Goal: Task Accomplishment & Management: Use online tool/utility

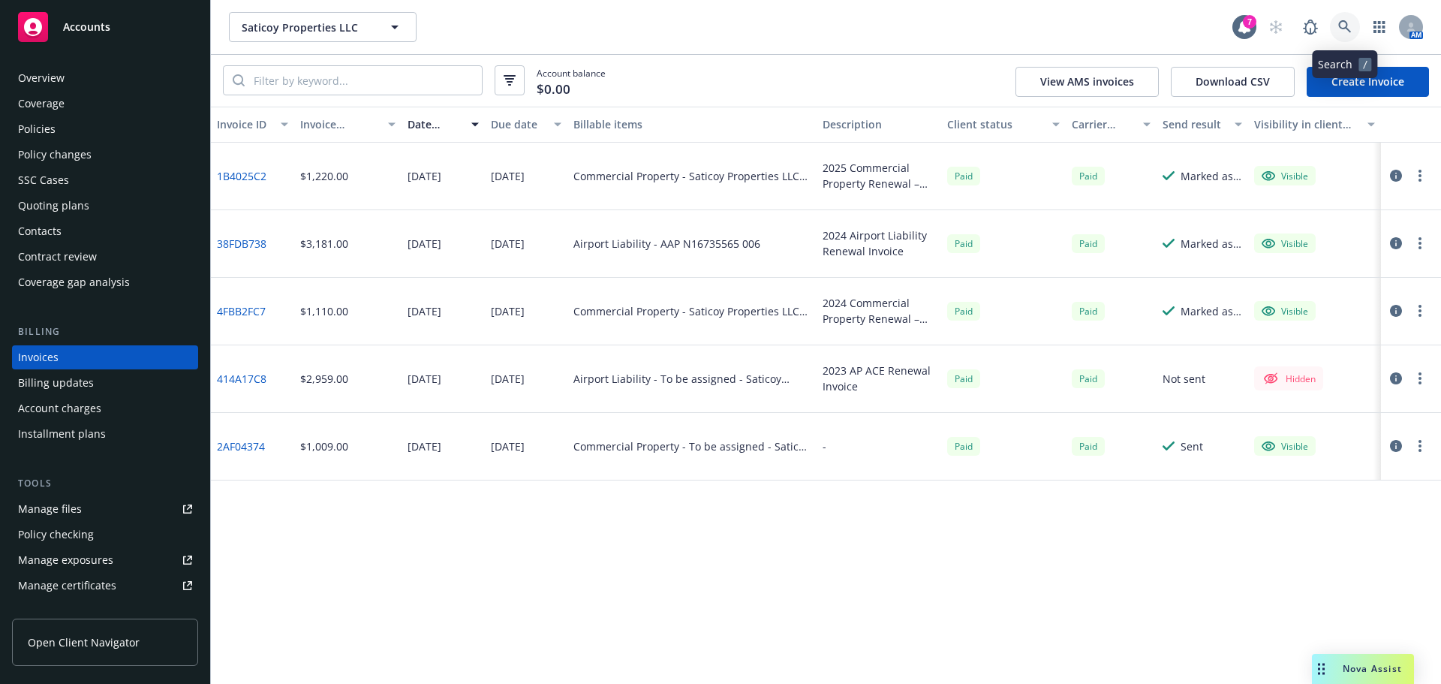
click at [1334, 23] on link at bounding box center [1345, 27] width 30 height 30
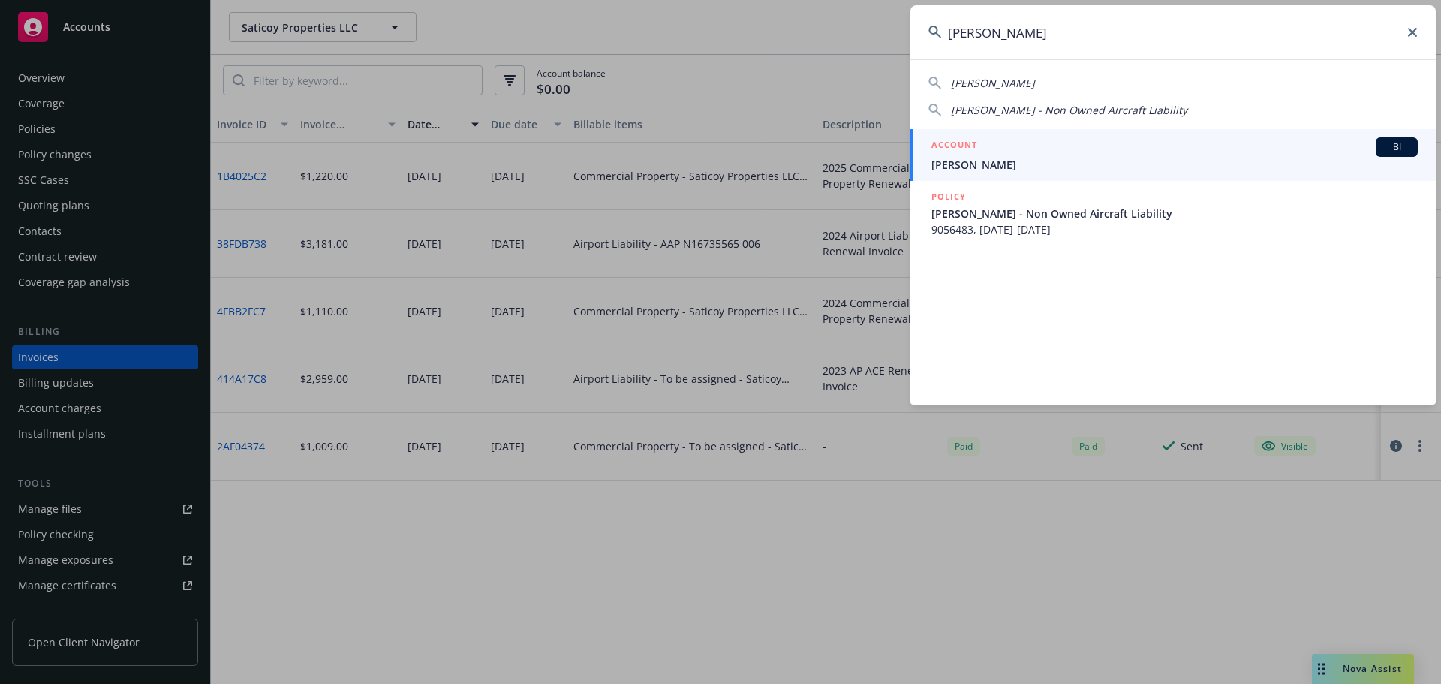
type input "lucas dicker"
click at [1010, 161] on span "Lucas Dickerson" at bounding box center [1175, 165] width 486 height 16
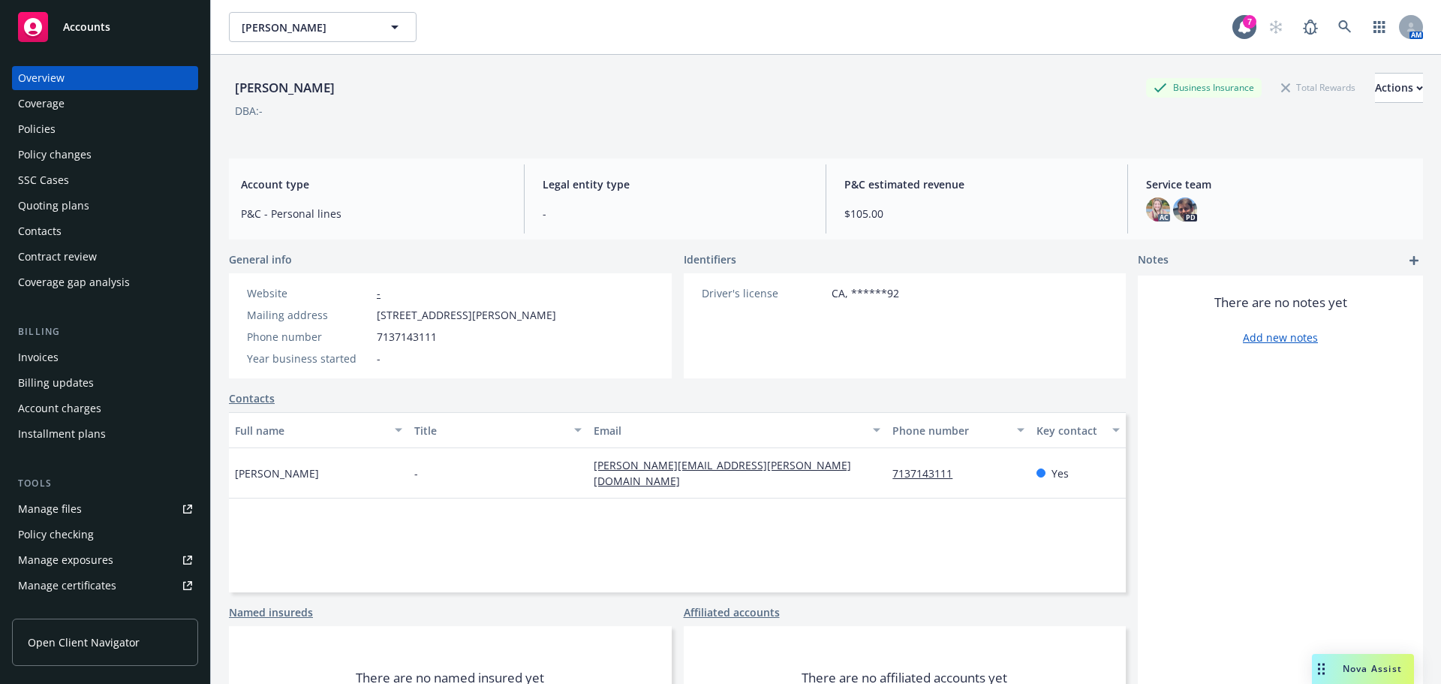
click at [104, 140] on div "Policies" at bounding box center [105, 129] width 174 height 24
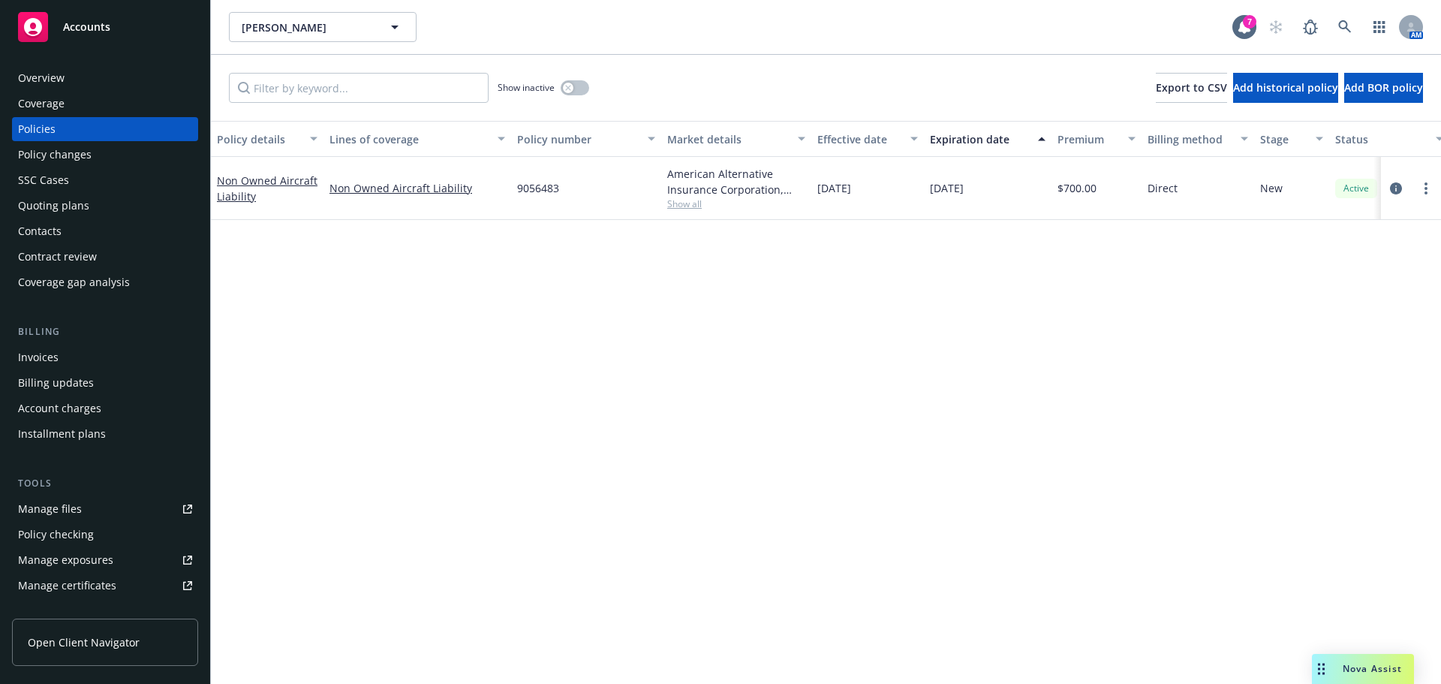
click at [56, 363] on div "Invoices" at bounding box center [38, 357] width 41 height 24
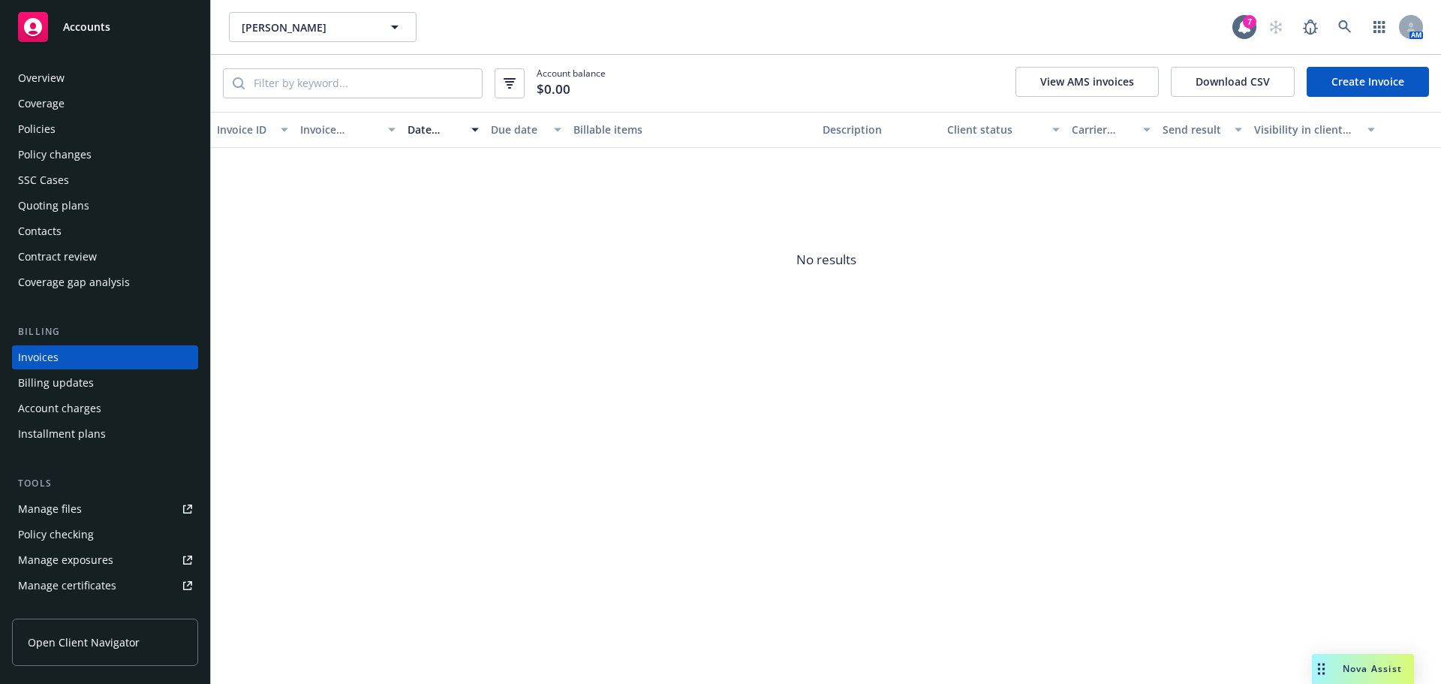
click at [77, 124] on div "Policies" at bounding box center [105, 129] width 174 height 24
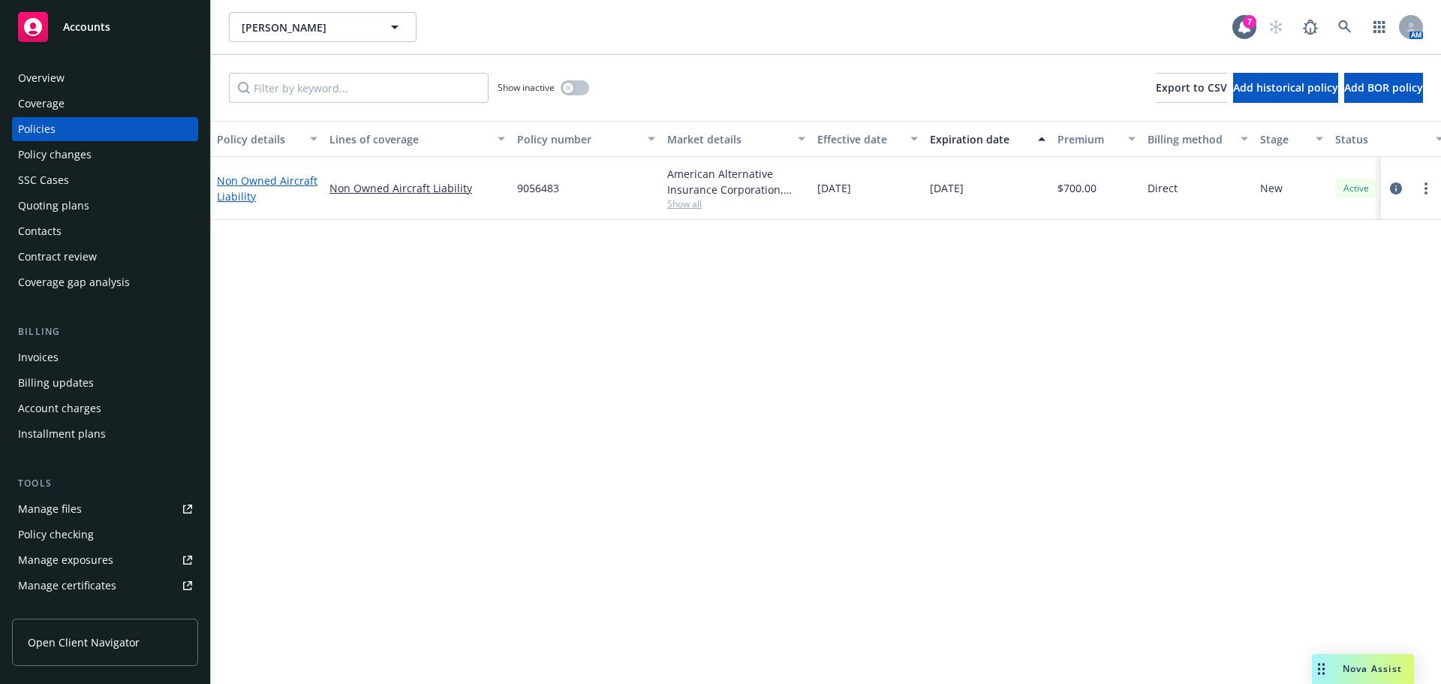
click at [252, 178] on link "Non Owned Aircraft Liability" at bounding box center [267, 188] width 101 height 30
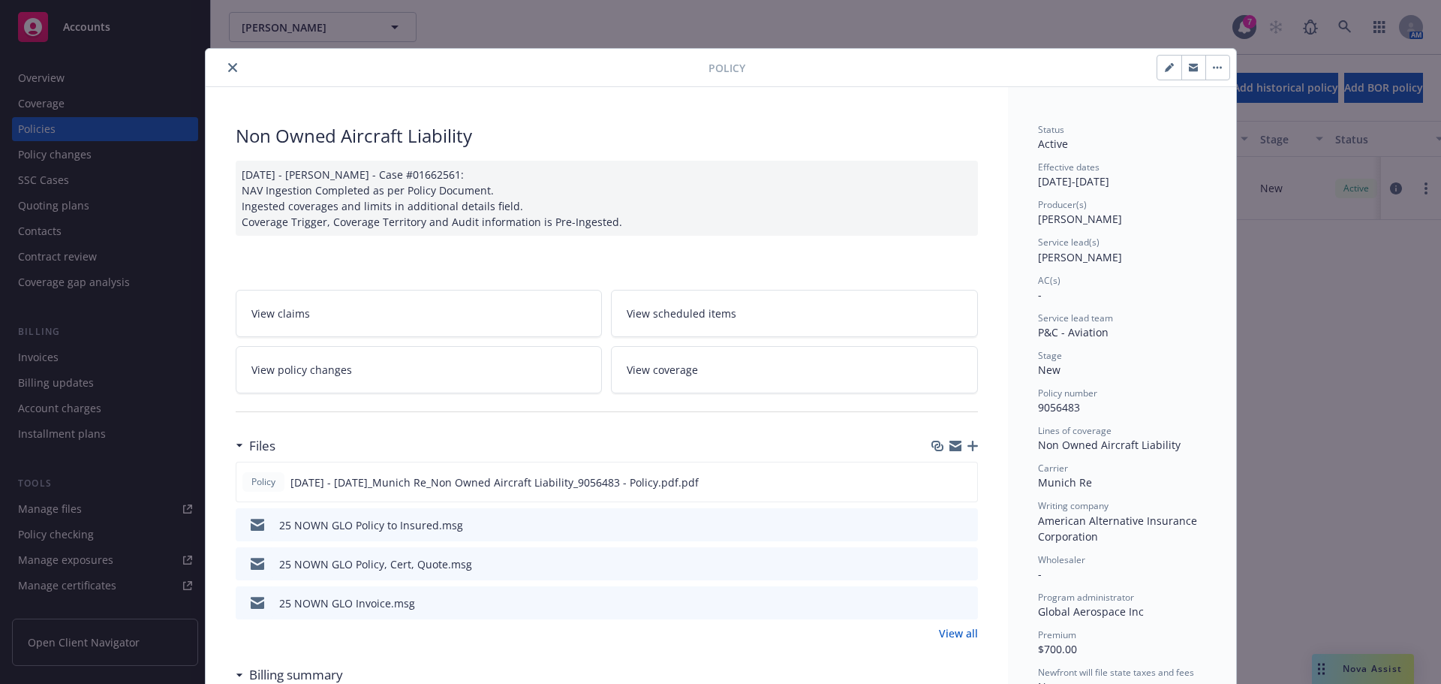
click at [957, 606] on icon "preview file" at bounding box center [964, 602] width 14 height 11
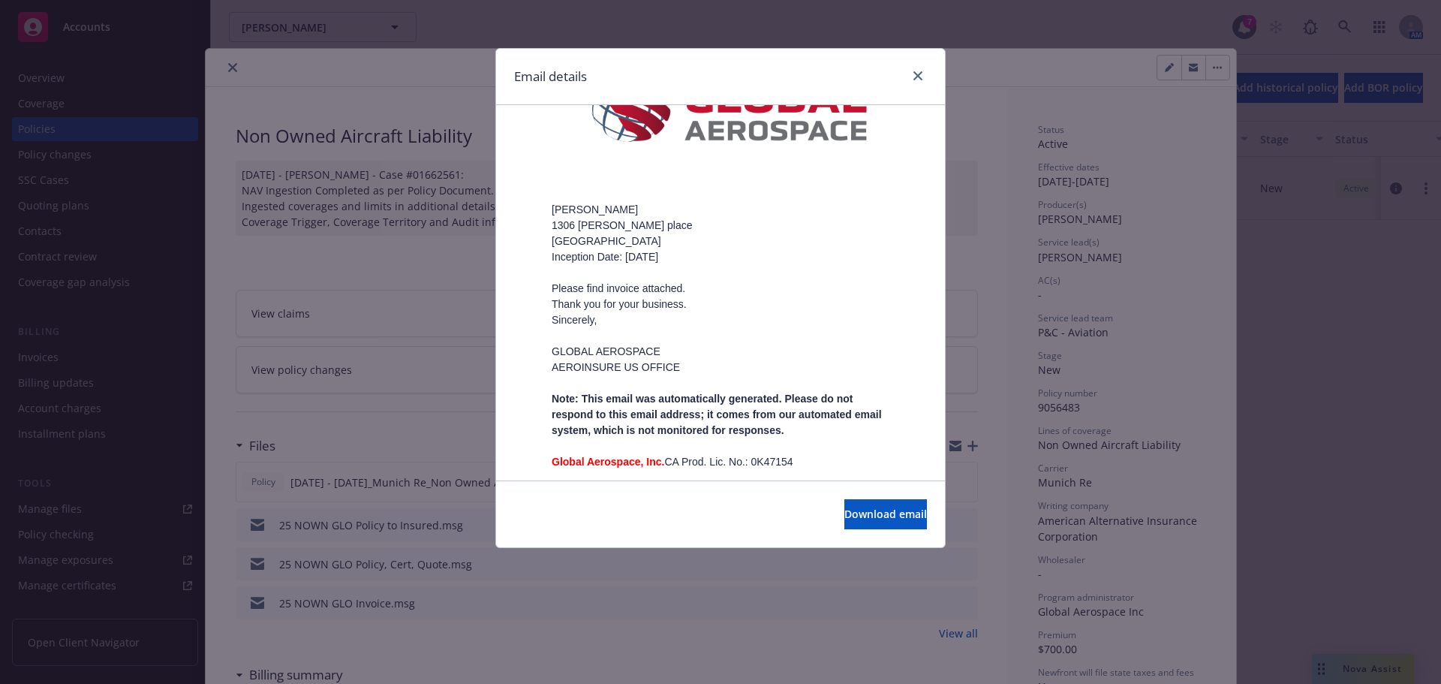
scroll to position [228, 0]
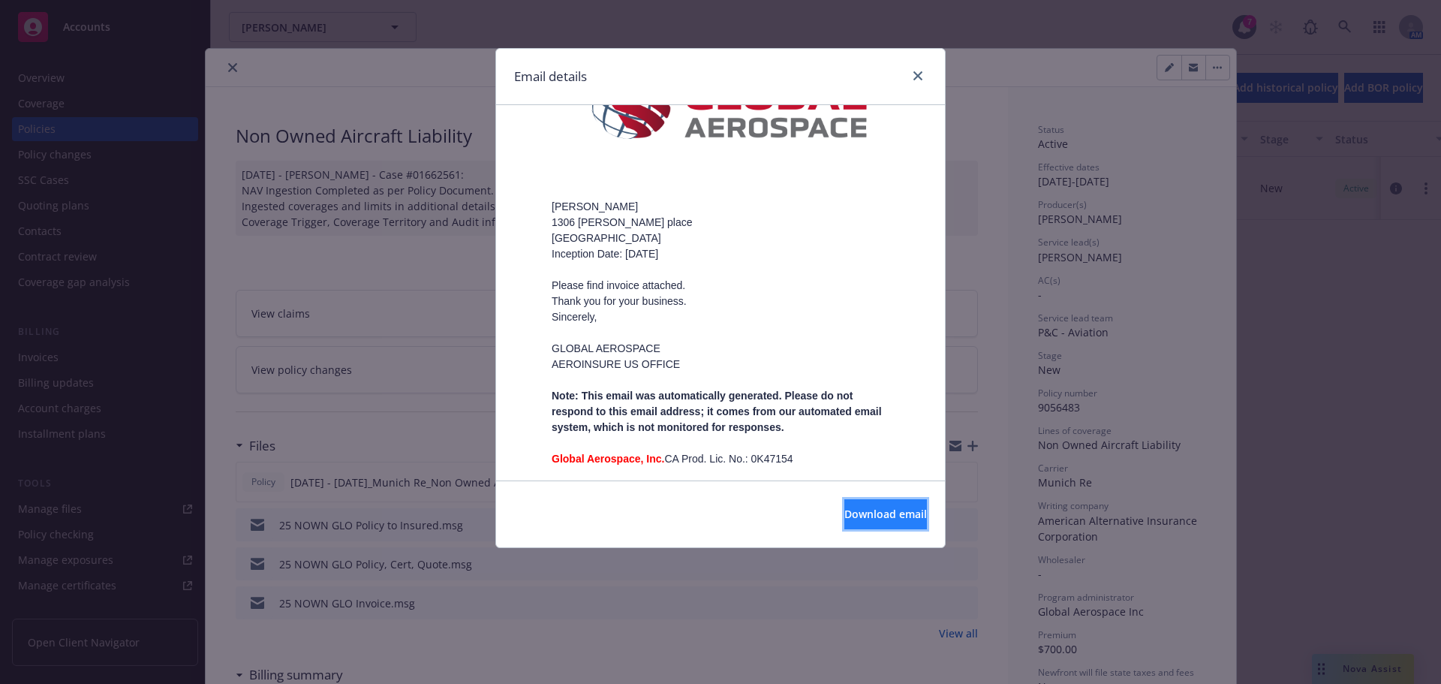
click at [845, 520] on span "Download email" at bounding box center [886, 514] width 83 height 14
click at [925, 69] on div at bounding box center [915, 77] width 24 height 20
click at [910, 88] on div "Email details" at bounding box center [720, 77] width 449 height 56
click at [920, 74] on icon "close" at bounding box center [918, 75] width 9 height 9
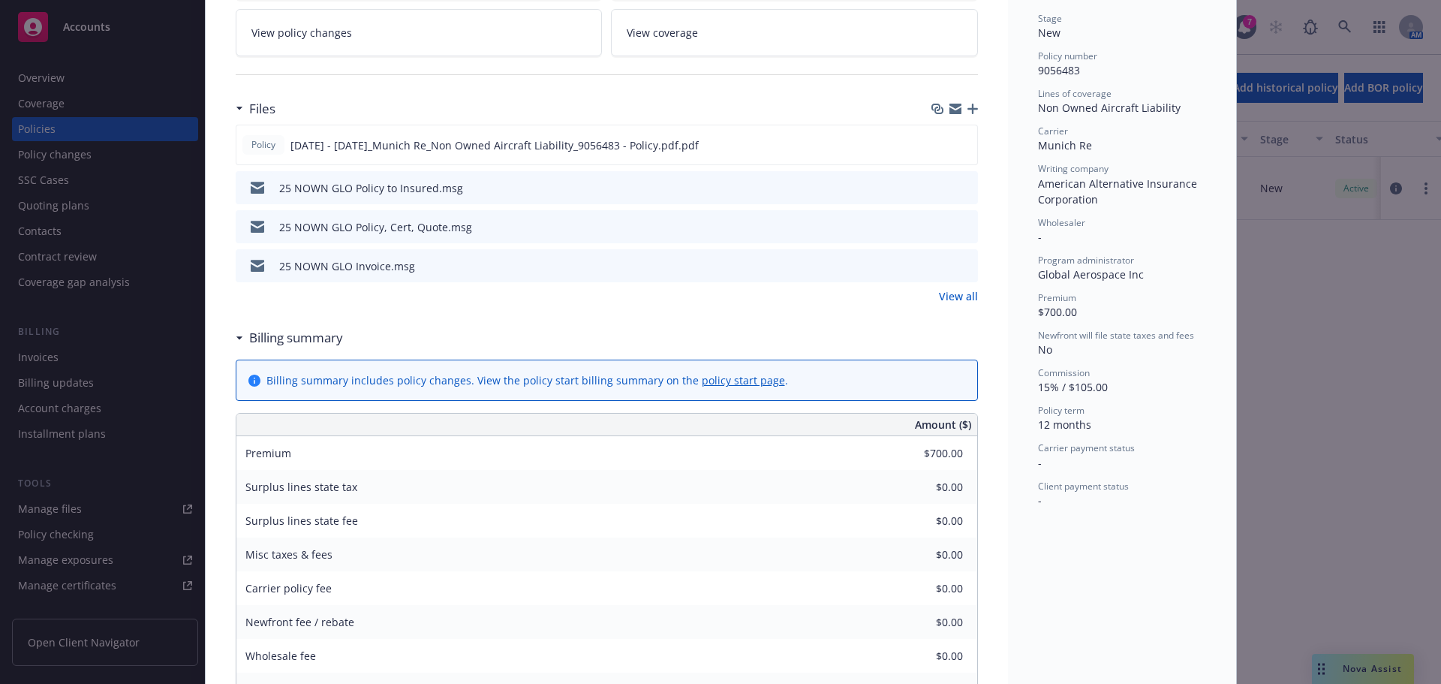
scroll to position [0, 0]
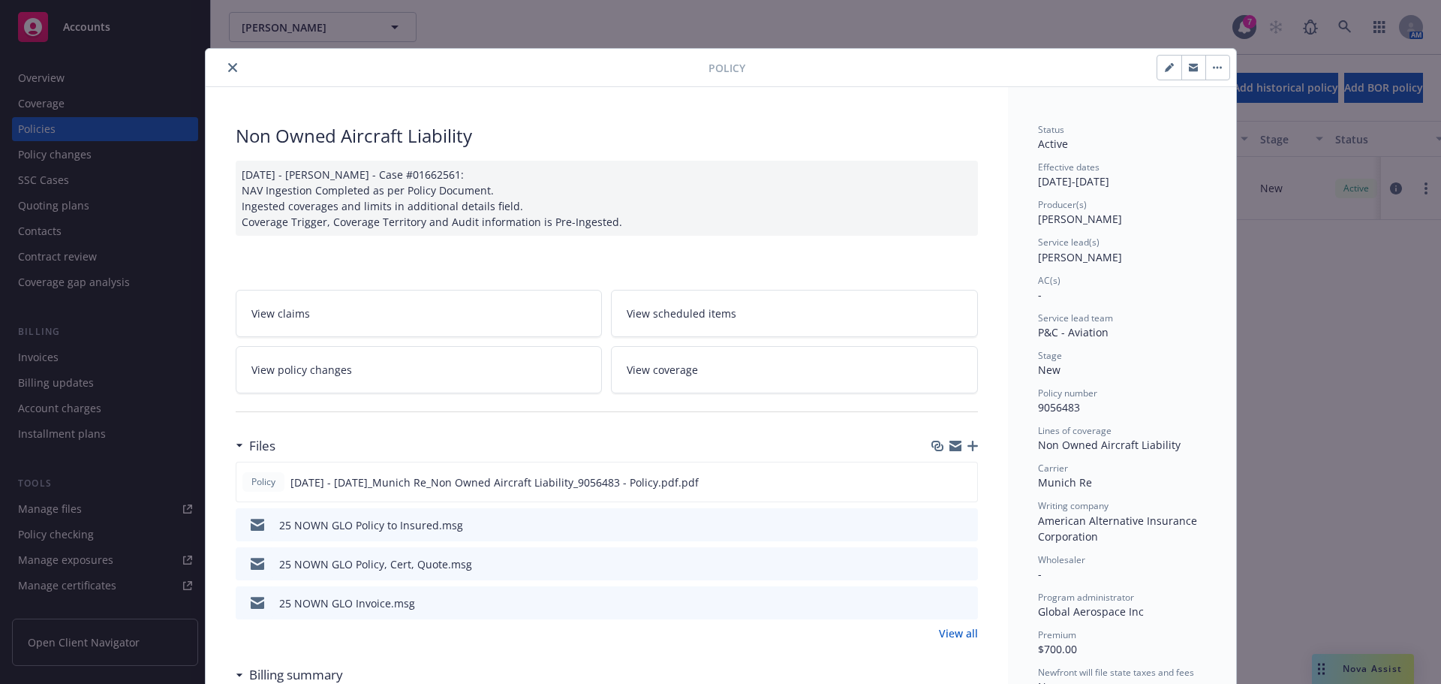
click at [224, 73] on button "close" at bounding box center [233, 68] width 18 height 18
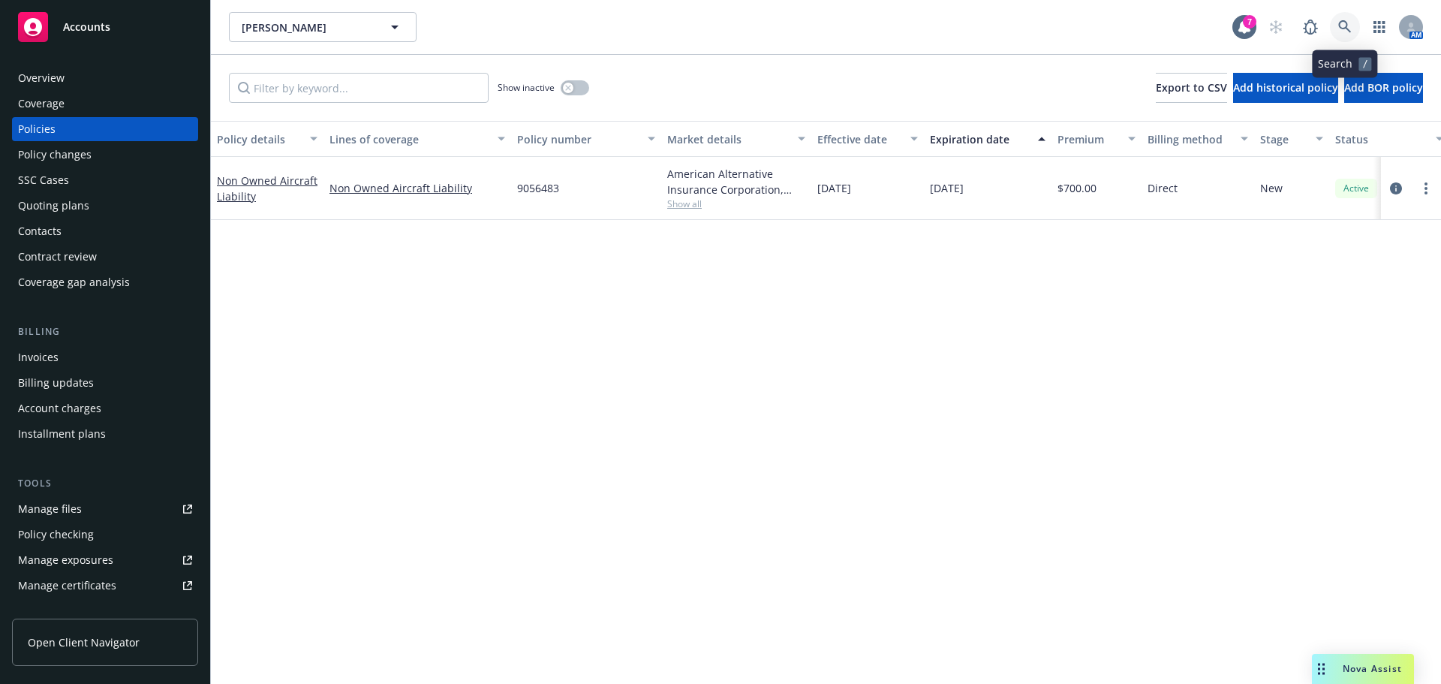
click at [1344, 29] on icon at bounding box center [1346, 27] width 14 height 14
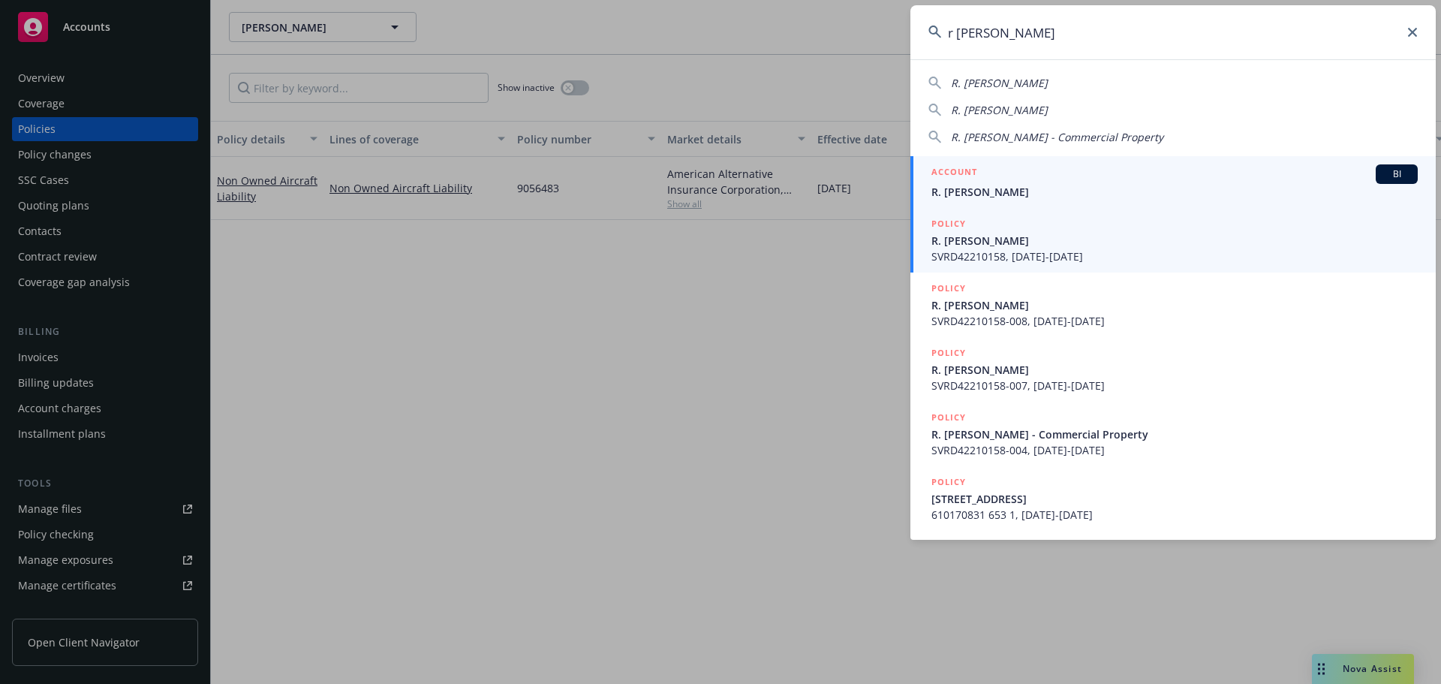
type input "r jeff"
click at [1004, 200] on link "ACCOUNT BI R. Jeff Williams" at bounding box center [1174, 182] width 526 height 52
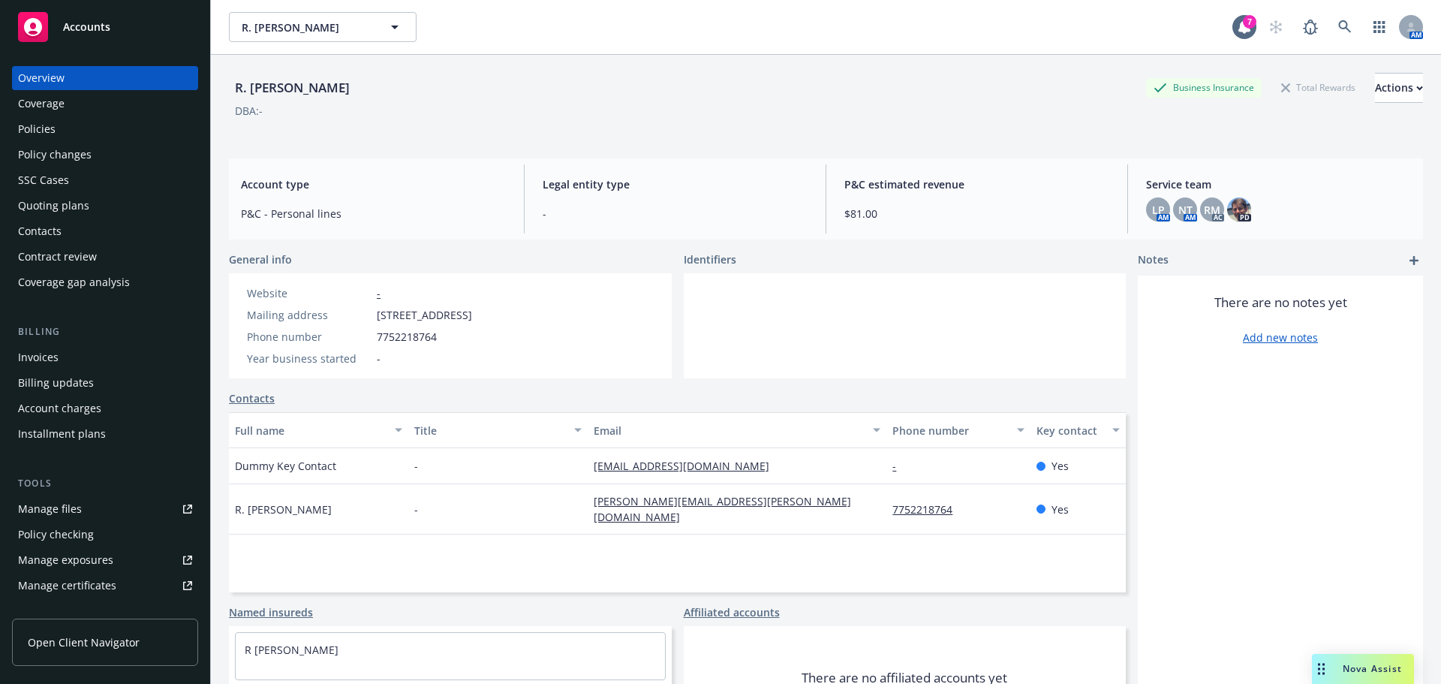
click at [50, 119] on div "Policies" at bounding box center [37, 129] width 38 height 24
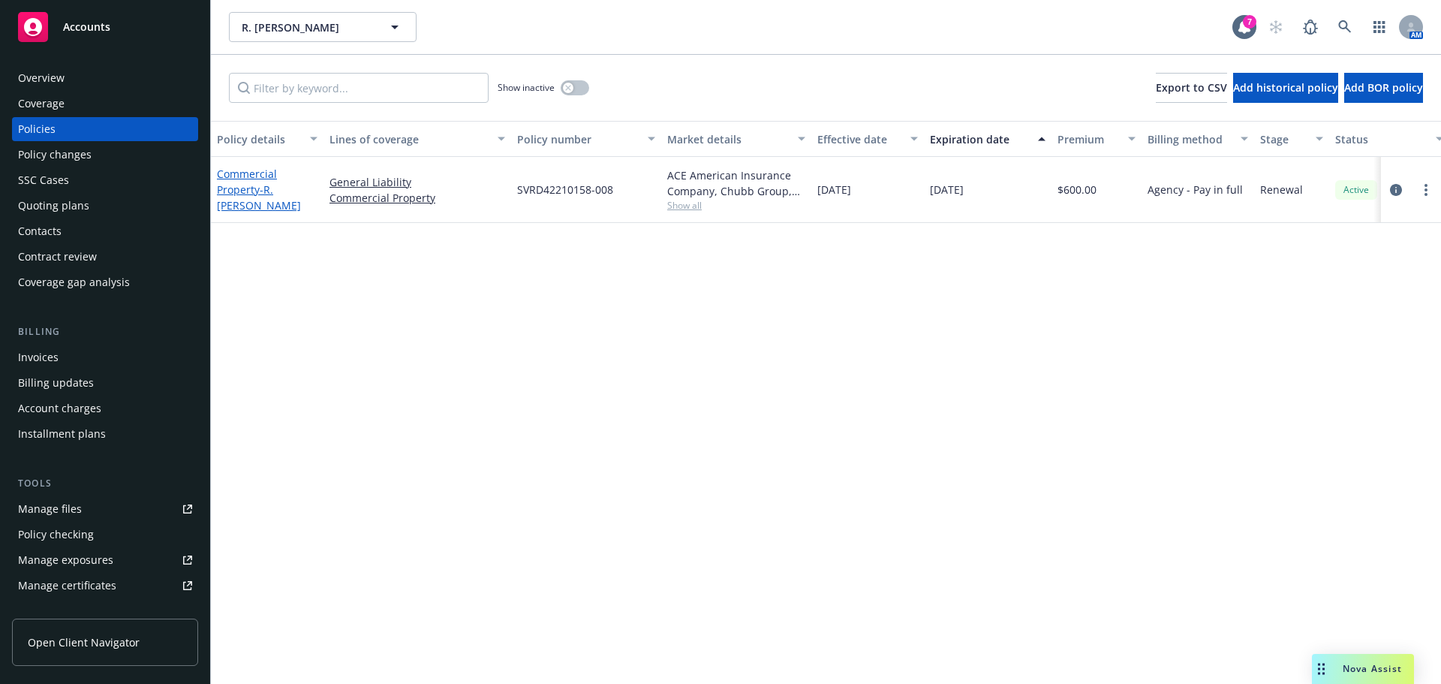
click at [251, 195] on link "Commercial Property - R. JEFF WILLIAMS" at bounding box center [259, 190] width 84 height 46
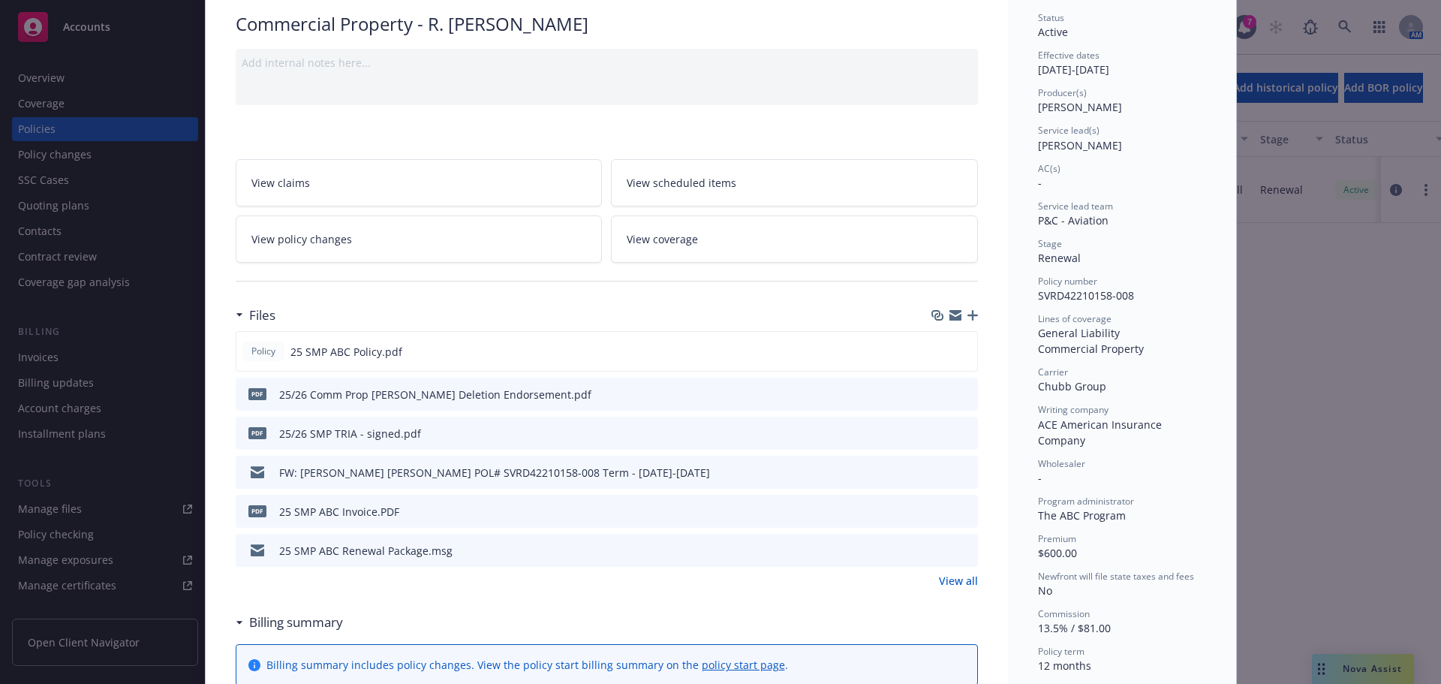
scroll to position [150, 0]
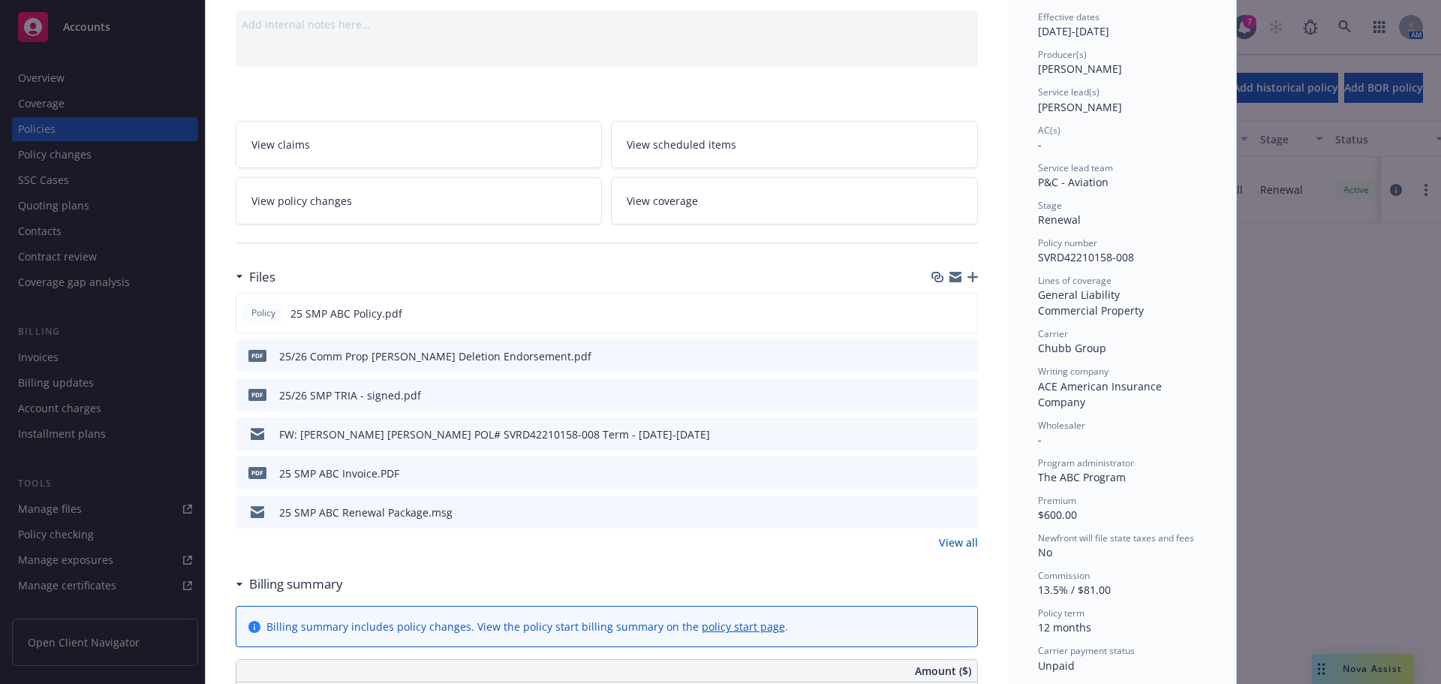
click at [955, 544] on link "View all" at bounding box center [958, 543] width 39 height 16
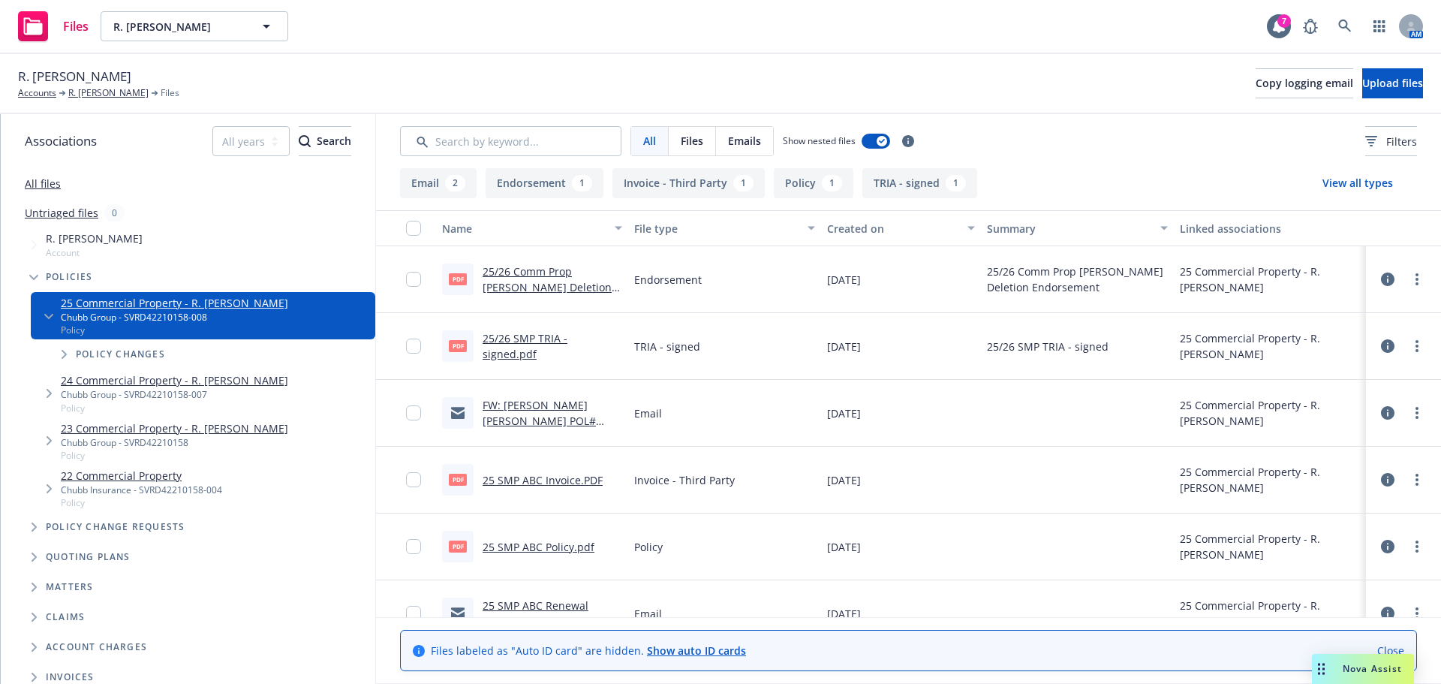
click at [167, 384] on link "24 Commercial Property - R. JEFF WILLIAMS" at bounding box center [174, 380] width 227 height 16
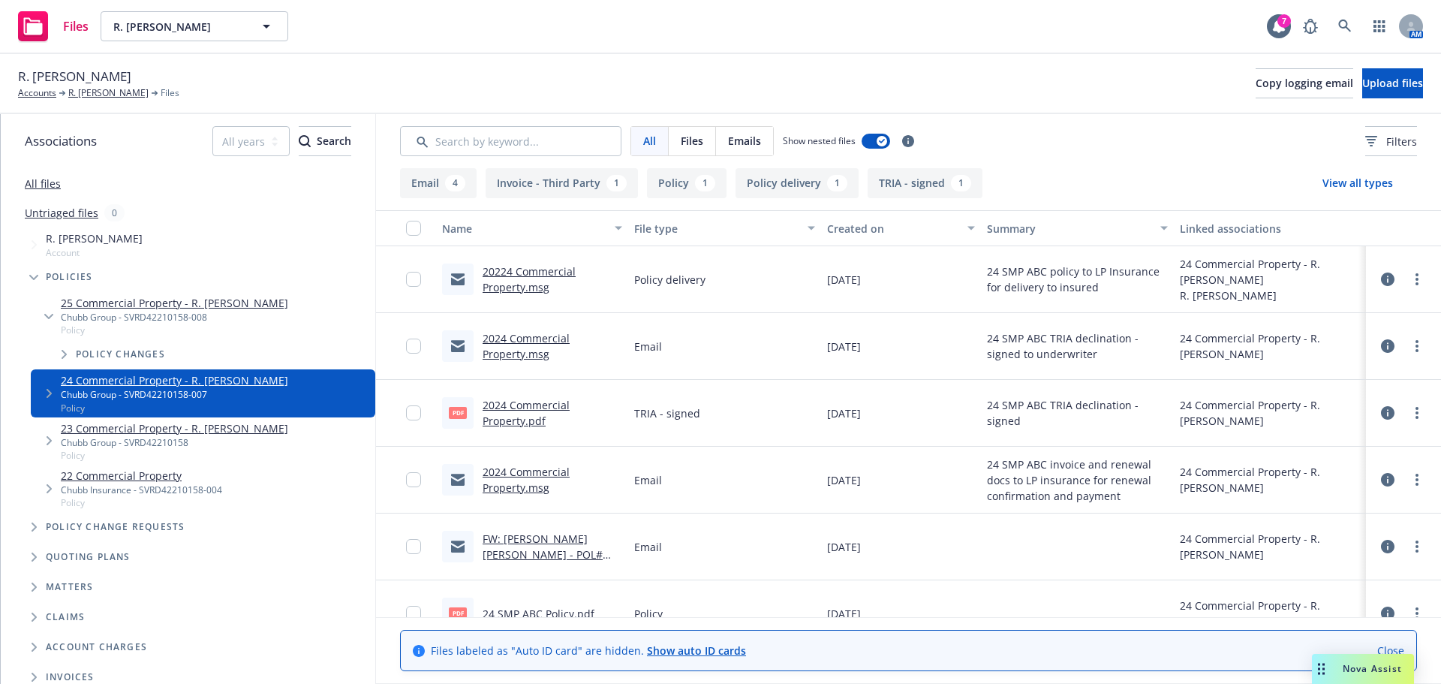
click at [102, 308] on link "25 Commercial Property - R. JEFF WILLIAMS" at bounding box center [174, 303] width 227 height 16
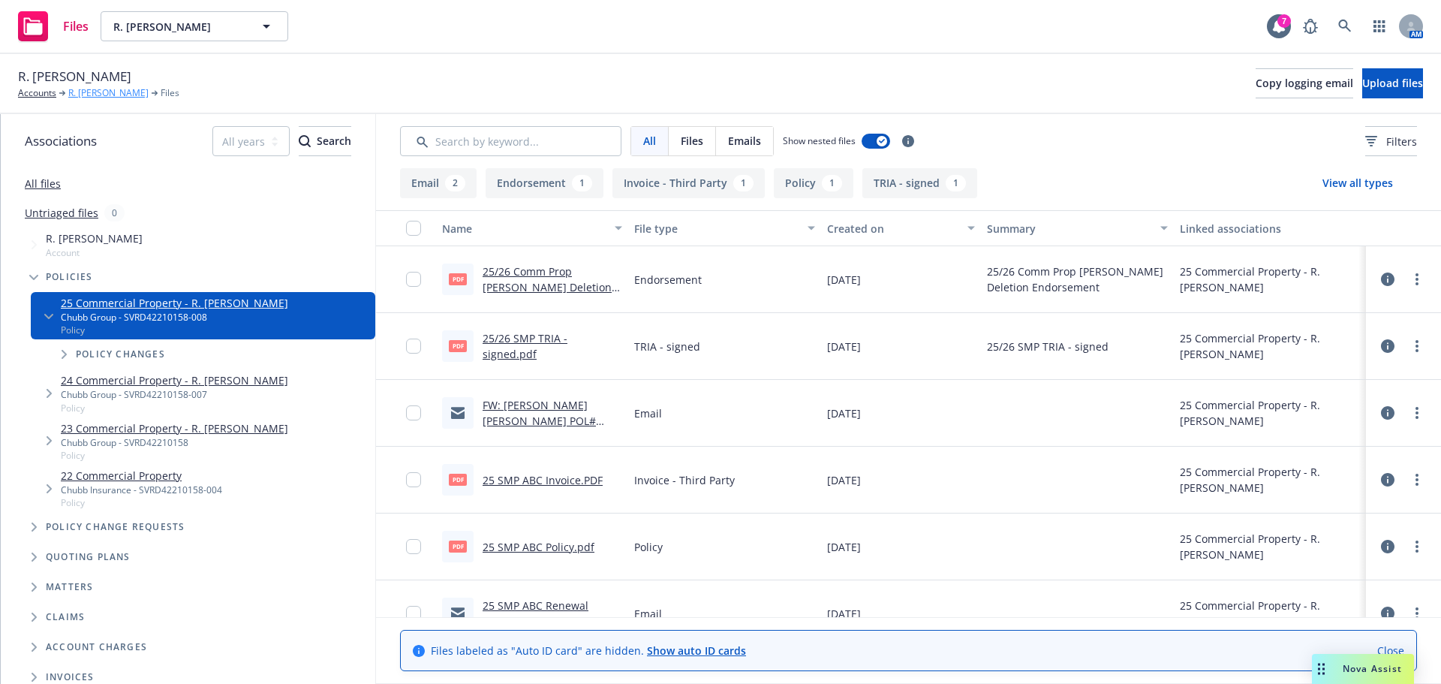
click at [68, 94] on link "R. Jeff Williams" at bounding box center [108, 93] width 80 height 14
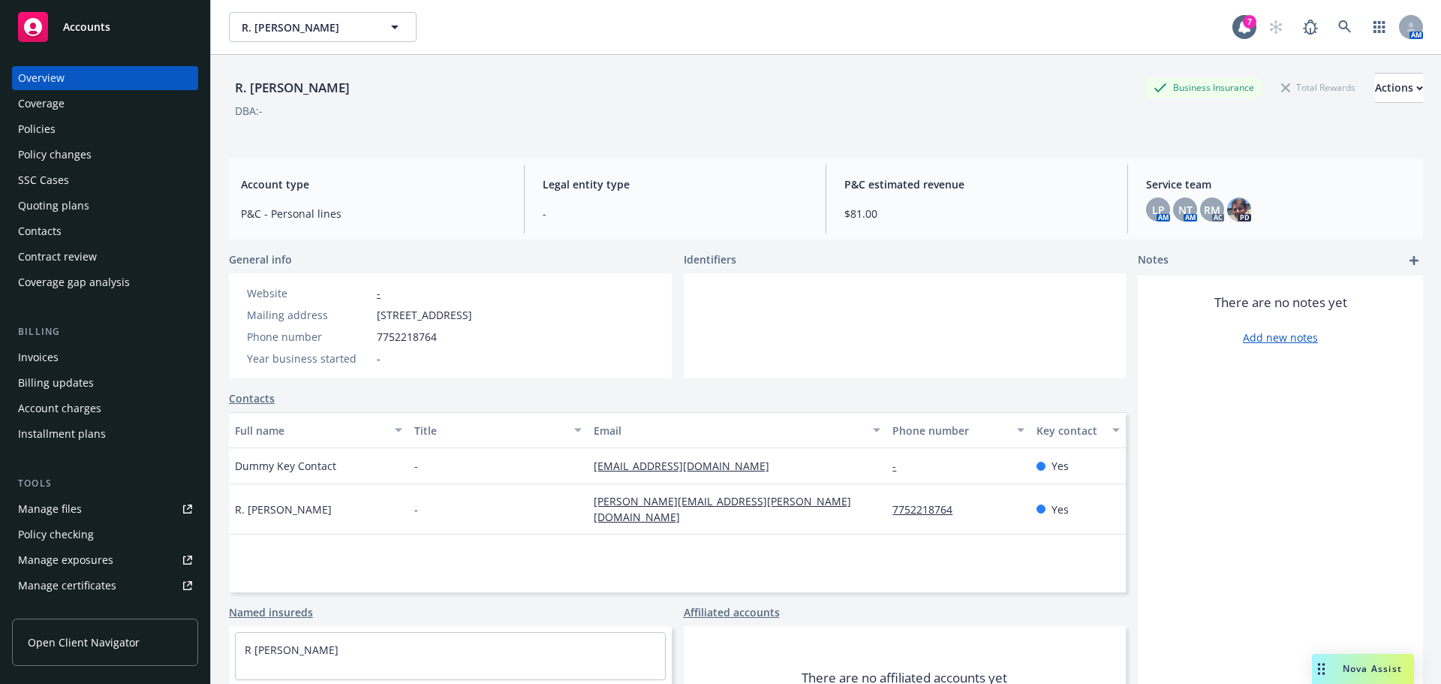
click at [78, 182] on div "SSC Cases" at bounding box center [105, 180] width 174 height 24
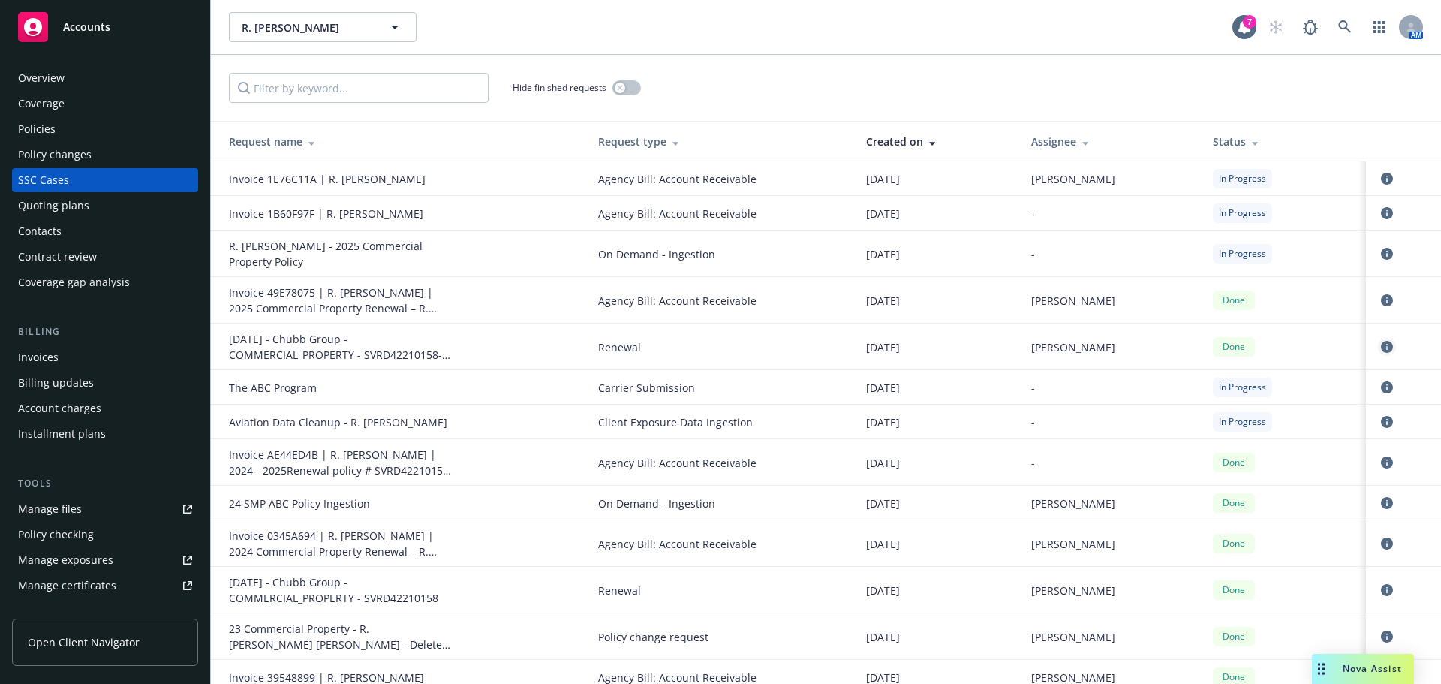
click at [1381, 345] on icon "circleInformation" at bounding box center [1387, 347] width 12 height 12
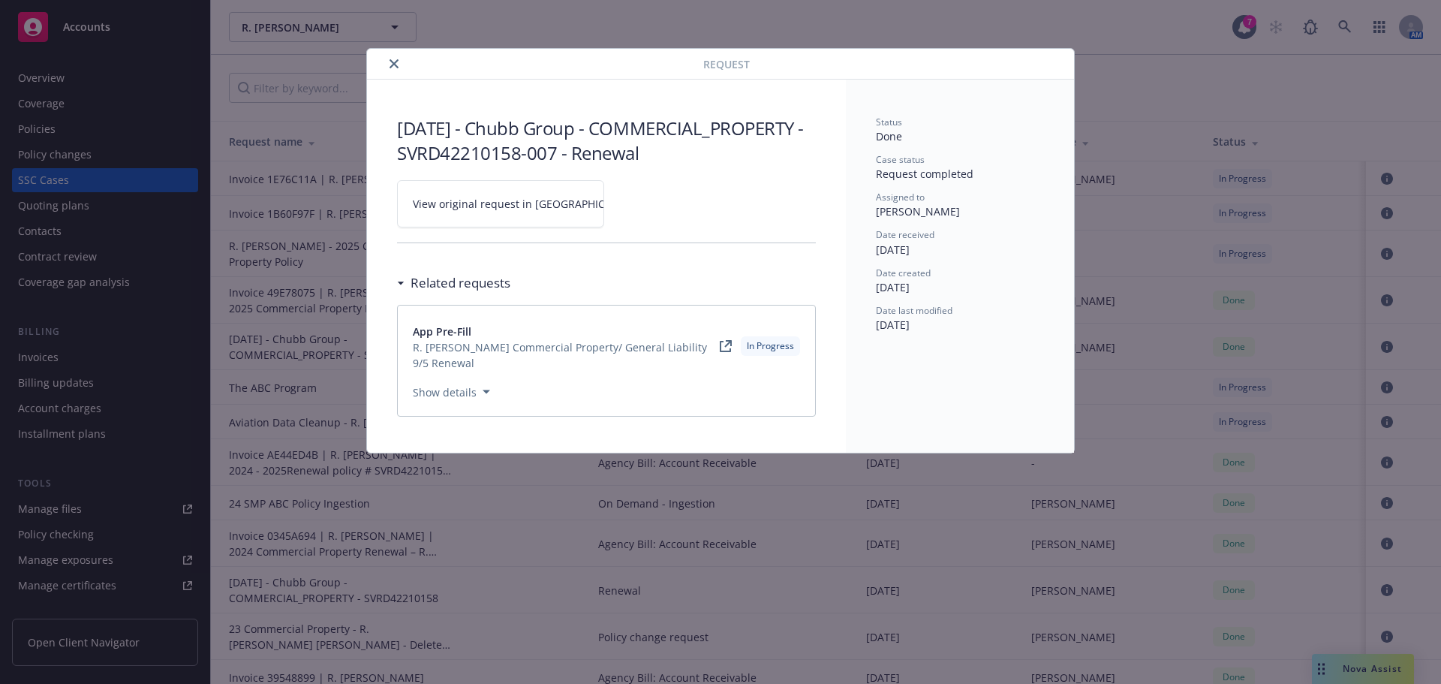
click at [557, 362] on span "R. Jeff Williams Commercial Property/ General Liability 9/5 Renewal" at bounding box center [566, 355] width 307 height 32
click at [442, 392] on button "Show details" at bounding box center [451, 392] width 89 height 18
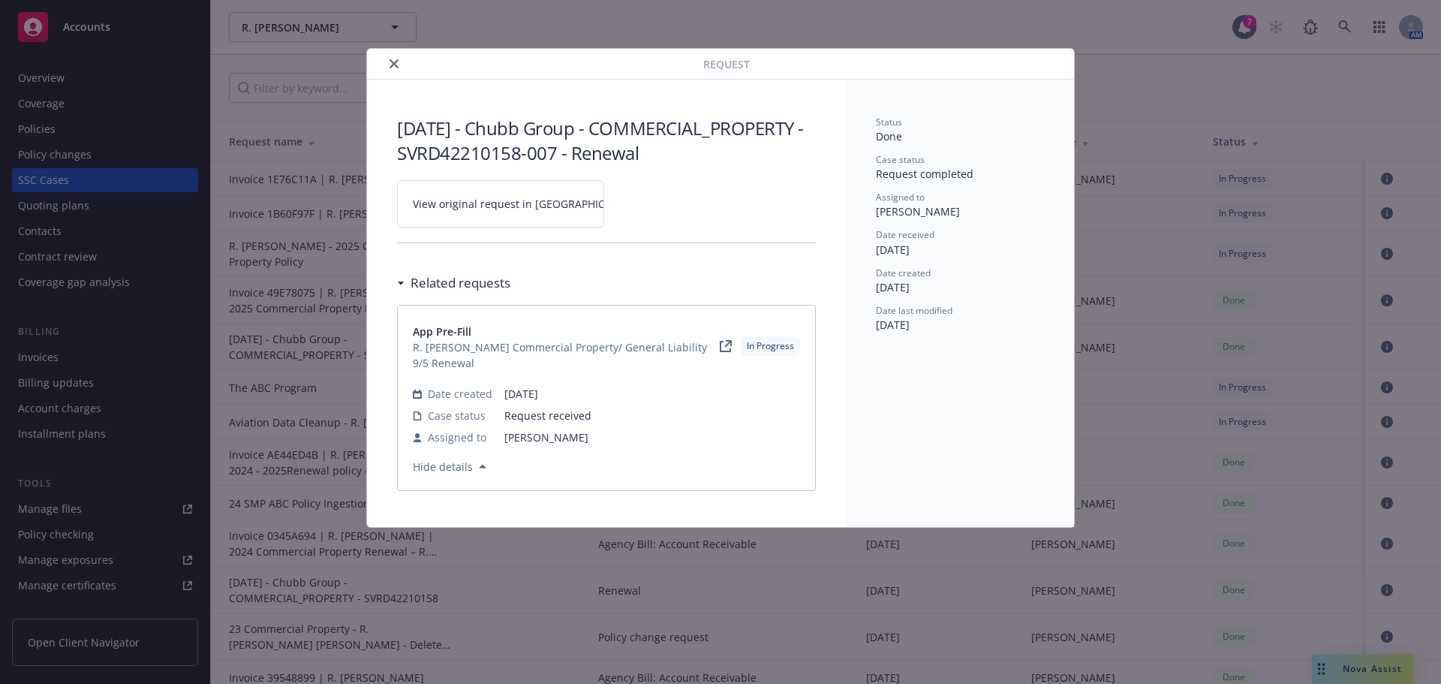
click at [449, 354] on span "R. Jeff Williams Commercial Property/ General Liability 9/5 Renewal" at bounding box center [566, 355] width 307 height 32
click at [438, 324] on link "App Pre-Fill" at bounding box center [566, 332] width 307 height 16
click at [481, 209] on span "View original request in SSC" at bounding box center [526, 204] width 227 height 16
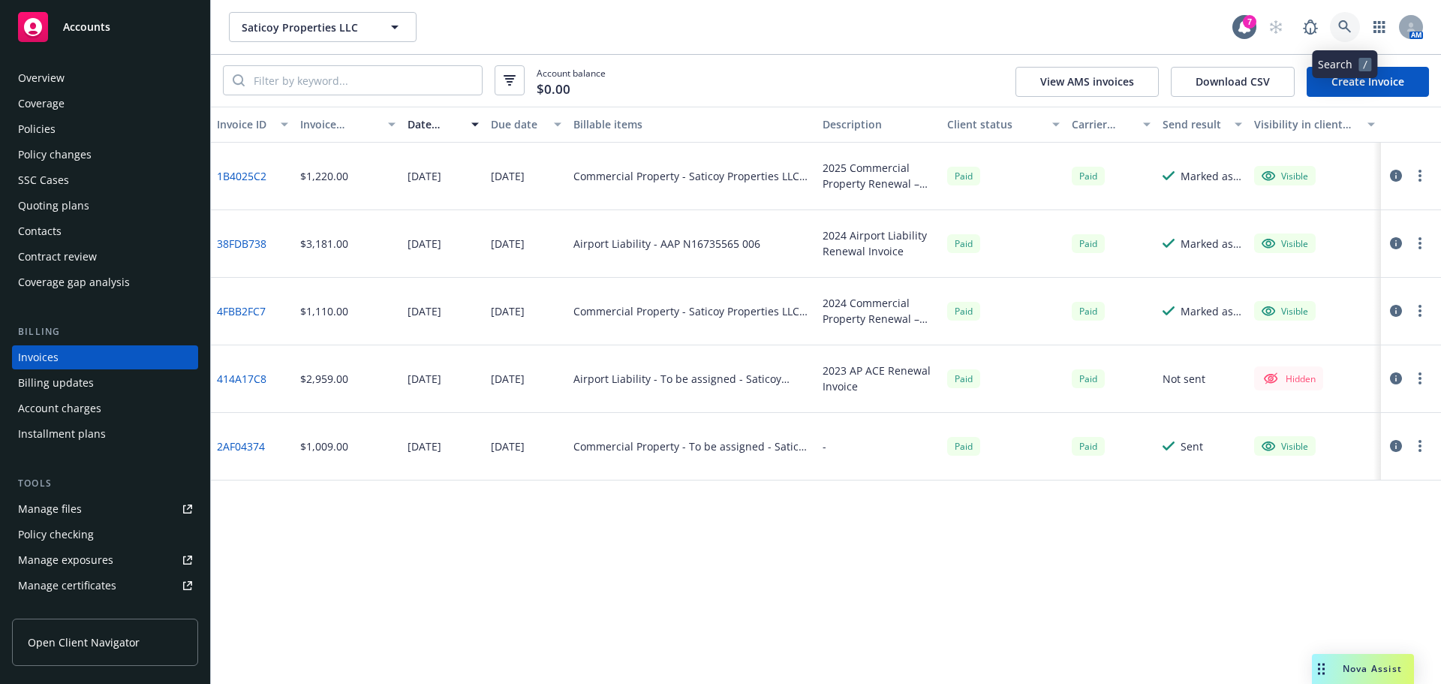
click at [1346, 23] on icon at bounding box center [1345, 26] width 13 height 13
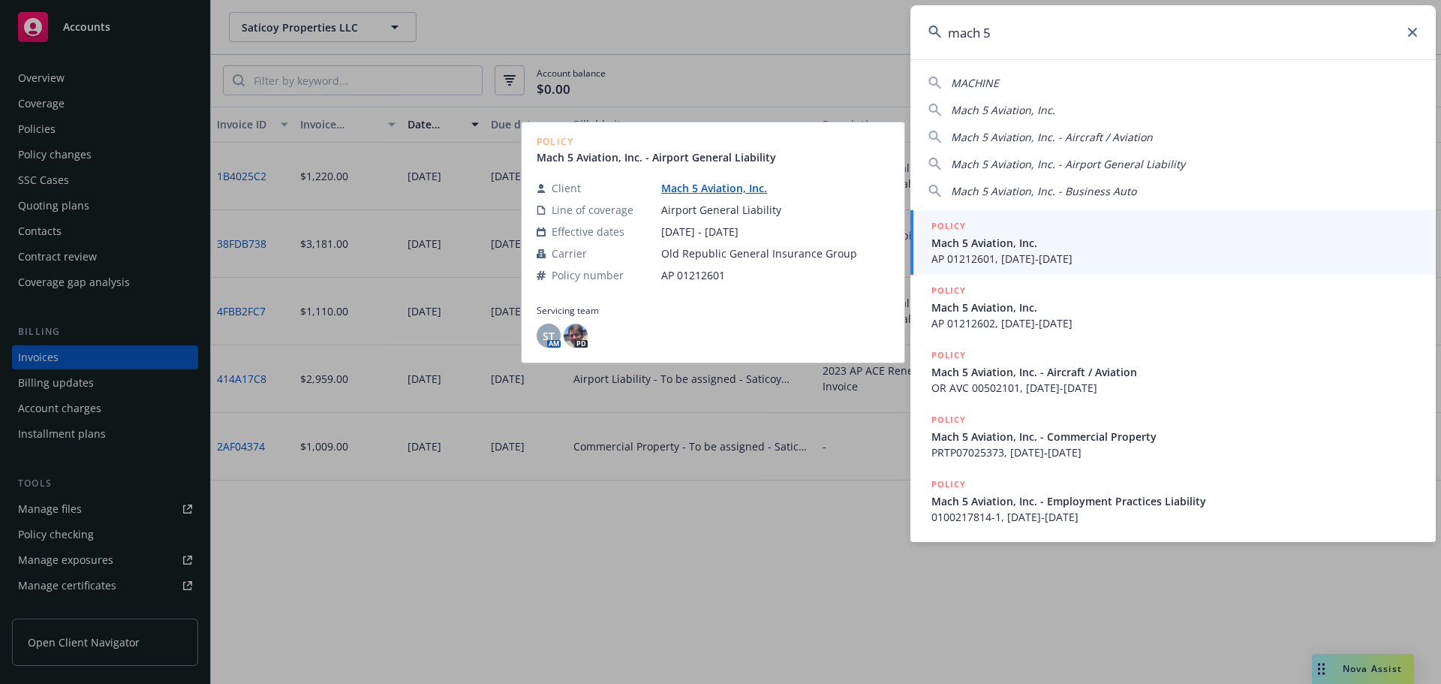
type input "mach 5"
click at [1038, 248] on span "Mach 5 Aviation, Inc." at bounding box center [1175, 243] width 486 height 16
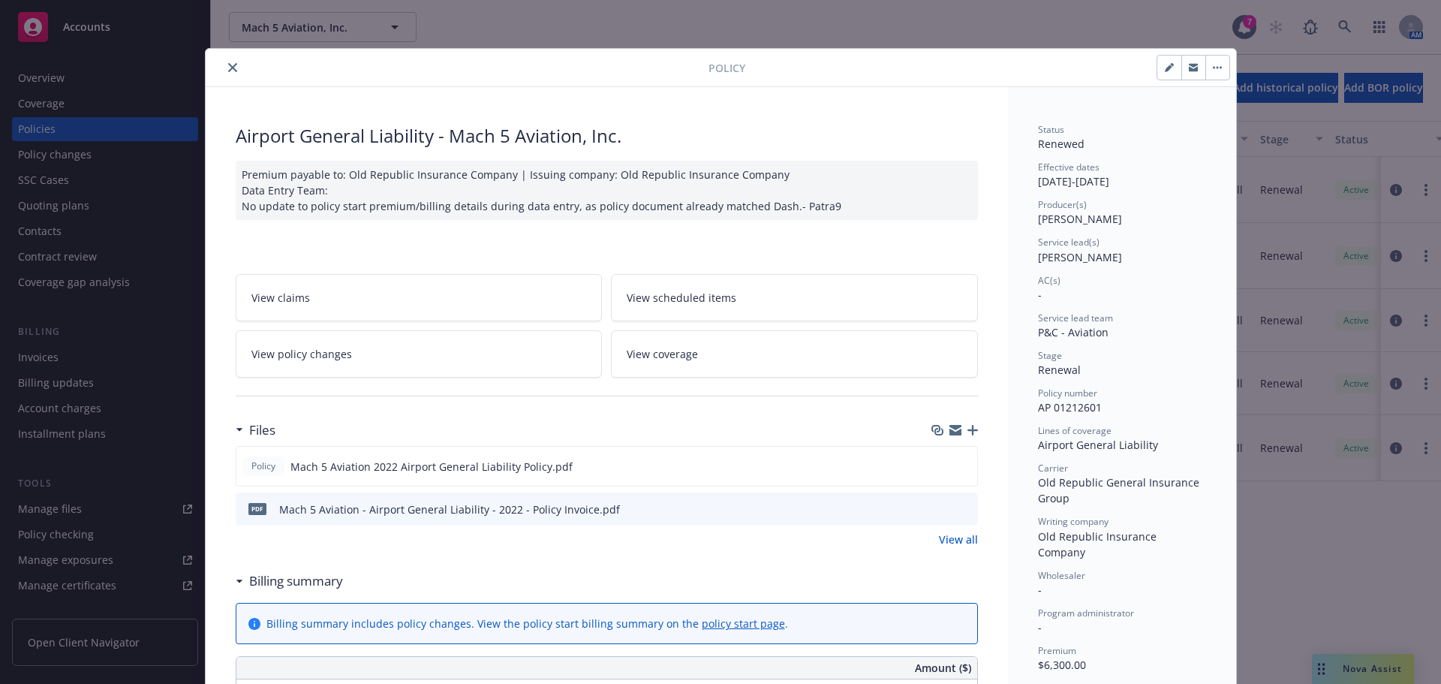
click at [224, 60] on button "close" at bounding box center [233, 68] width 18 height 18
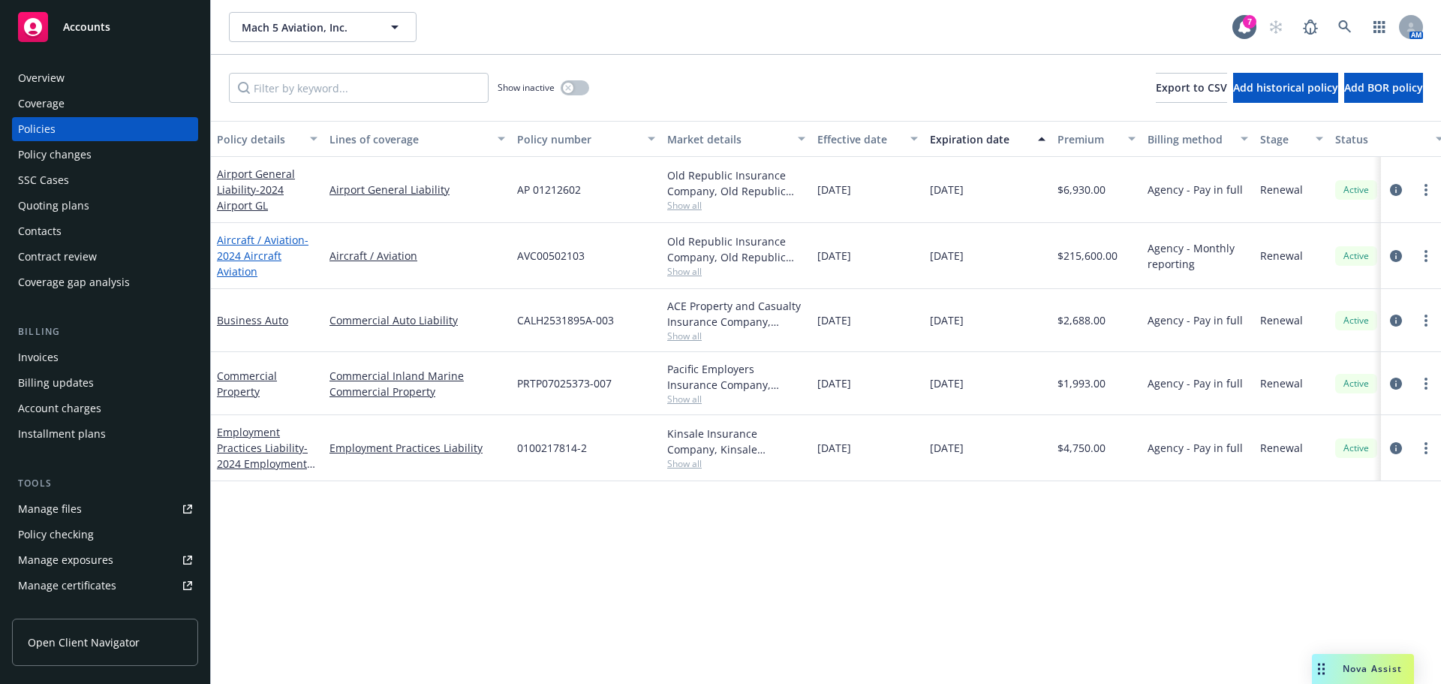
click at [219, 258] on span "- 2024 Aircraft Aviation" at bounding box center [263, 256] width 92 height 46
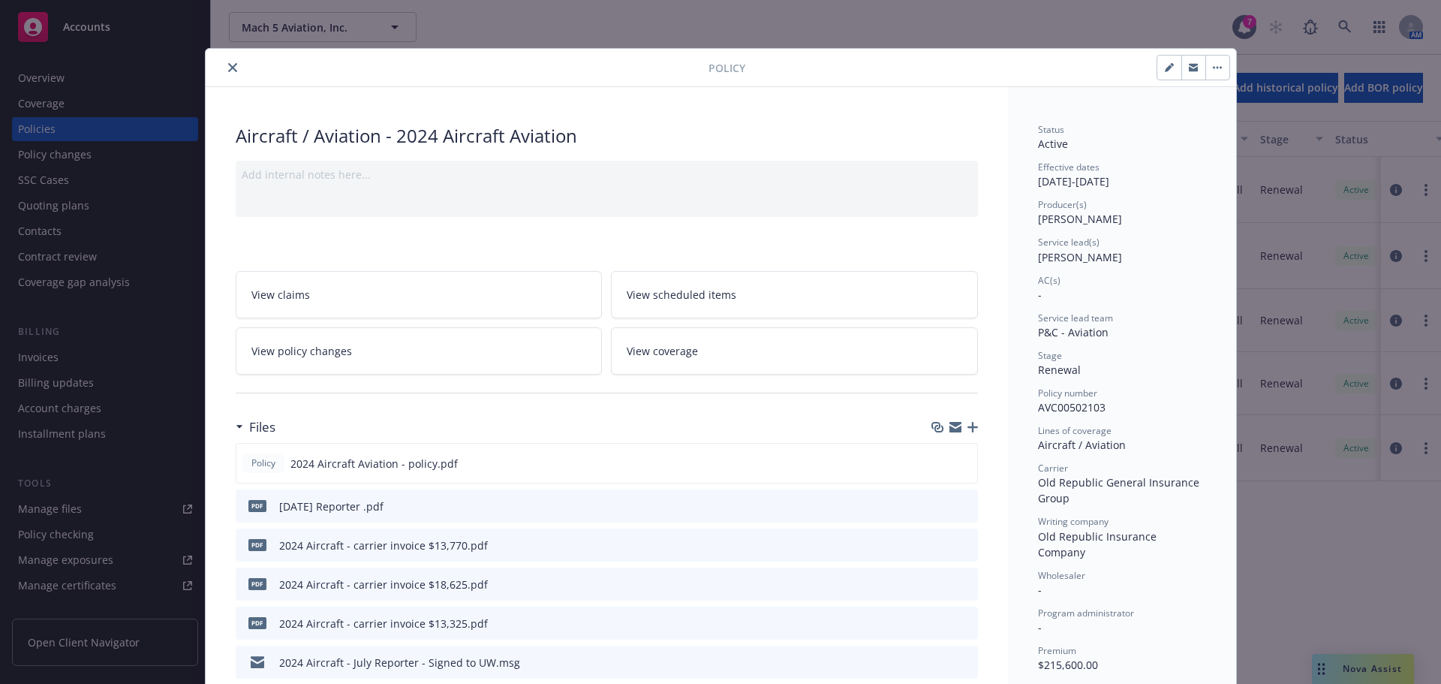
click at [228, 66] on icon "close" at bounding box center [232, 67] width 9 height 9
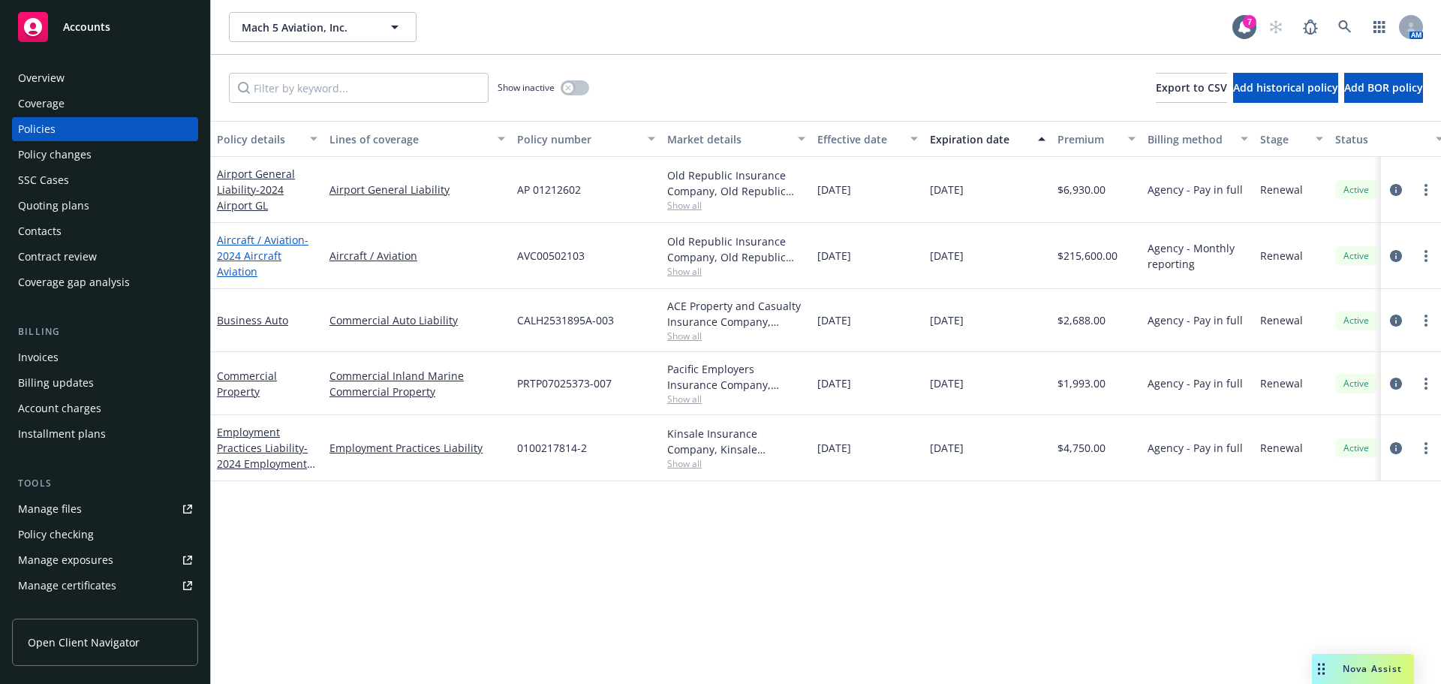
click at [256, 258] on span "- 2024 Aircraft Aviation" at bounding box center [263, 256] width 92 height 46
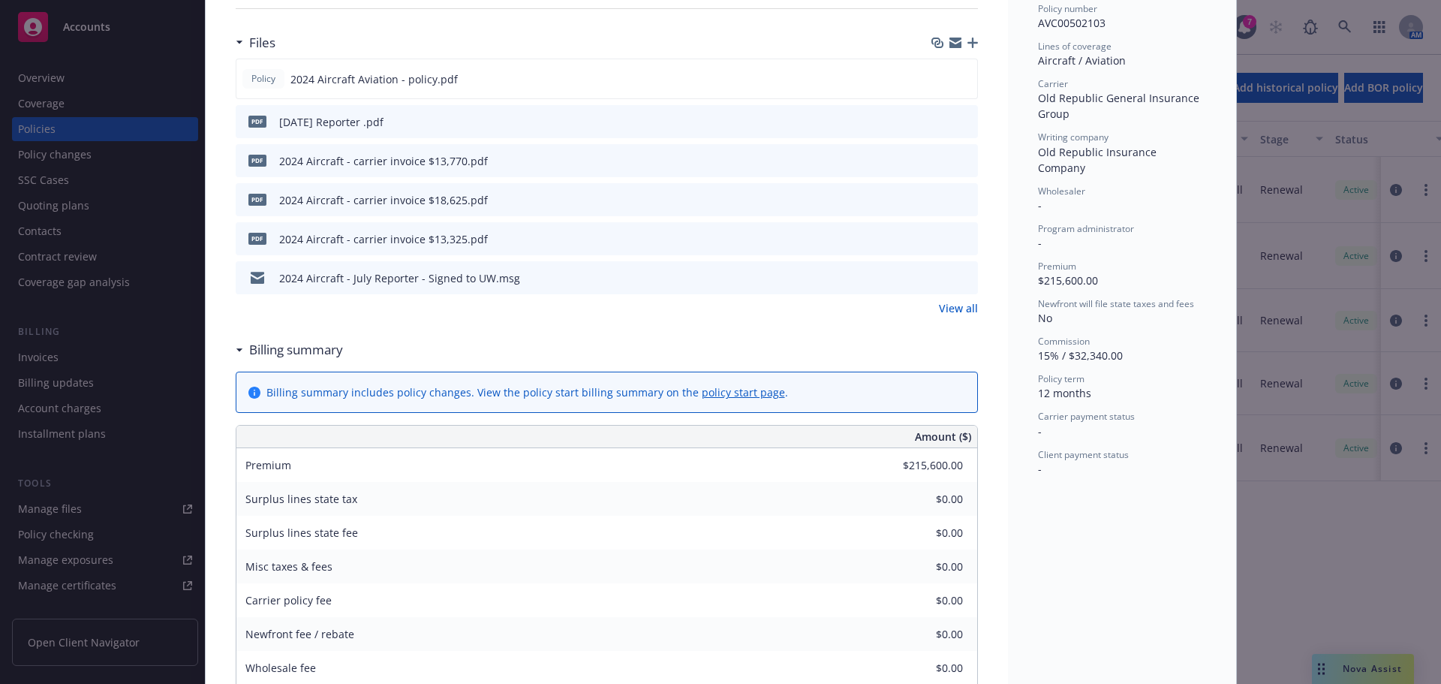
scroll to position [270, 0]
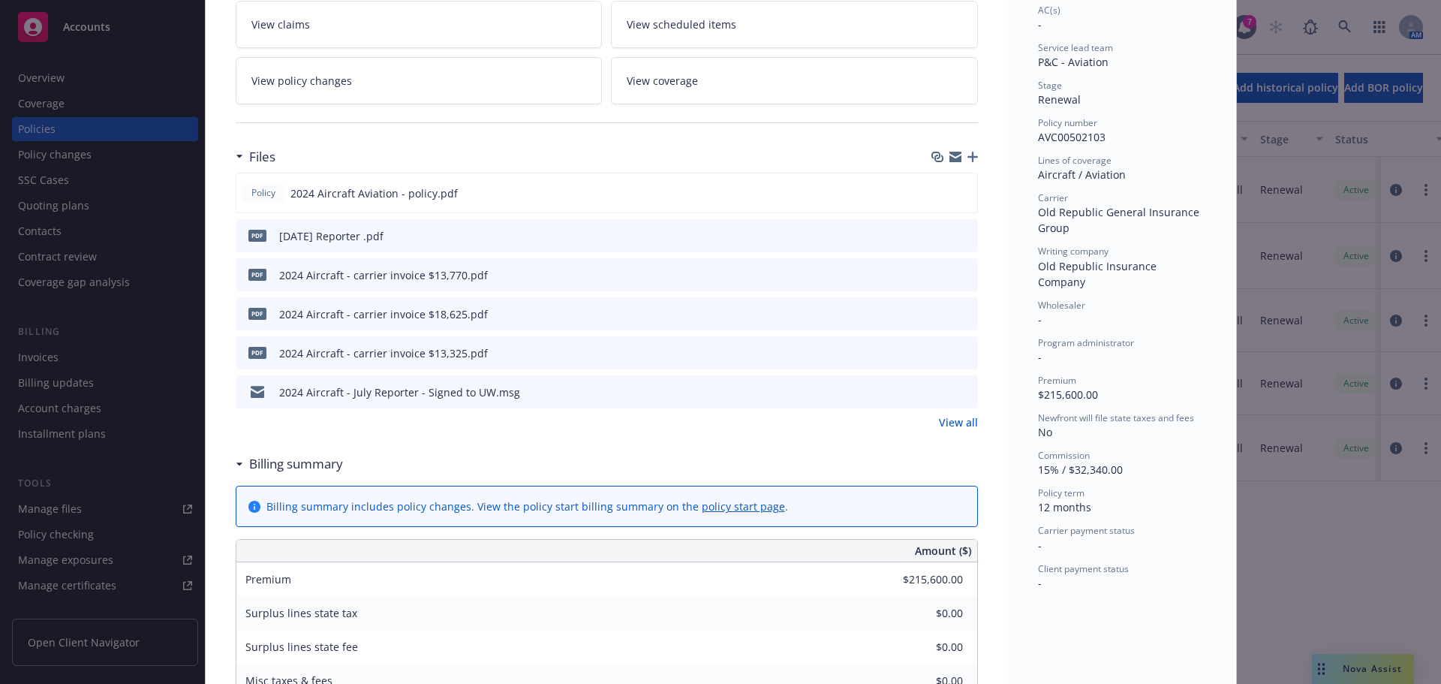
click at [968, 155] on icon "button" at bounding box center [973, 157] width 11 height 11
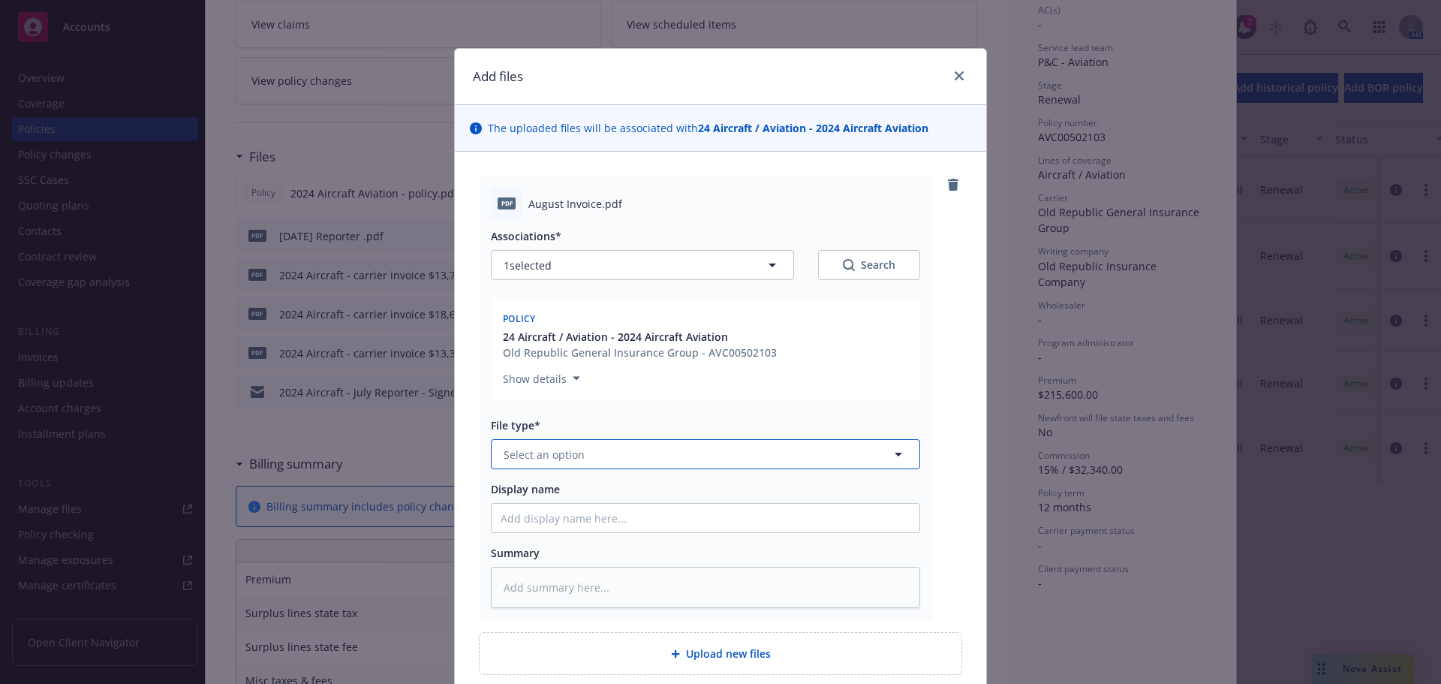
click at [566, 451] on span "Select an option" at bounding box center [544, 455] width 81 height 16
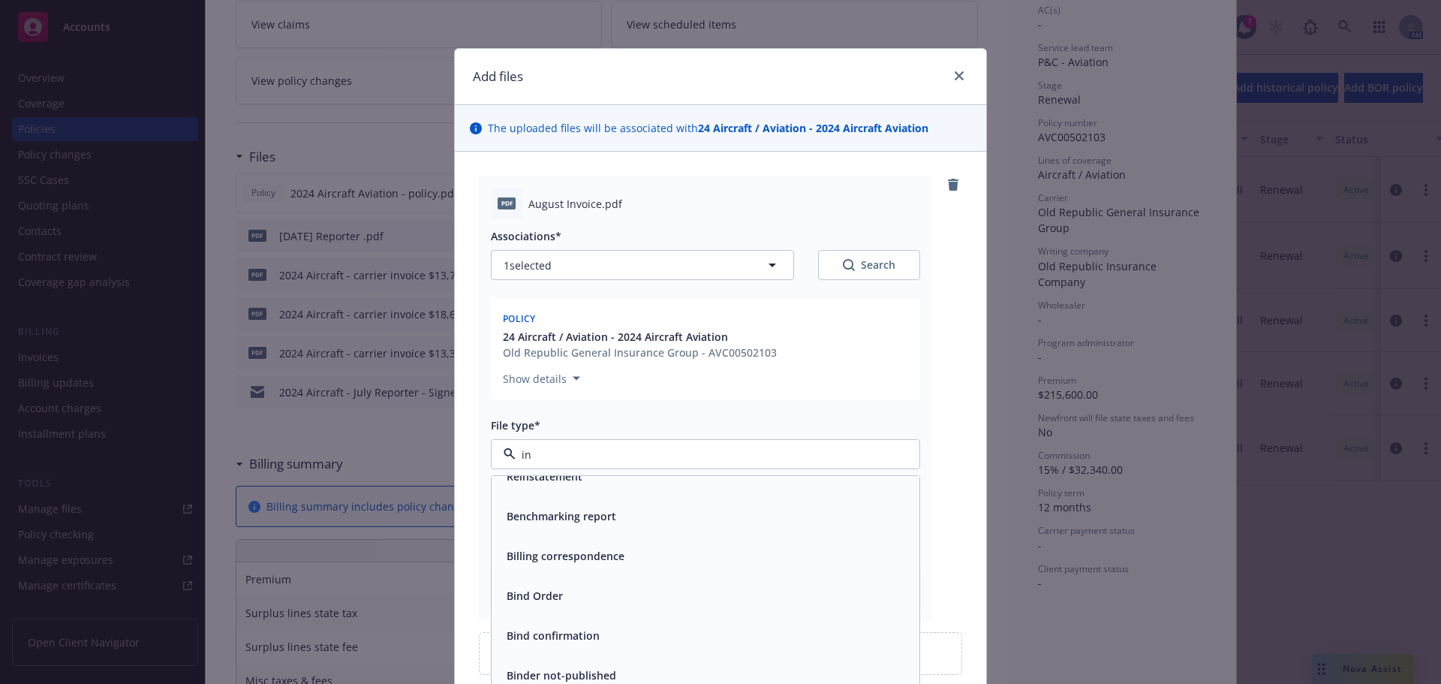
scroll to position [225, 0]
type input "inv"
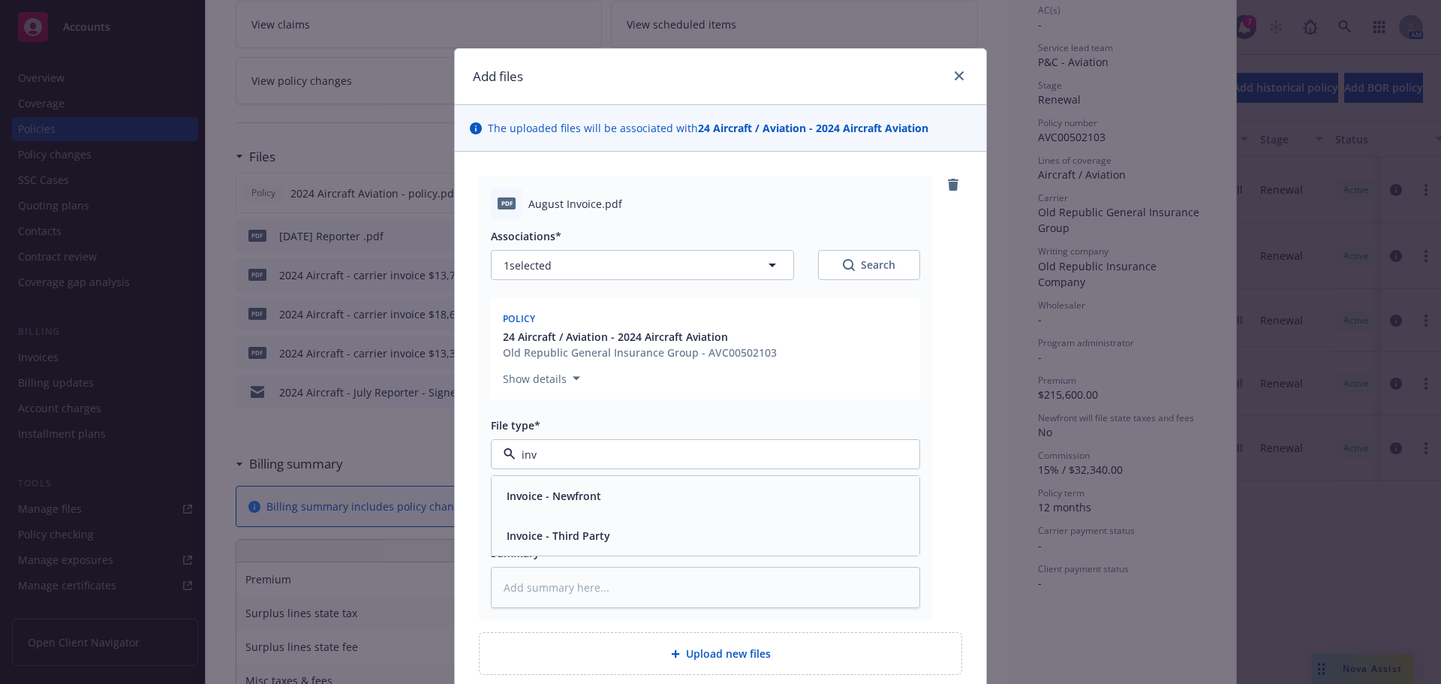
scroll to position [0, 0]
click at [592, 532] on span "Invoice - Third Party" at bounding box center [559, 536] width 104 height 16
click at [567, 507] on input "Display name" at bounding box center [706, 518] width 428 height 29
type textarea "x"
type input "2"
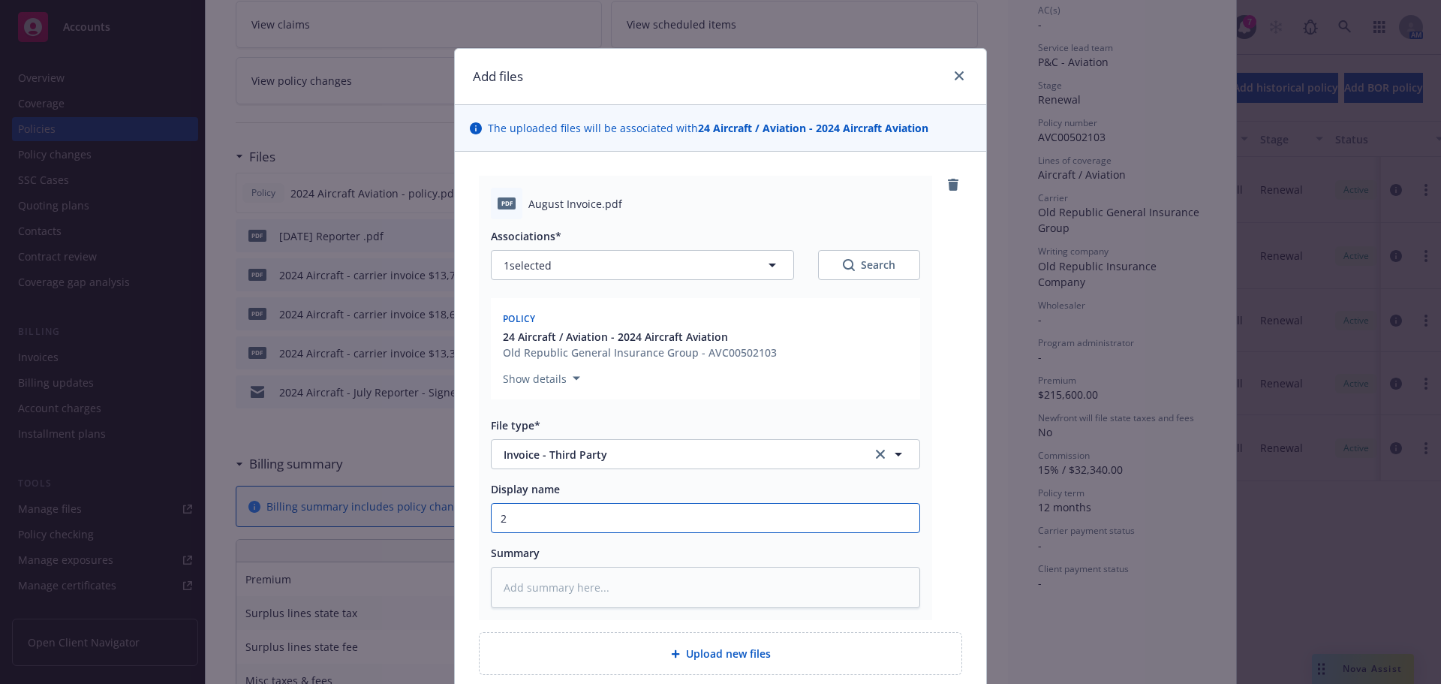
type textarea "x"
type input "20"
type textarea "x"
type input "202"
type textarea "x"
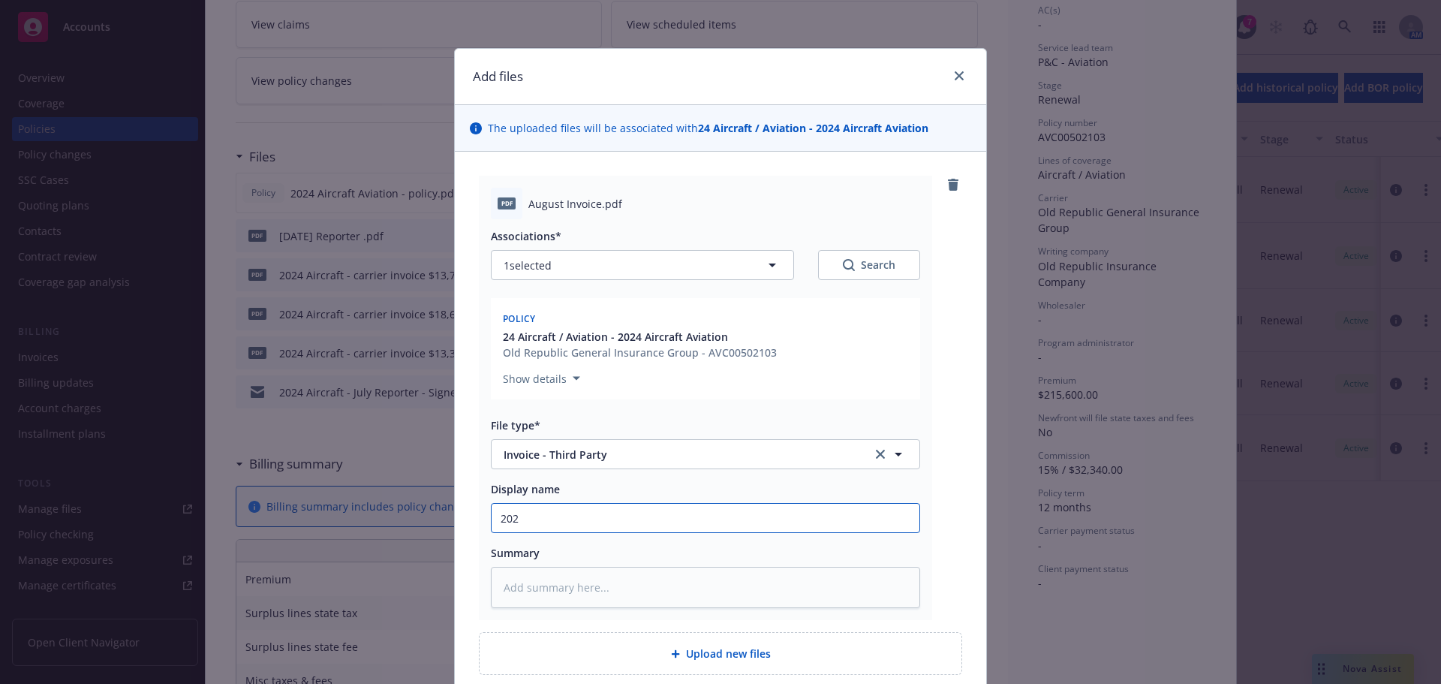
type input "2025"
type textarea "x"
type input "2025"
type textarea "x"
type input "2025 Au"
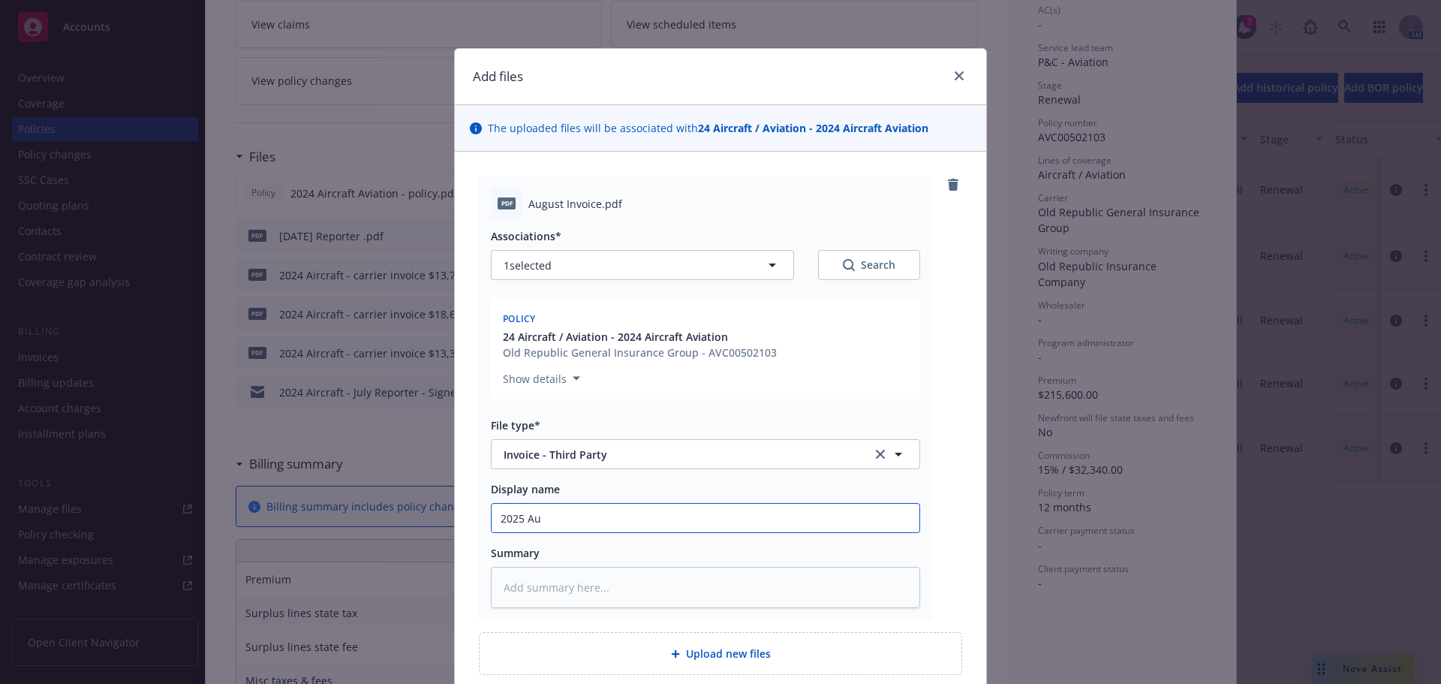
type textarea "x"
type input "2025 Aui"
type textarea "x"
type input "2025 Auig"
type textarea "x"
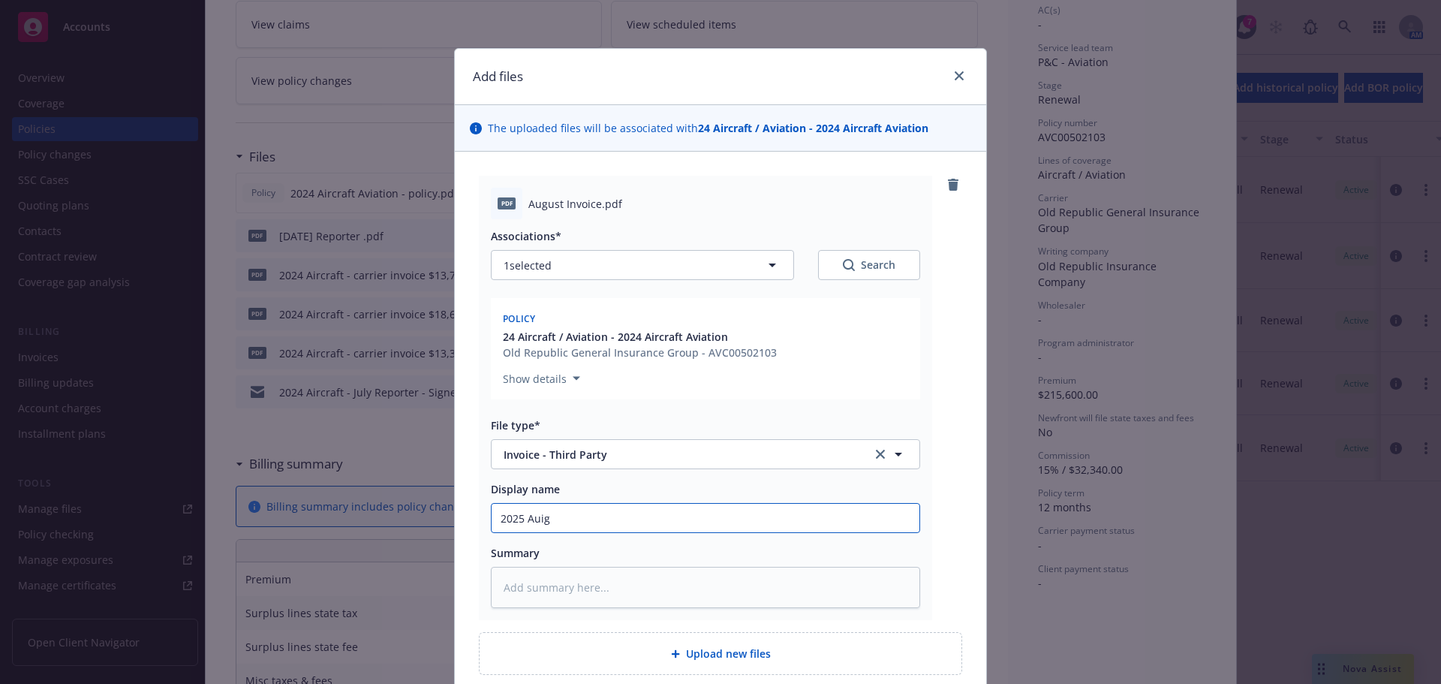
type input "2025 Aui"
type textarea "x"
type input "2025 Au"
type textarea "x"
type input "2025 Aug"
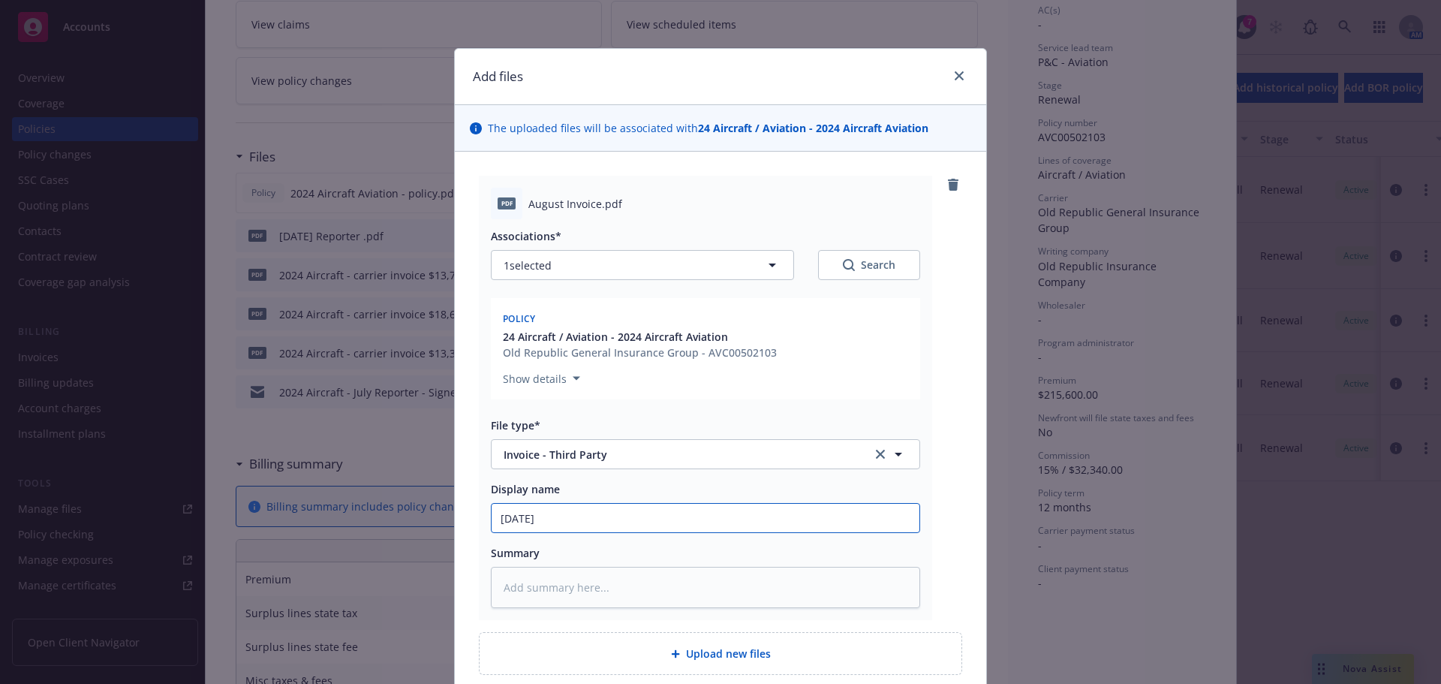
type textarea "x"
type input "2025 Augus"
type textarea "x"
type input "2025 August"
type textarea "x"
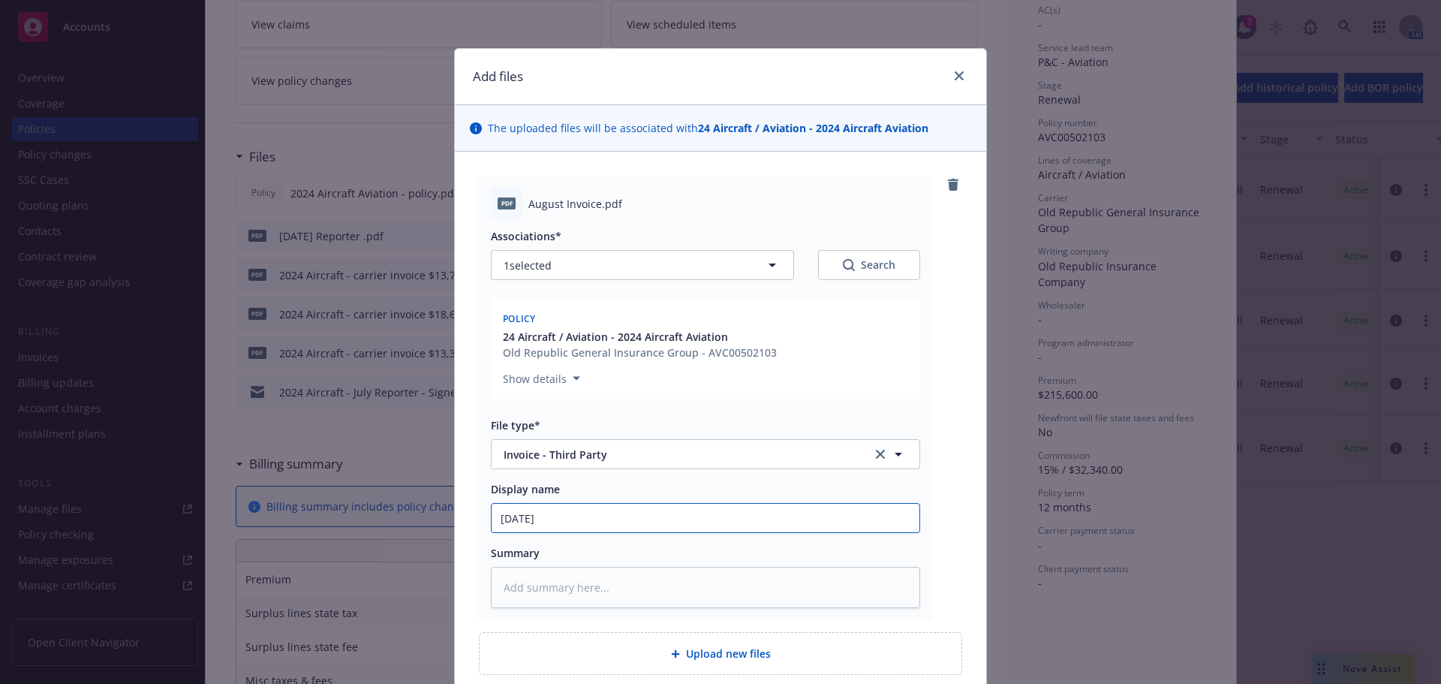
type input "2025 August"
type textarea "x"
type input "2025 August I"
type textarea "x"
type input "2025 August In"
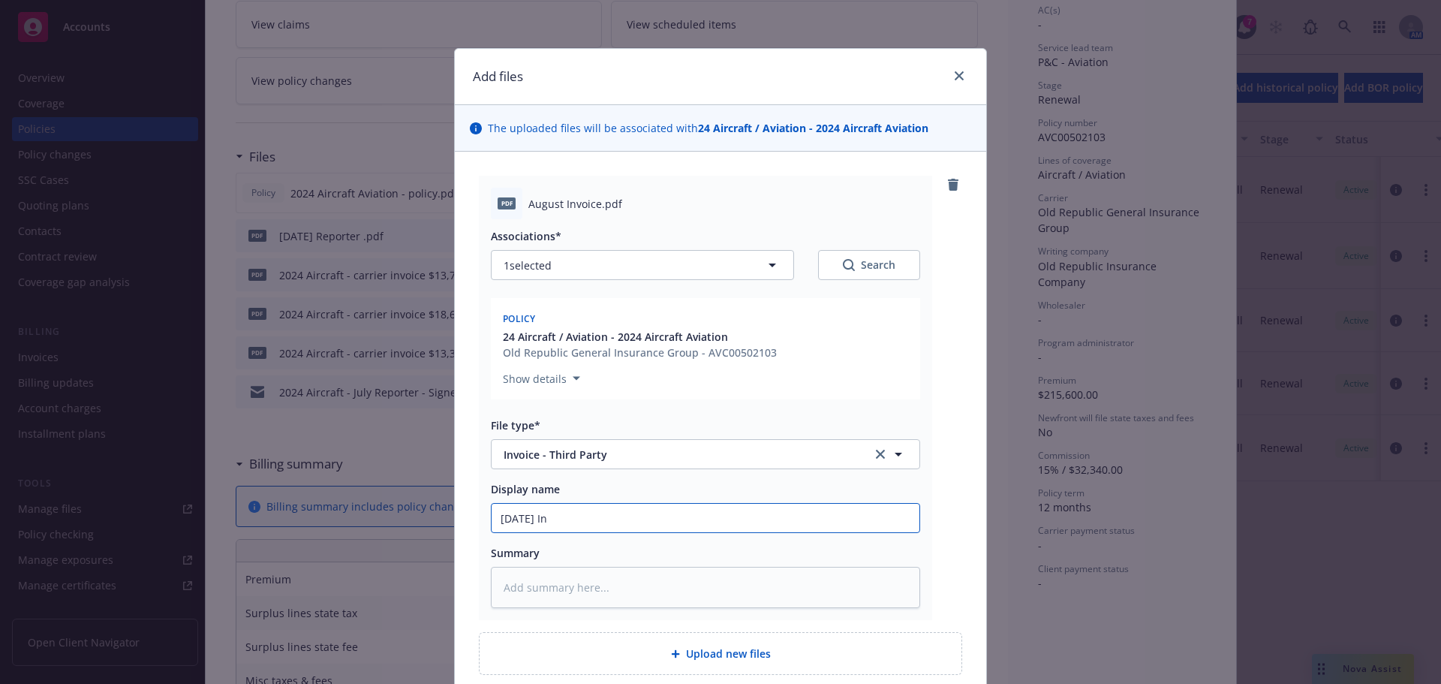
type textarea "x"
type input "2025 August Inv"
type textarea "x"
type input "2025 August Invo"
type textarea "x"
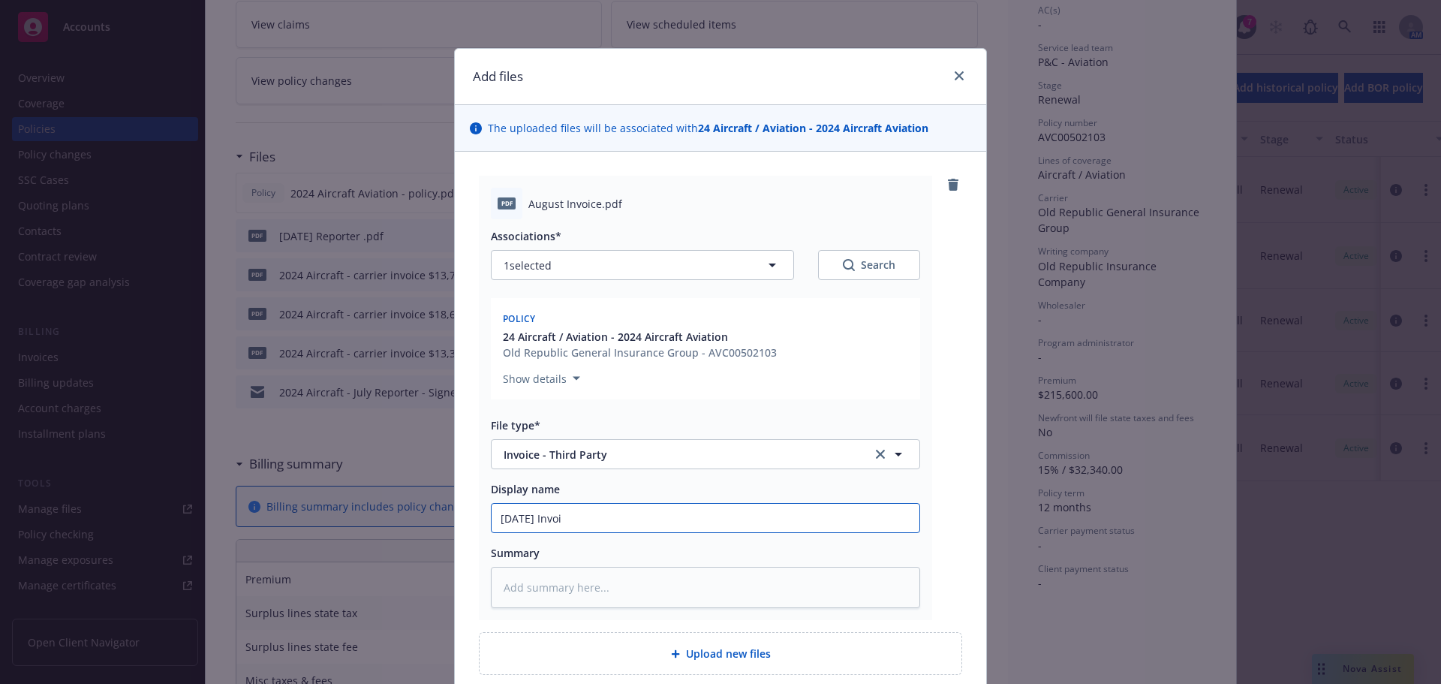
type input "2025 August Invoic"
type textarea "x"
type input "2025 August Invoice"
click at [636, 509] on input "2025 August Invoice" at bounding box center [706, 518] width 428 height 29
type textarea "x"
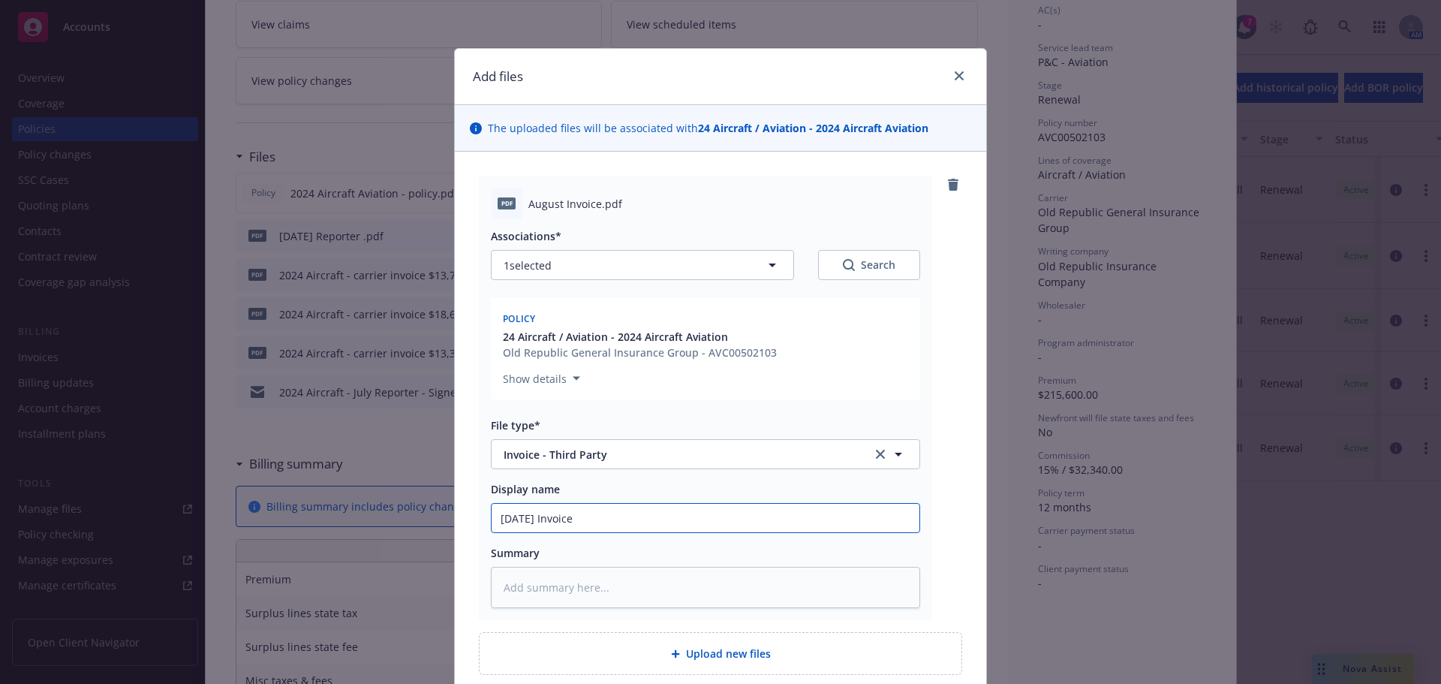
type input "2025 August Invoice"
type textarea "x"
type input "2025 August Invoice $"
type textarea "x"
type input "2025 August Invoice $1"
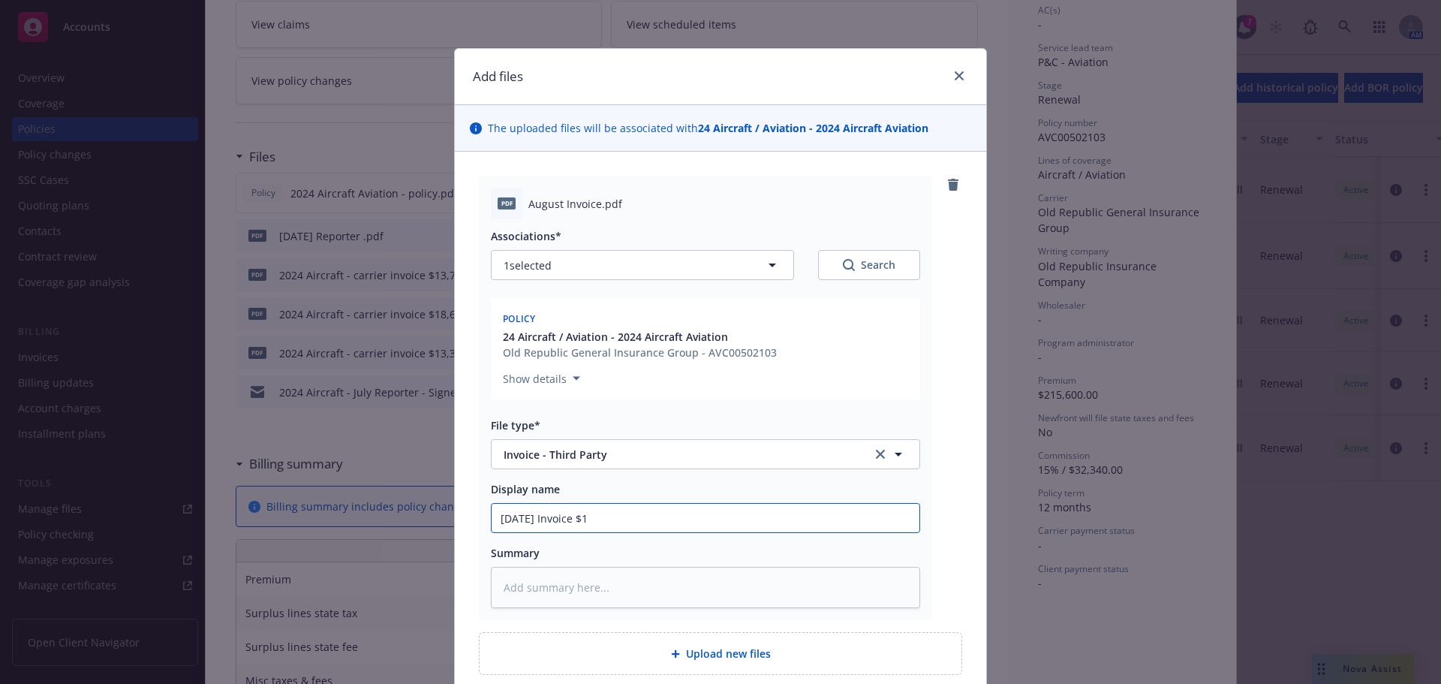
type textarea "x"
type input "2025 August Invoice $11"
type textarea "x"
type input "2025 August Invoice $11,"
type textarea "x"
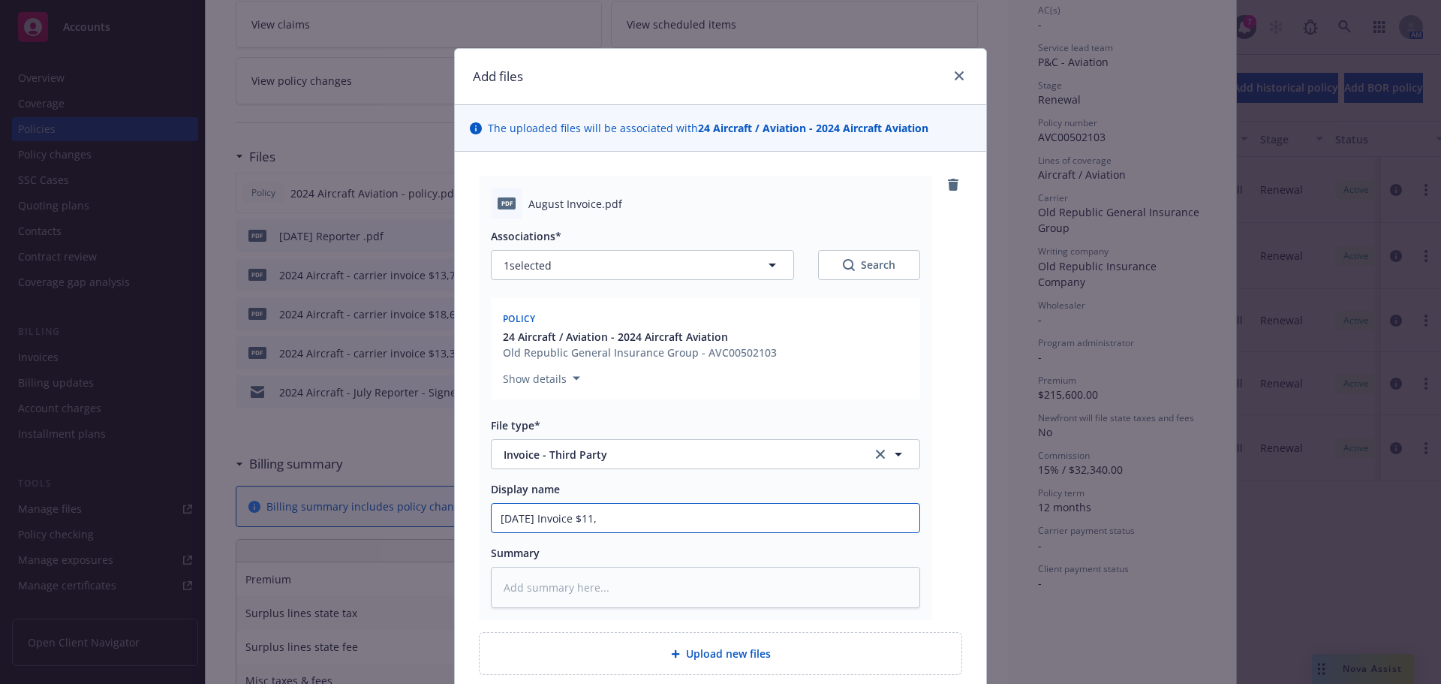
type input "2025 August Invoice $11,4"
type textarea "x"
type input "2025 August Invoice $11,40"
type textarea "x"
type input "2025 August Invoice $11,405"
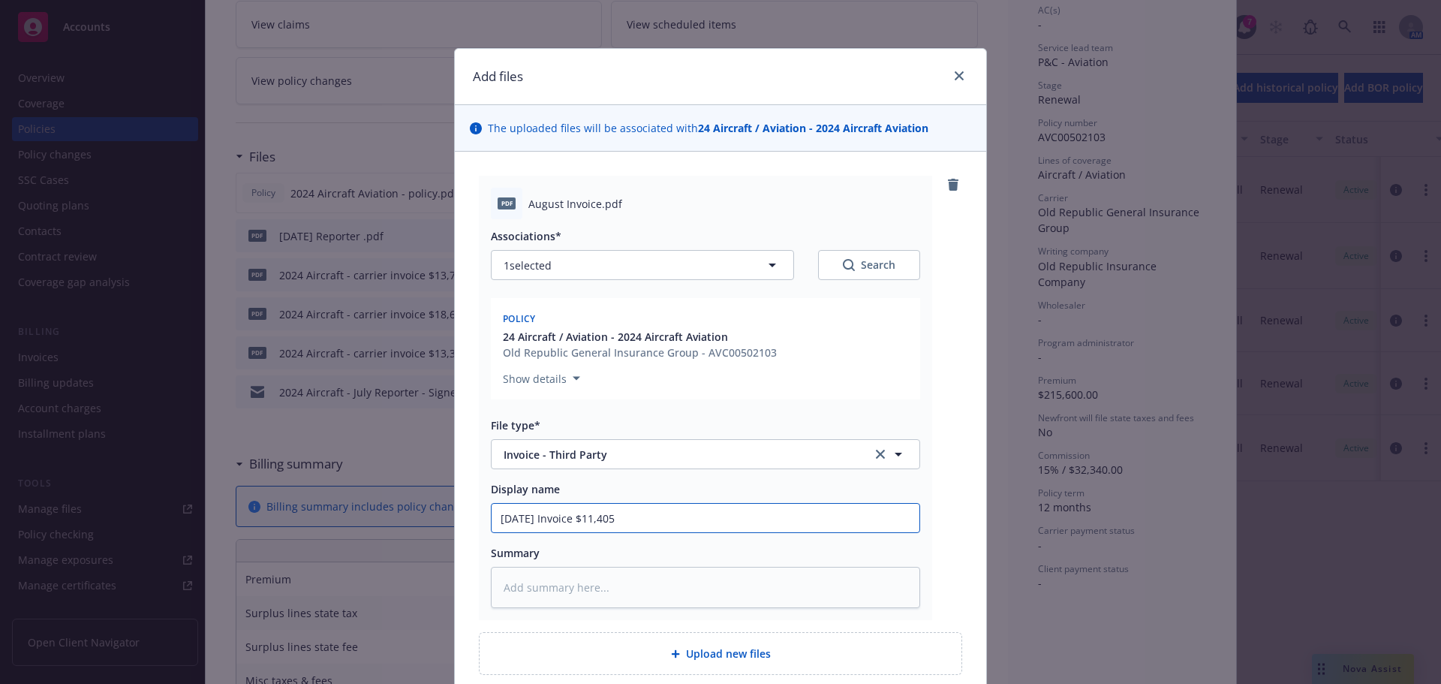
type textarea "x"
type input "2025 August Invoice $11,405."
type textarea "x"
type input "2025 August Invoice $11,405.3"
type textarea "x"
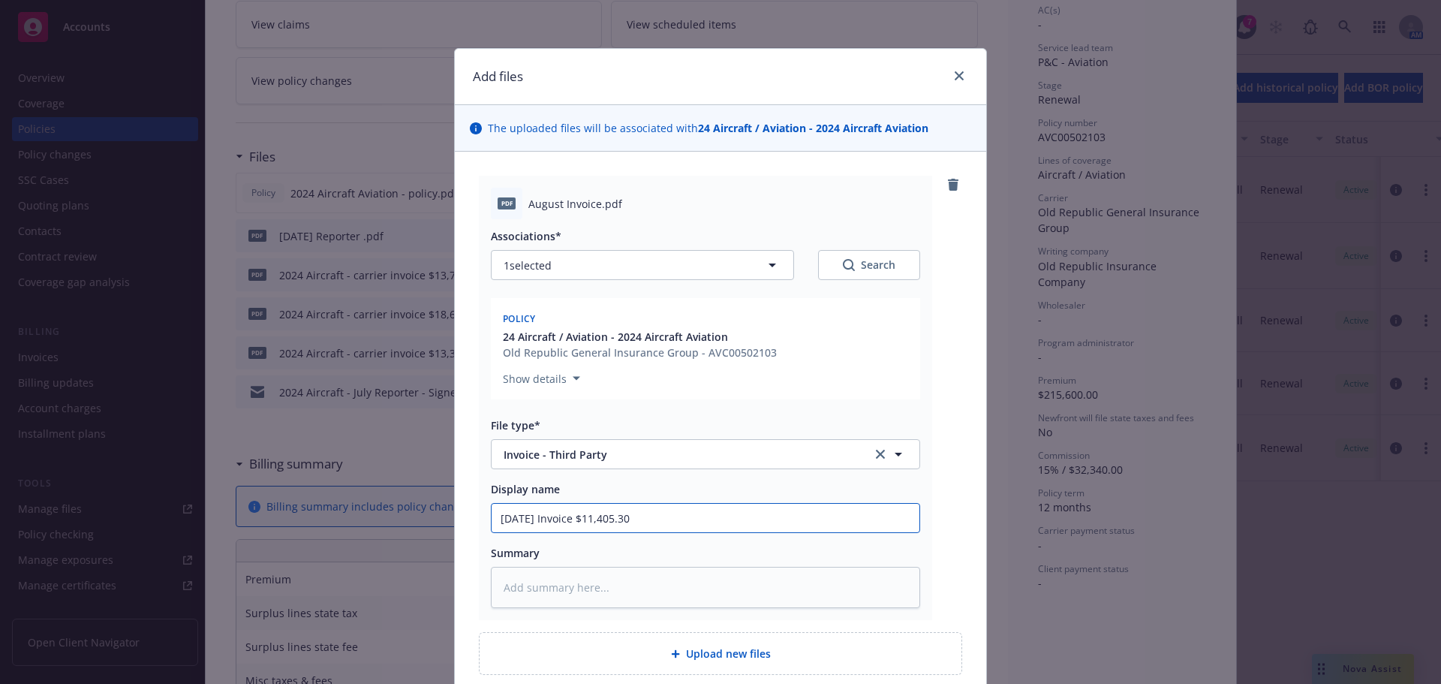
drag, startPoint x: 677, startPoint y: 511, endPoint x: 421, endPoint y: 509, distance: 256.0
click at [421, 509] on div "Add files The uploaded files will be associated with 24 Aircraft / Aviation - 2…" at bounding box center [720, 342] width 1441 height 684
type input "2025 August Invoice $11,405.30"
click at [556, 581] on textarea at bounding box center [705, 587] width 429 height 41
paste textarea "2025 August Invoice $11,405.30"
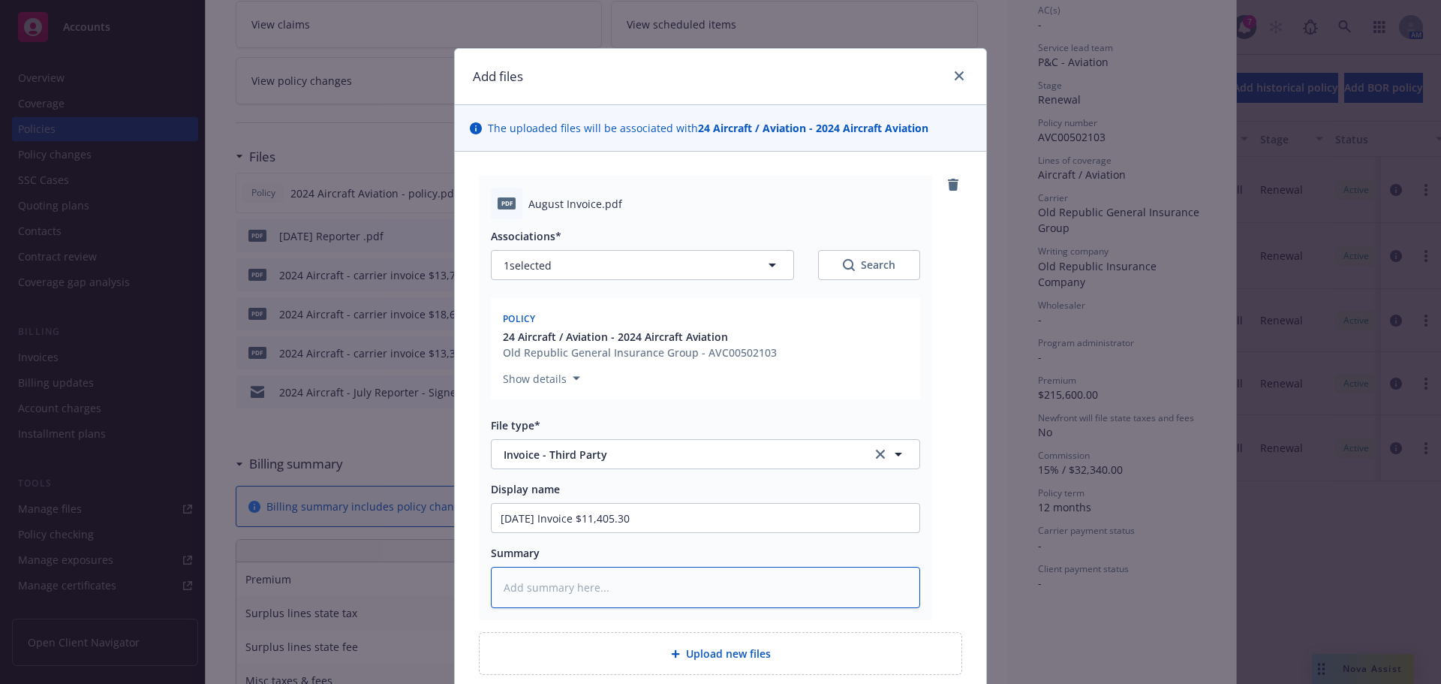
type textarea "x"
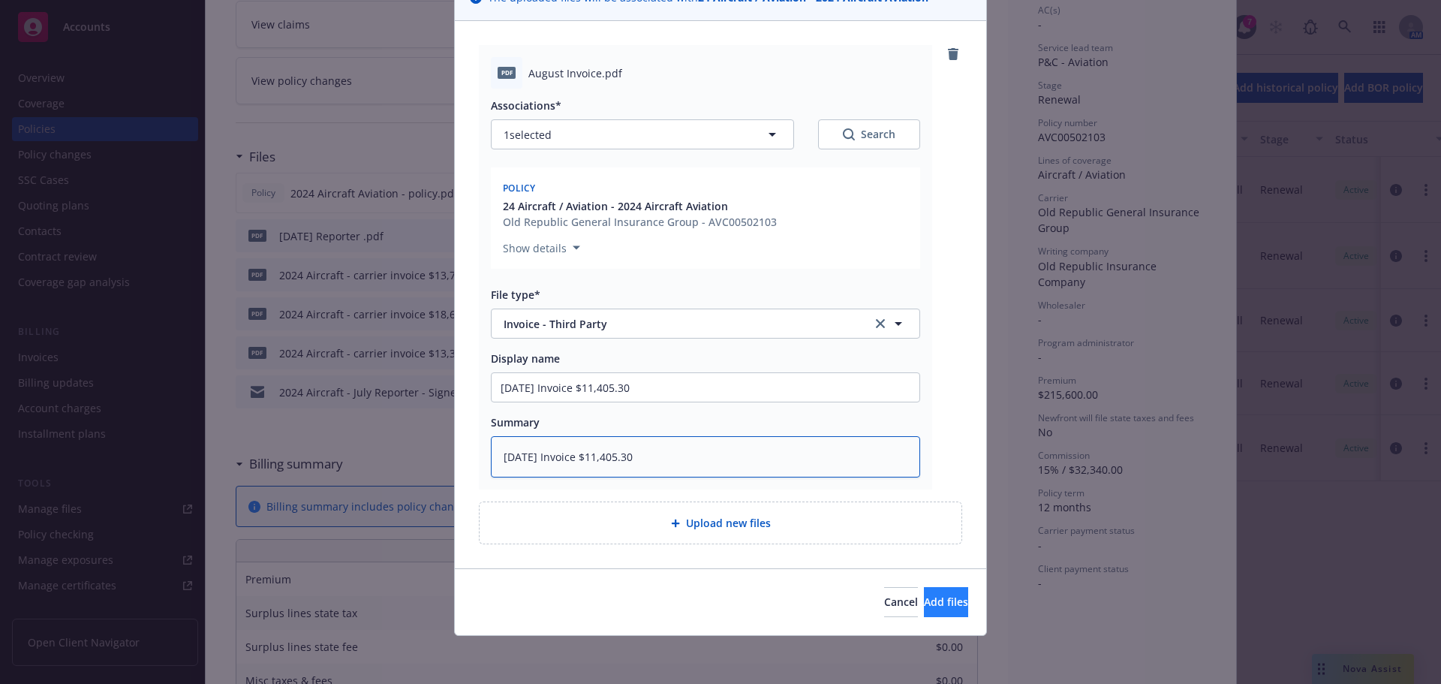
type textarea "2025 August Invoice $11,405.30"
click at [924, 595] on span "Add files" at bounding box center [946, 602] width 44 height 14
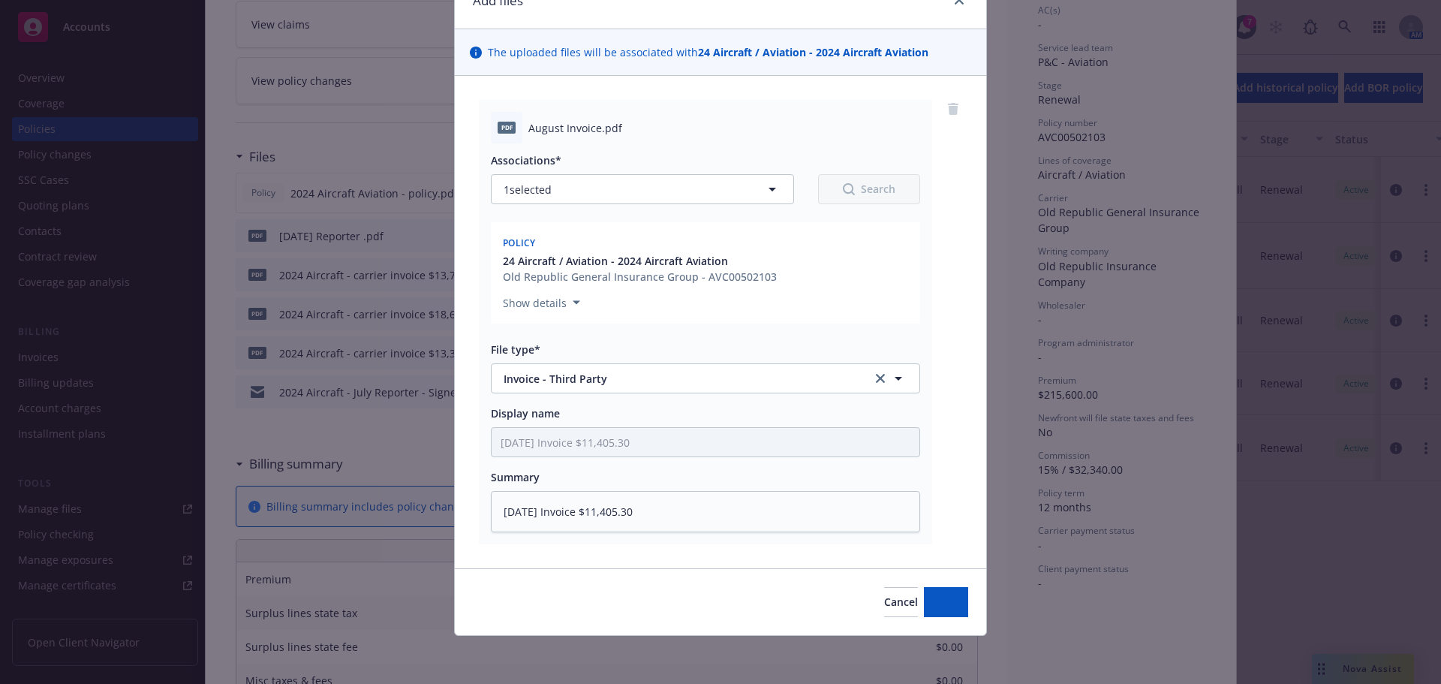
scroll to position [76, 0]
type textarea "x"
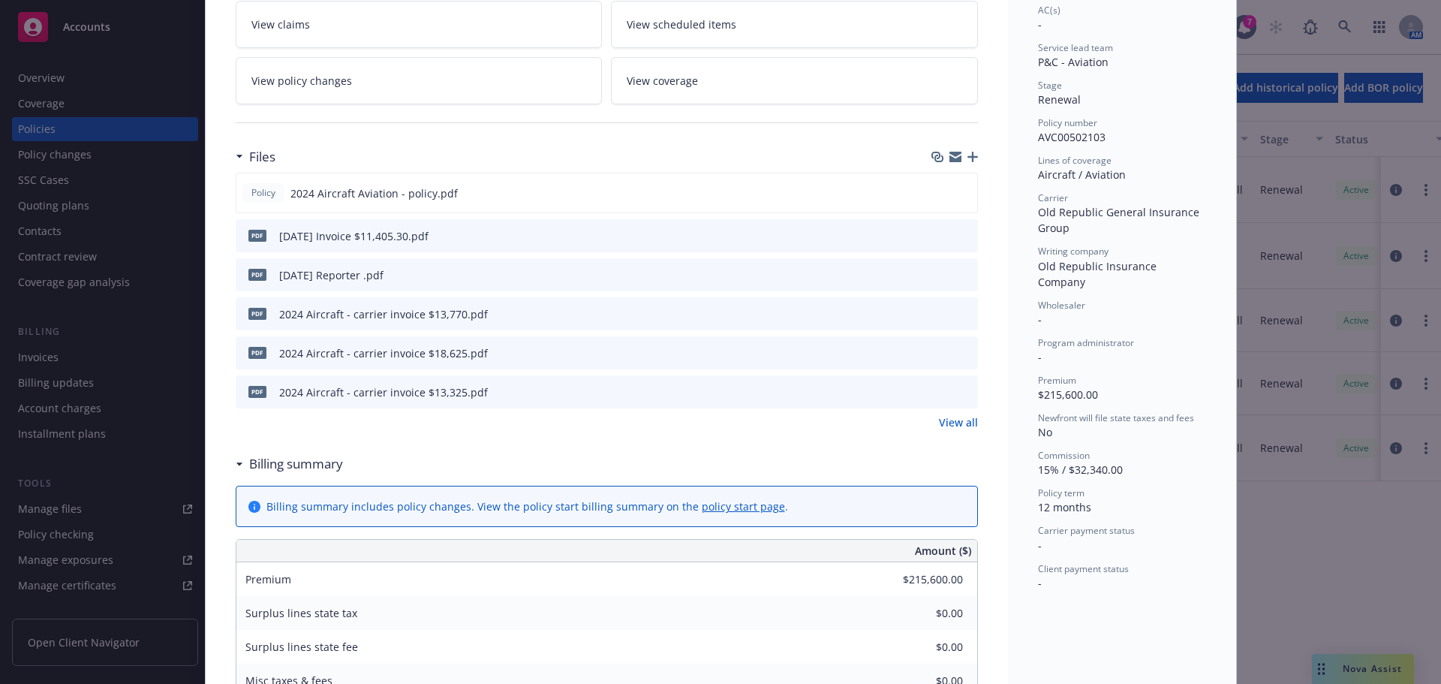
scroll to position [0, 0]
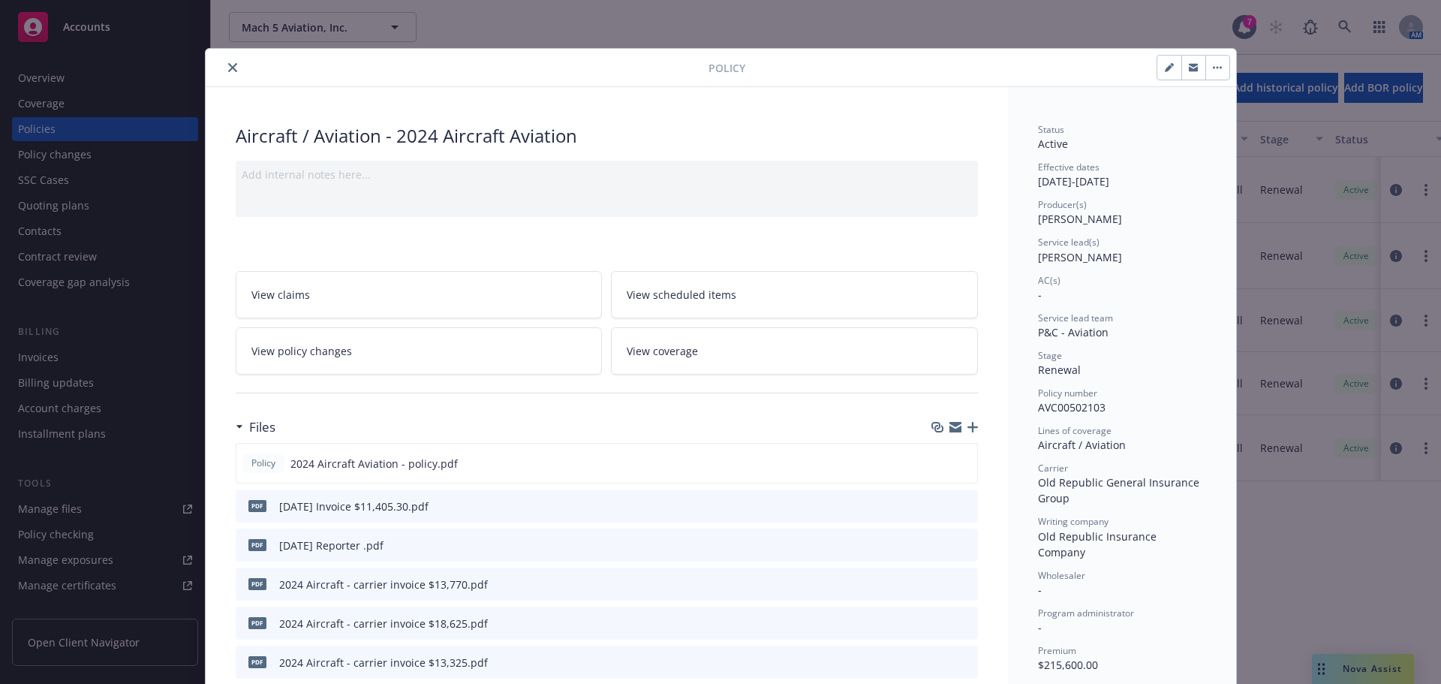
drag, startPoint x: 224, startPoint y: 64, endPoint x: 242, endPoint y: 104, distance: 44.4
click at [228, 64] on icon "close" at bounding box center [232, 67] width 9 height 9
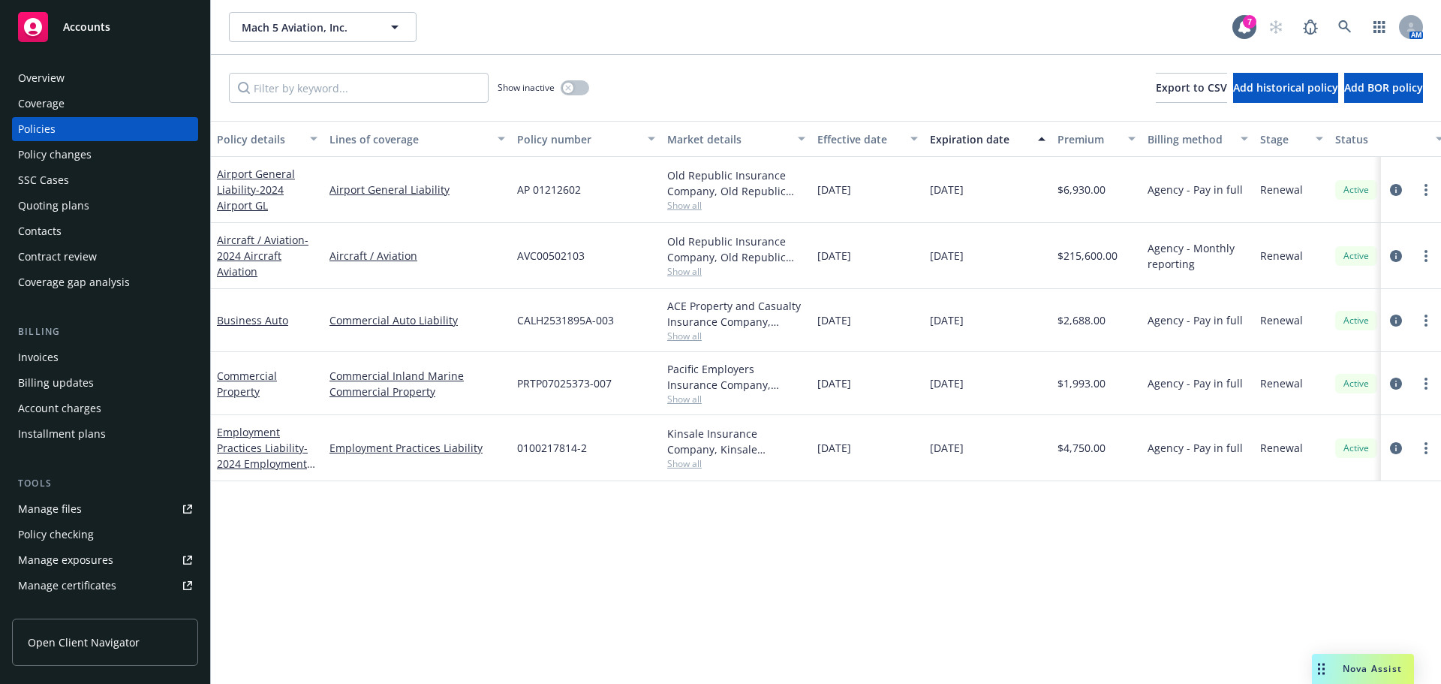
click at [41, 148] on div "Policy changes" at bounding box center [55, 155] width 74 height 24
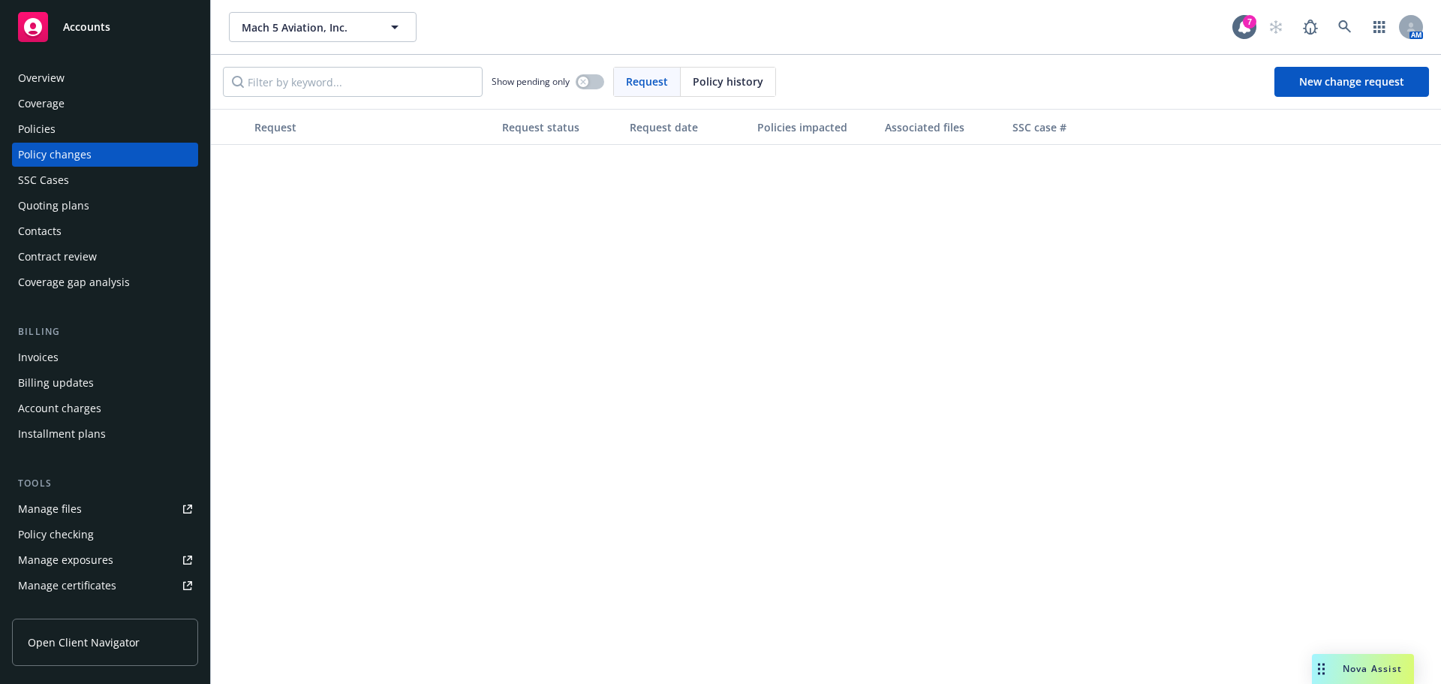
click at [41, 132] on div "Policies" at bounding box center [37, 129] width 38 height 24
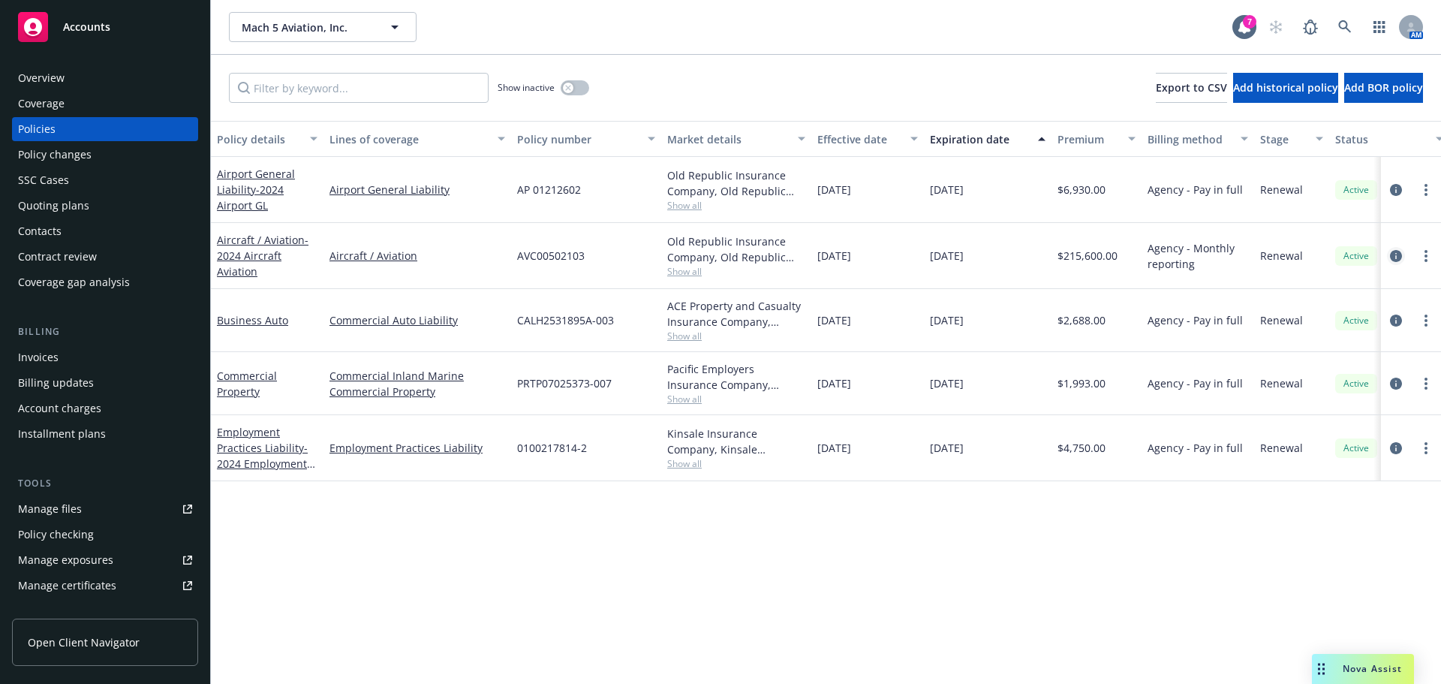
click at [1400, 250] on icon "circleInformation" at bounding box center [1396, 256] width 12 height 12
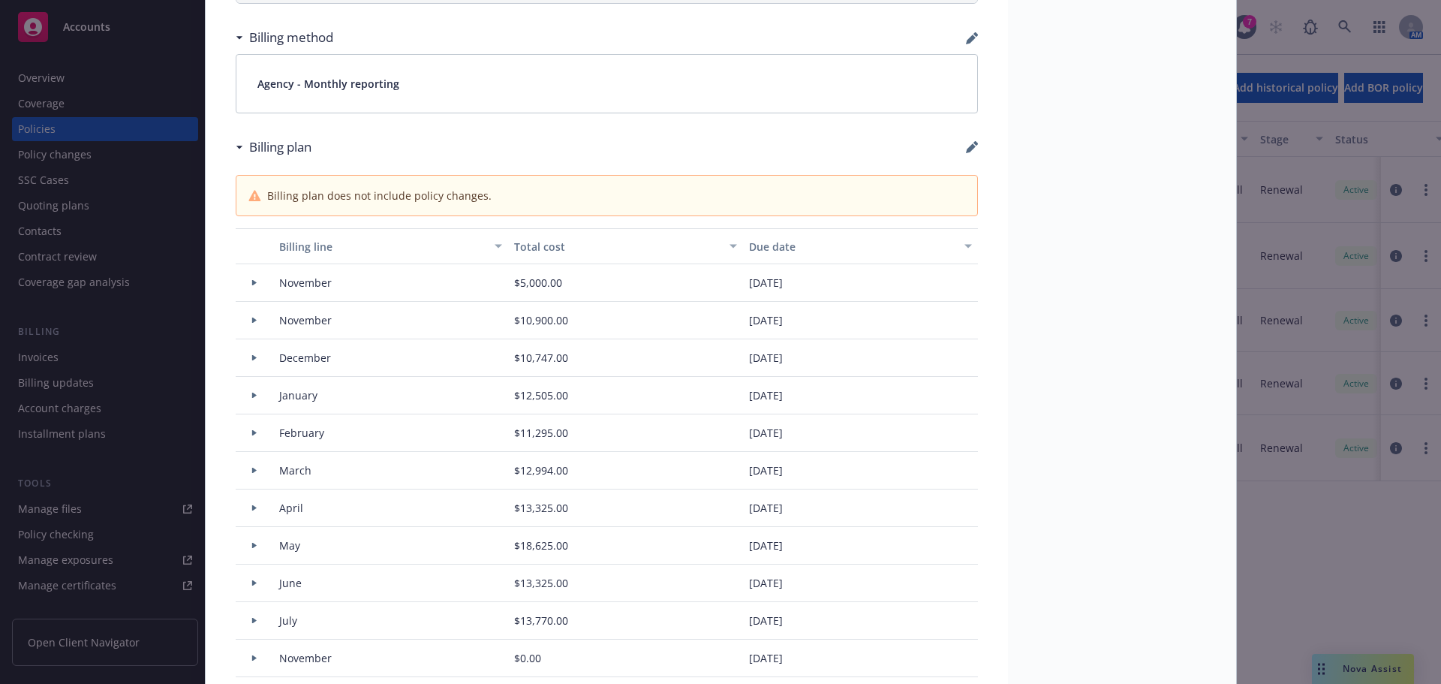
scroll to position [1096, 0]
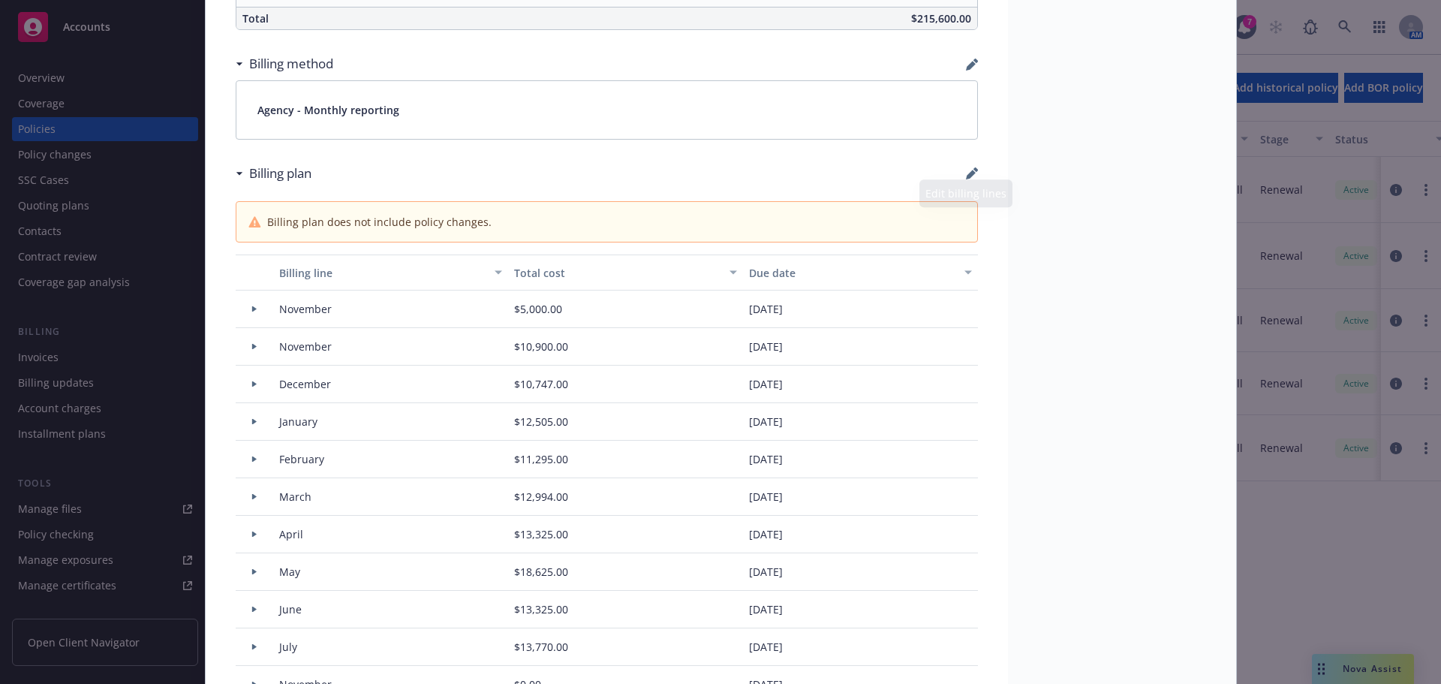
click at [978, 177] on div "Aircraft / Aviation - 2024 Aircraft Aviation Add internal notes here... View cl…" at bounding box center [607, 517] width 803 height 3052
click at [967, 176] on icon "button" at bounding box center [972, 173] width 12 height 12
select select "November"
select select "December"
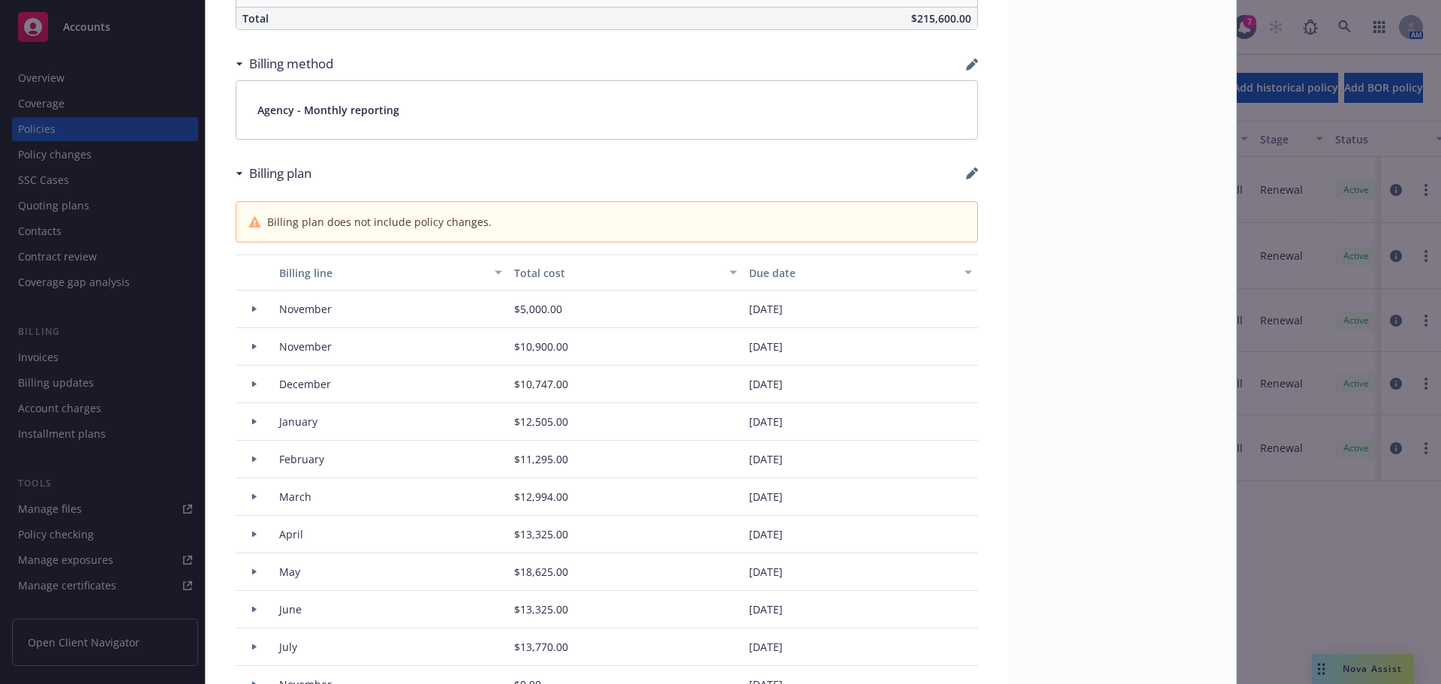
select select "February"
select select "March"
select select "April"
select select "May"
select select "June"
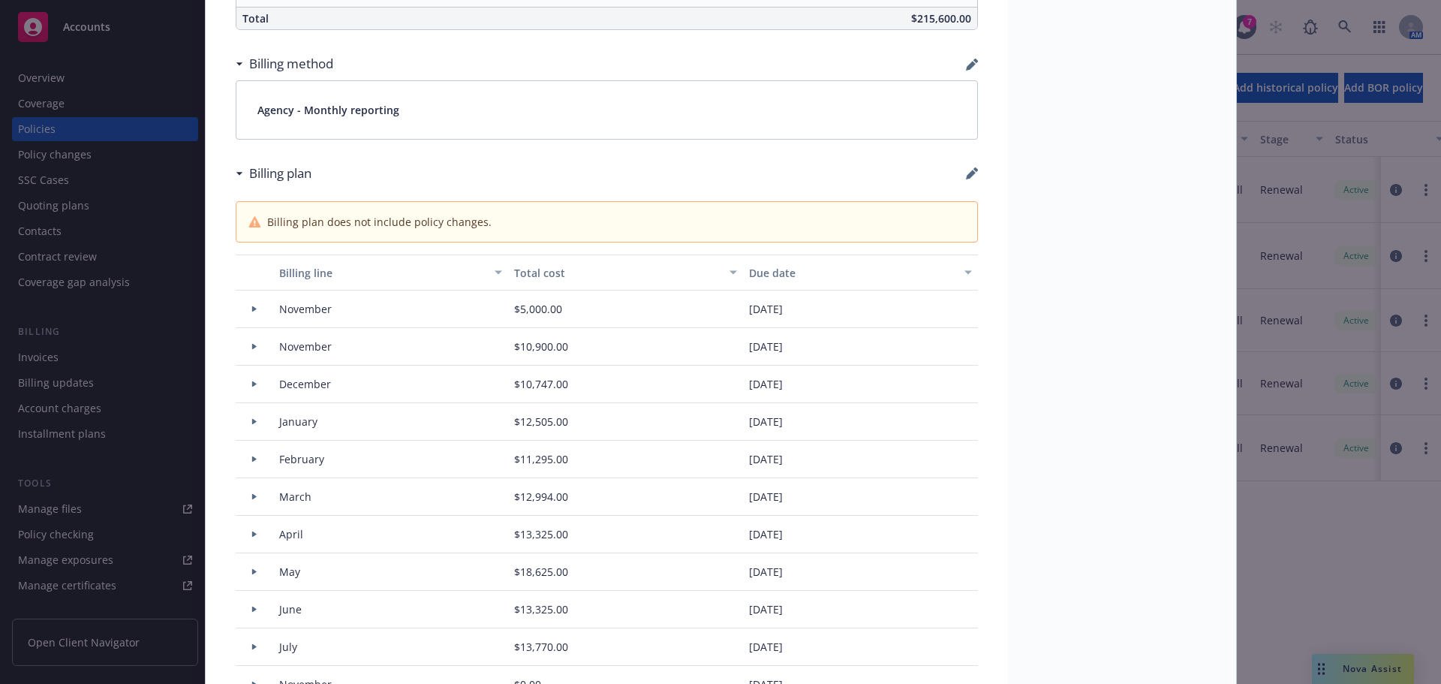
select select "July"
select select "November"
select select "December"
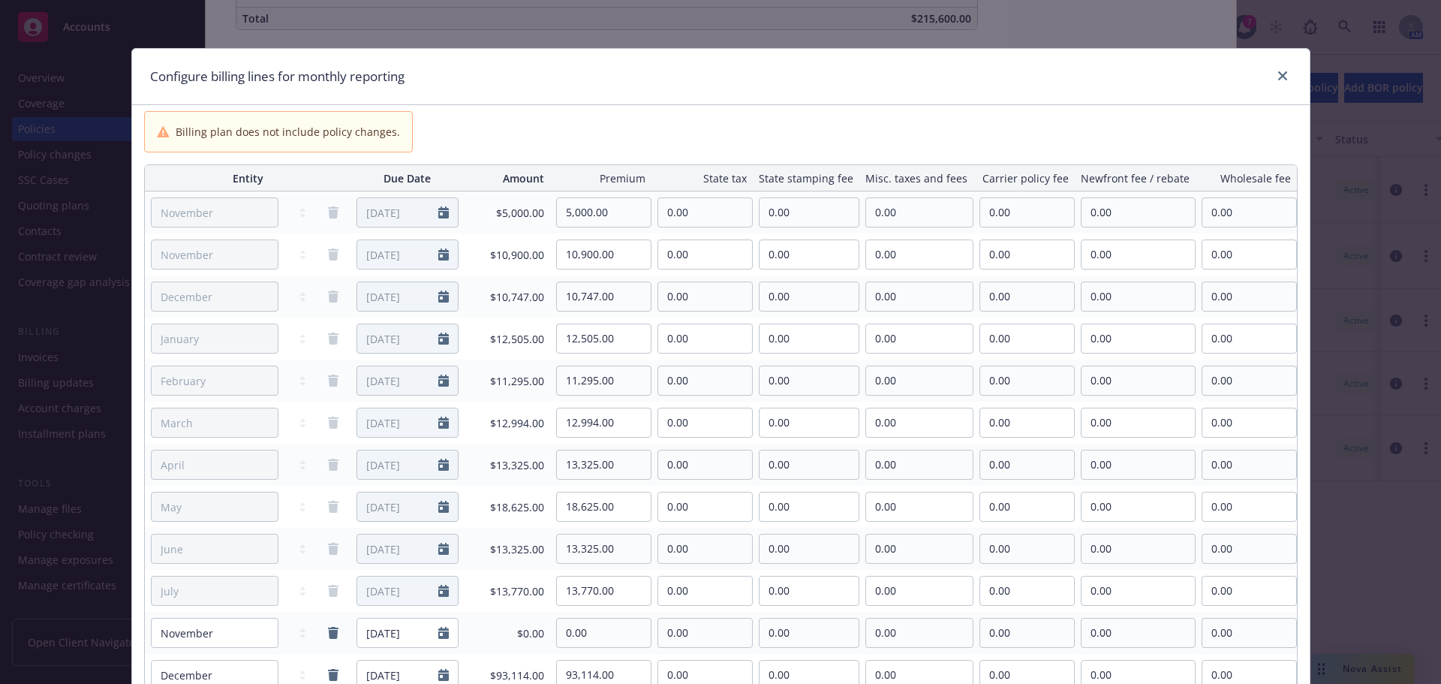
scroll to position [75, 0]
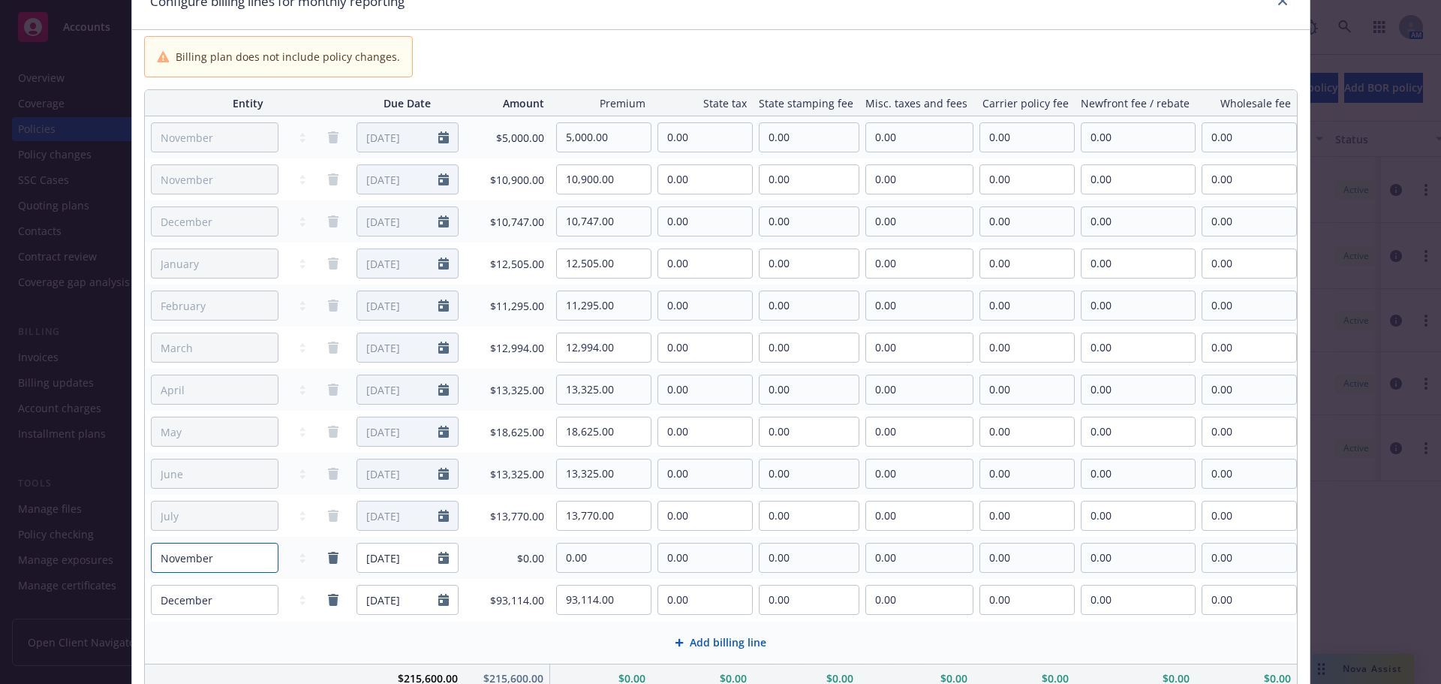
click at [233, 566] on select "January February March April May June July August September October November De…" at bounding box center [215, 558] width 128 height 30
select select "August"
click at [151, 543] on select "January February March April May June July August September October November De…" at bounding box center [215, 558] width 128 height 30
click at [423, 556] on input "[DATE]" at bounding box center [397, 558] width 81 height 29
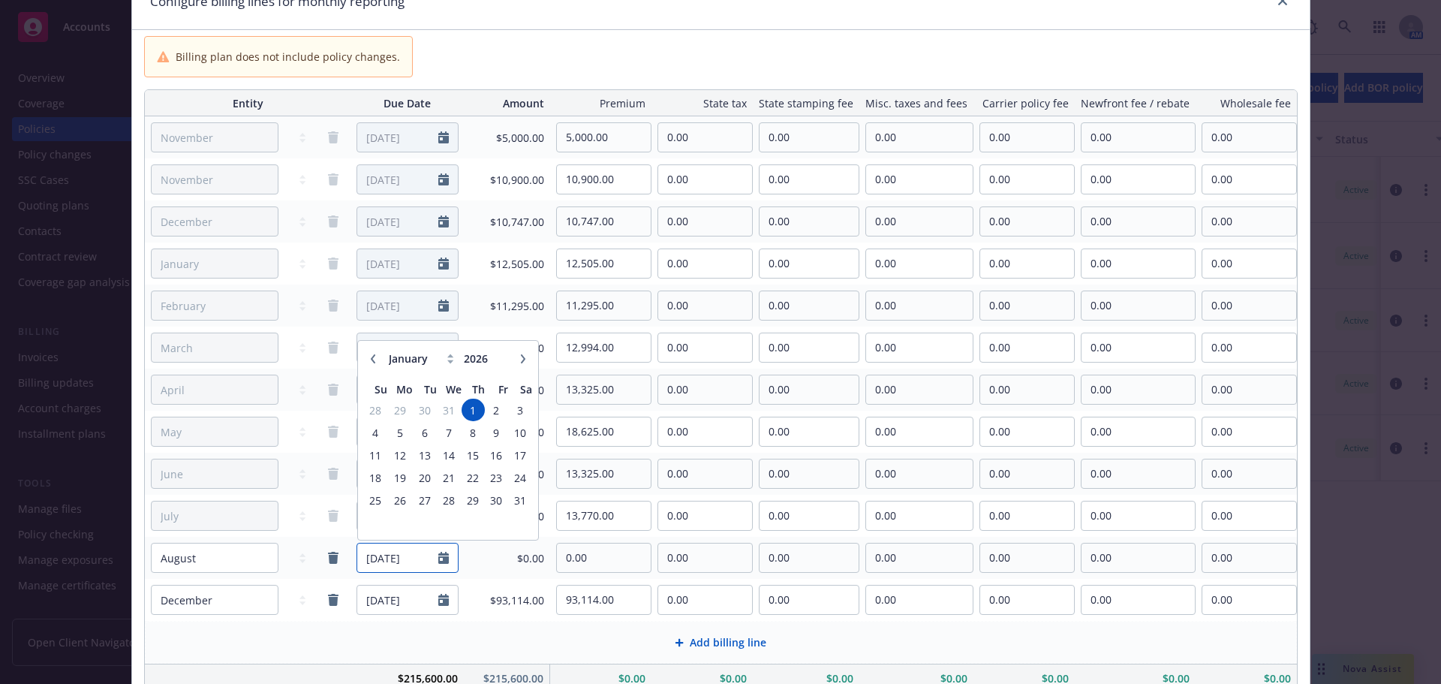
click at [390, 558] on input "01/01/2025" at bounding box center [397, 558] width 81 height 29
type input "[DATE]"
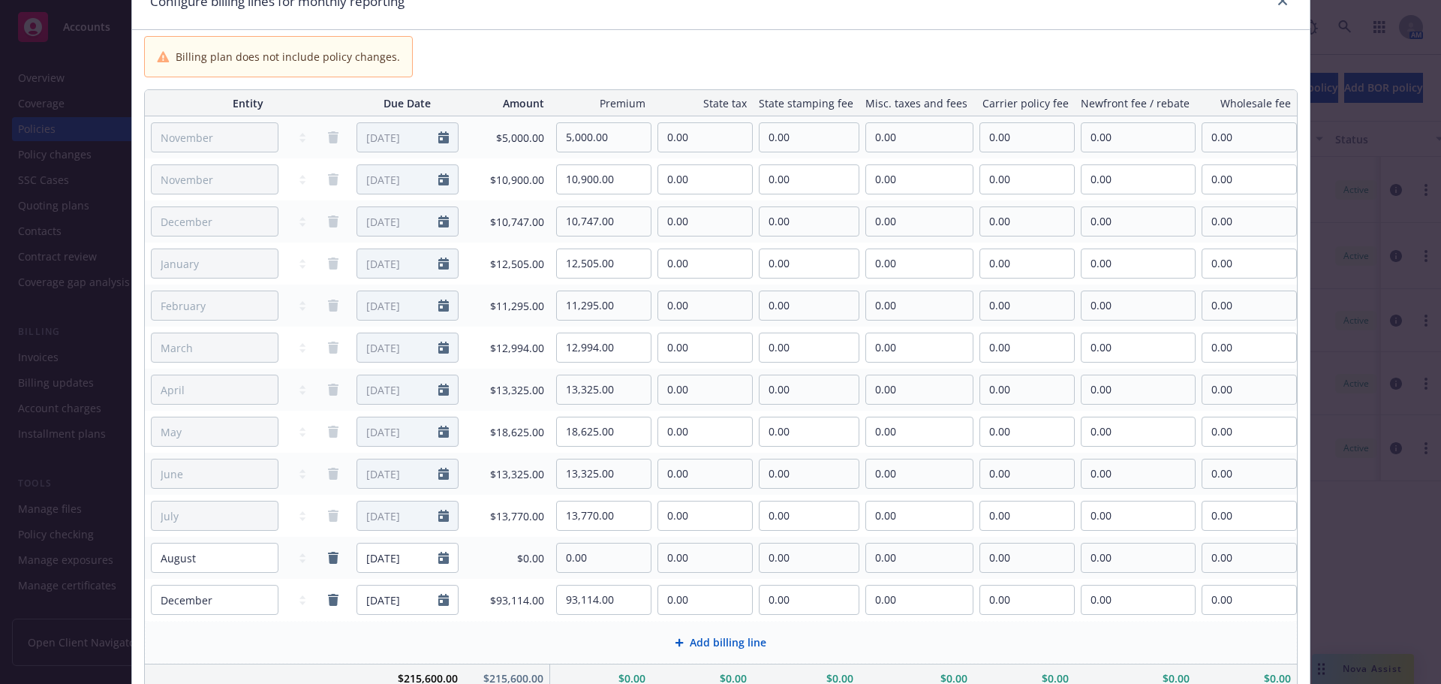
click at [393, 639] on div "Add billing line" at bounding box center [721, 642] width 1127 height 17
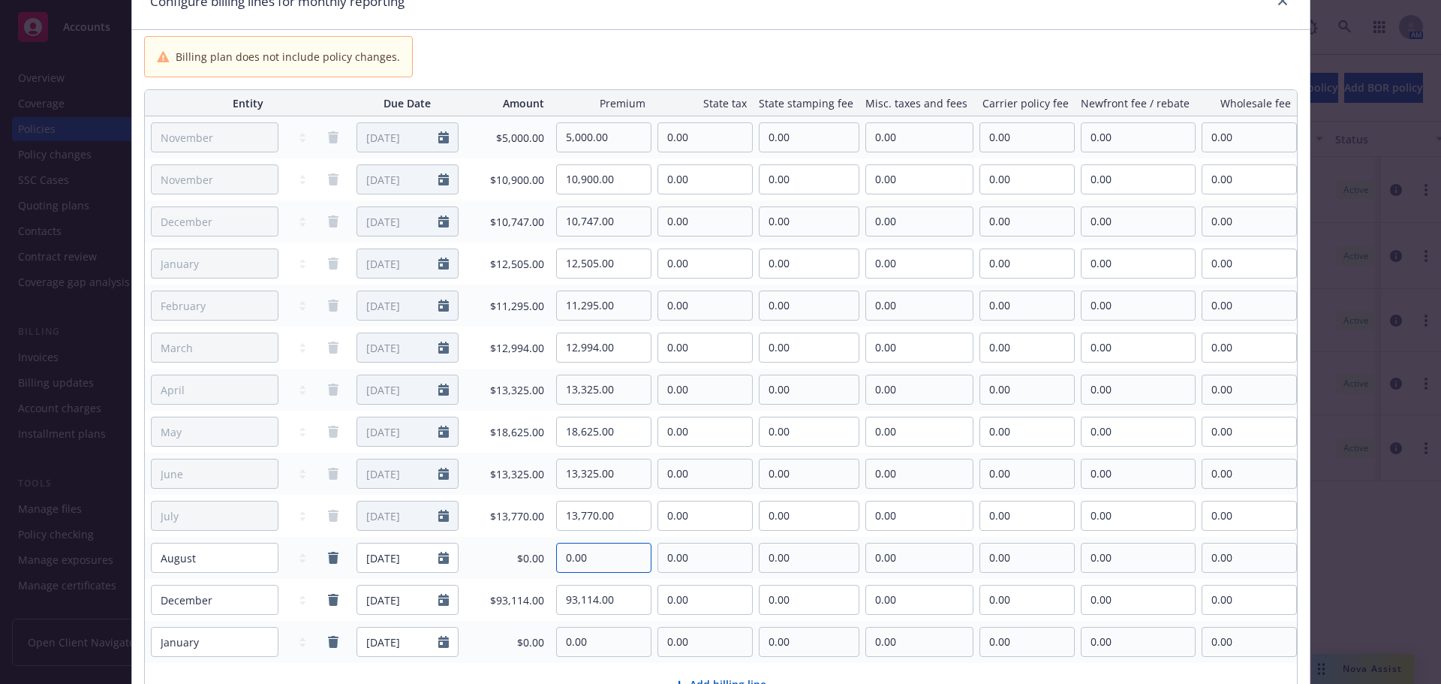
click at [602, 556] on input "0.00" at bounding box center [604, 558] width 94 height 29
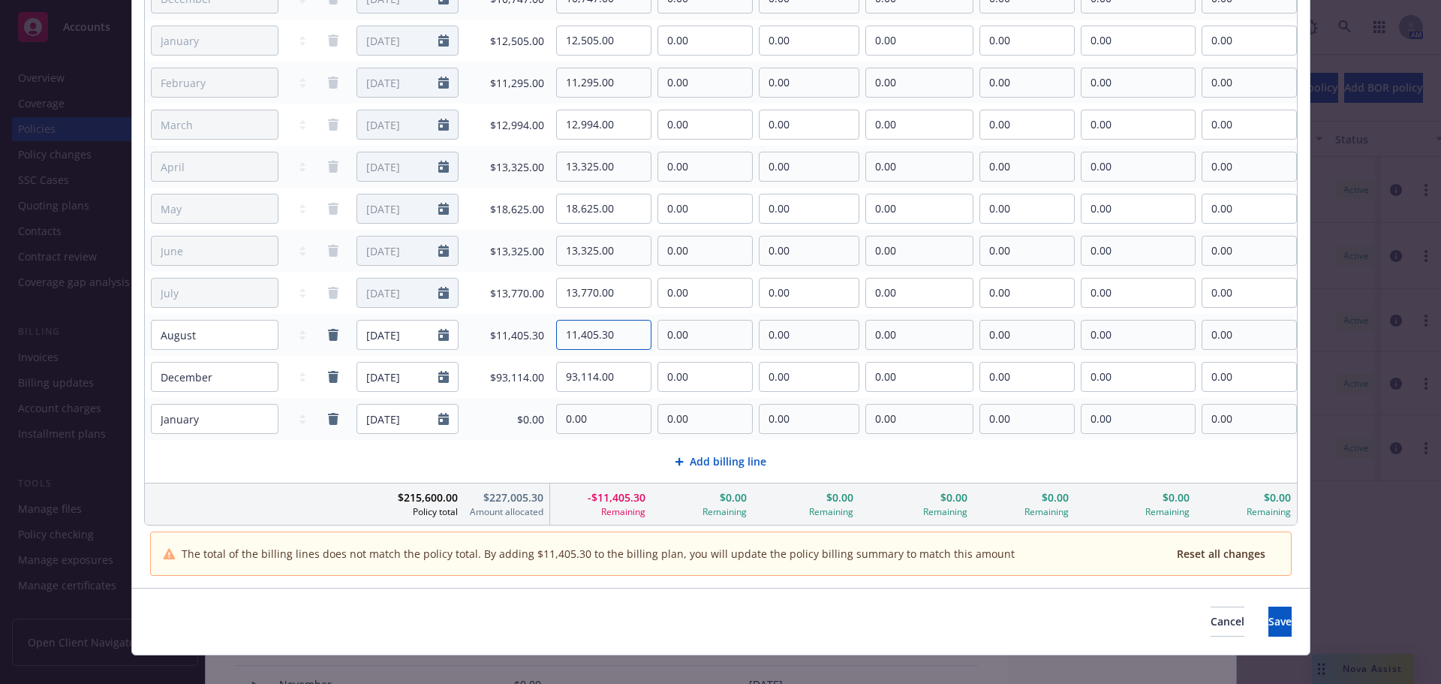
scroll to position [300, 0]
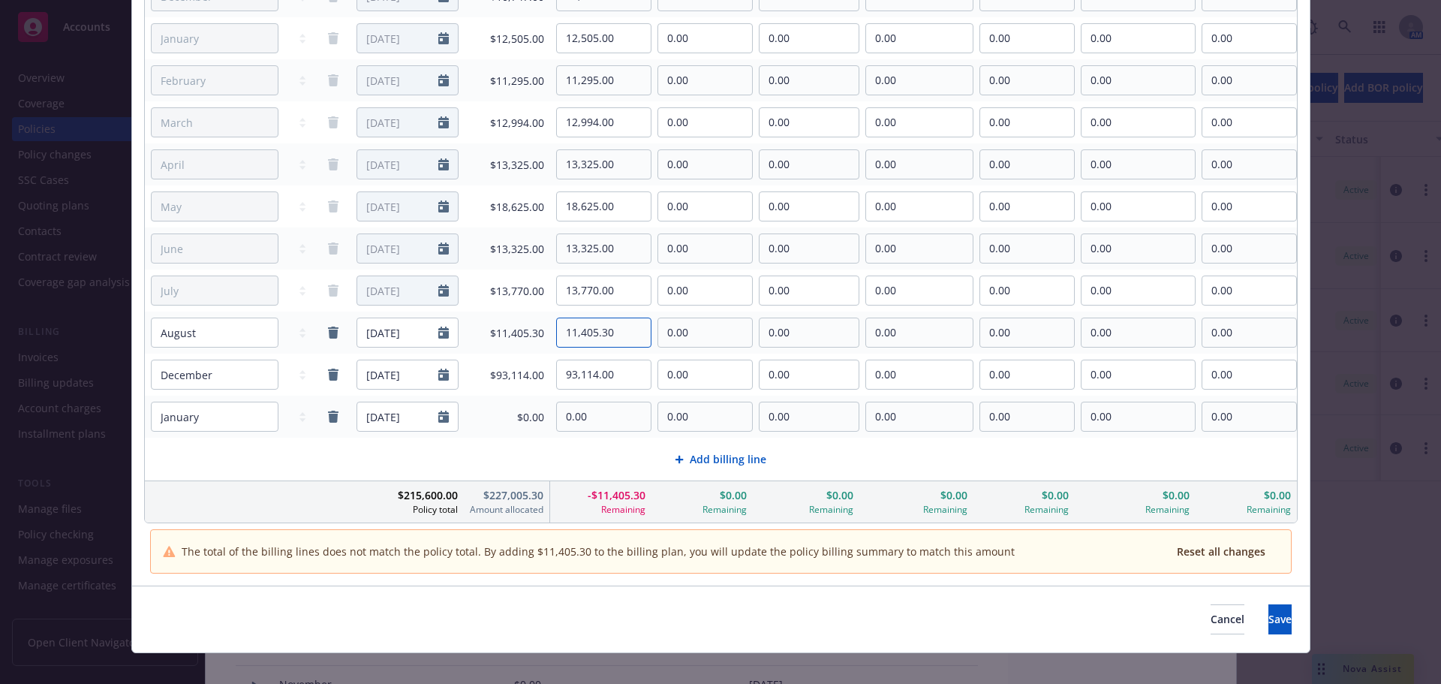
type input "11,405.30"
click at [562, 638] on div "Cancel Save" at bounding box center [721, 619] width 1178 height 67
click at [1270, 616] on button "Save" at bounding box center [1280, 619] width 23 height 30
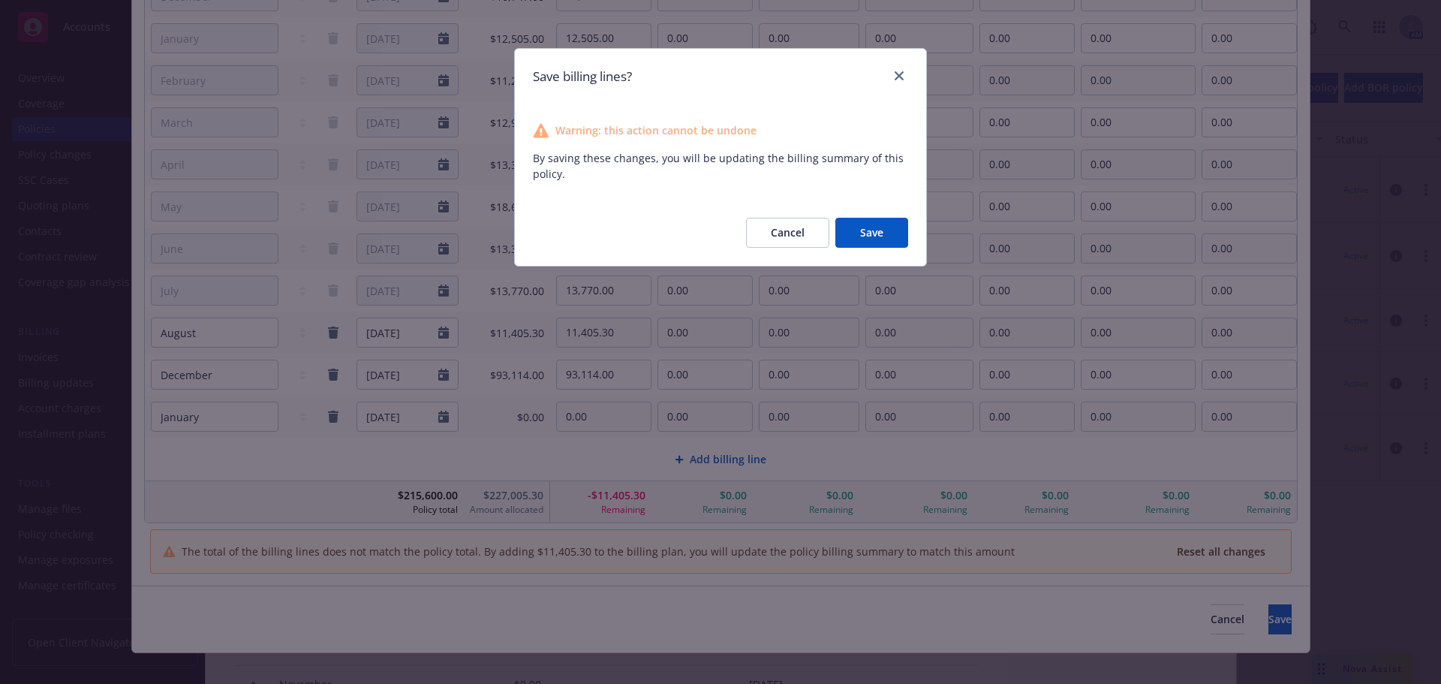
click at [884, 227] on button "Save" at bounding box center [872, 233] width 73 height 30
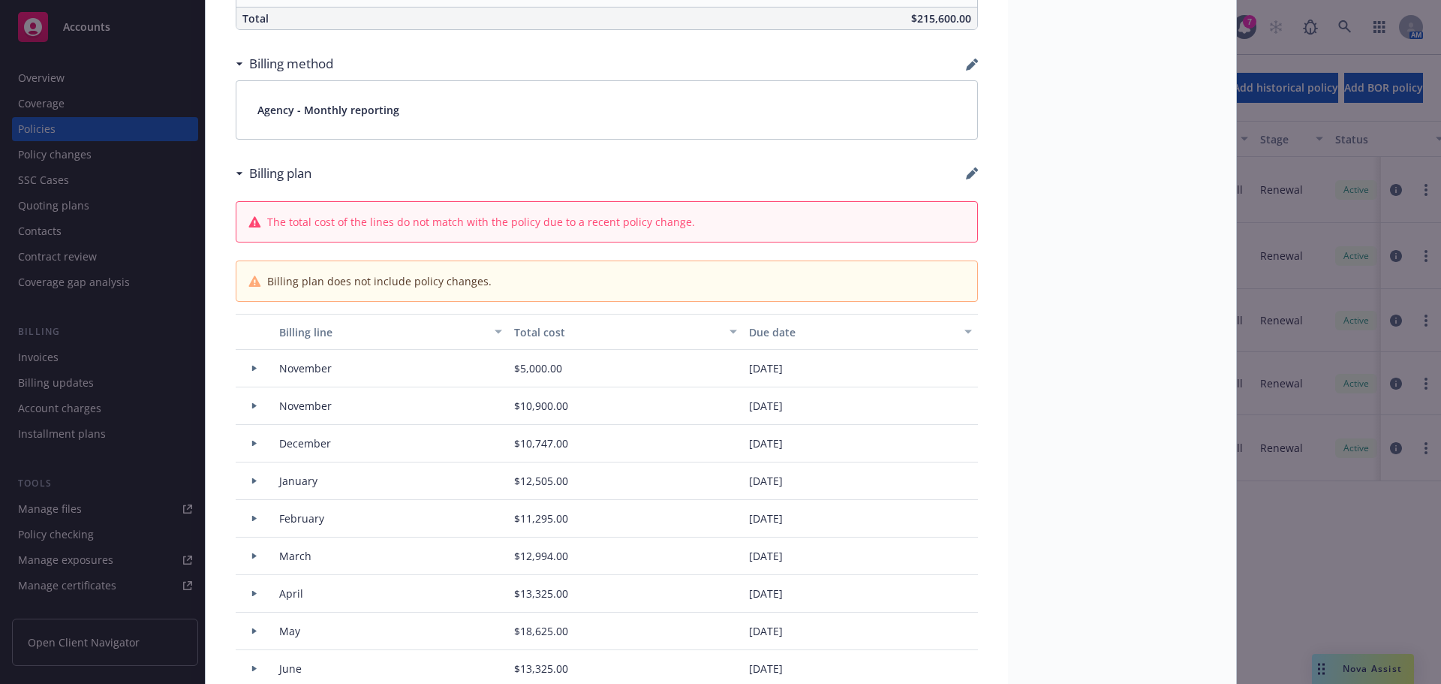
type input "$227,005.30"
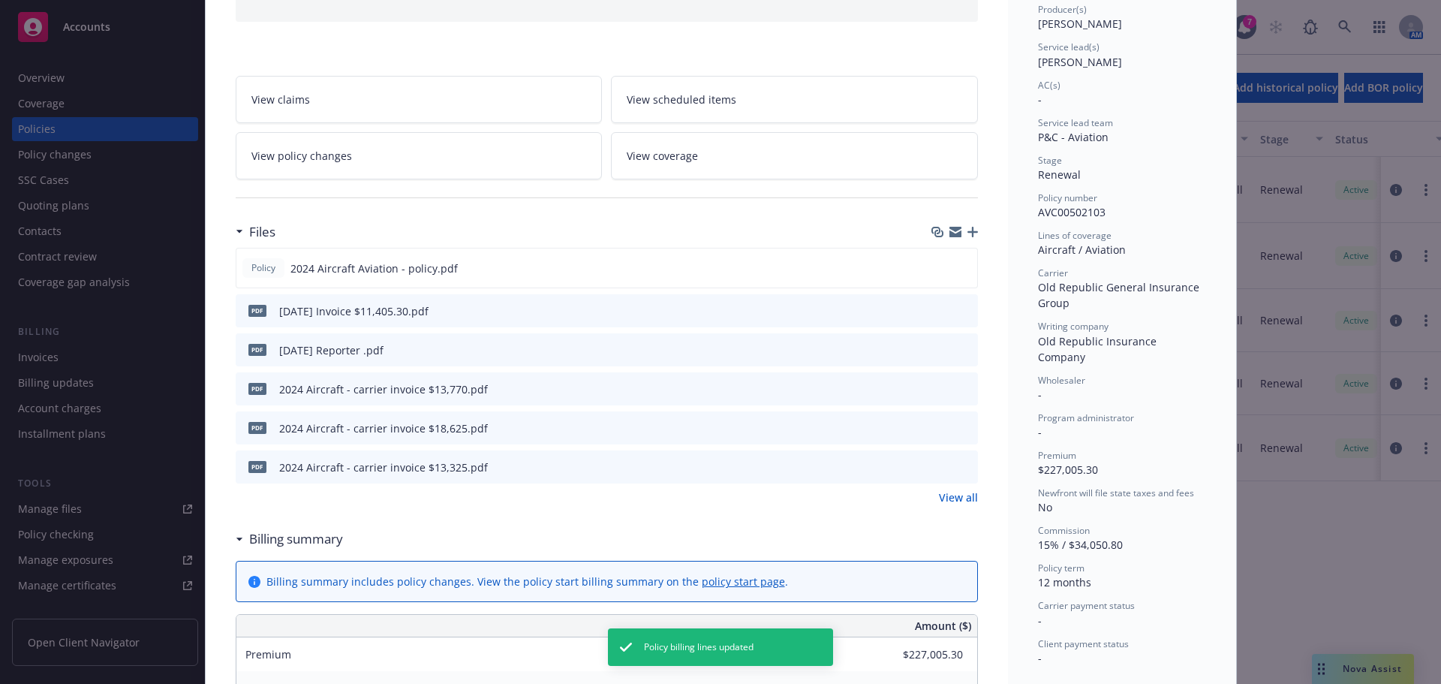
scroll to position [0, 0]
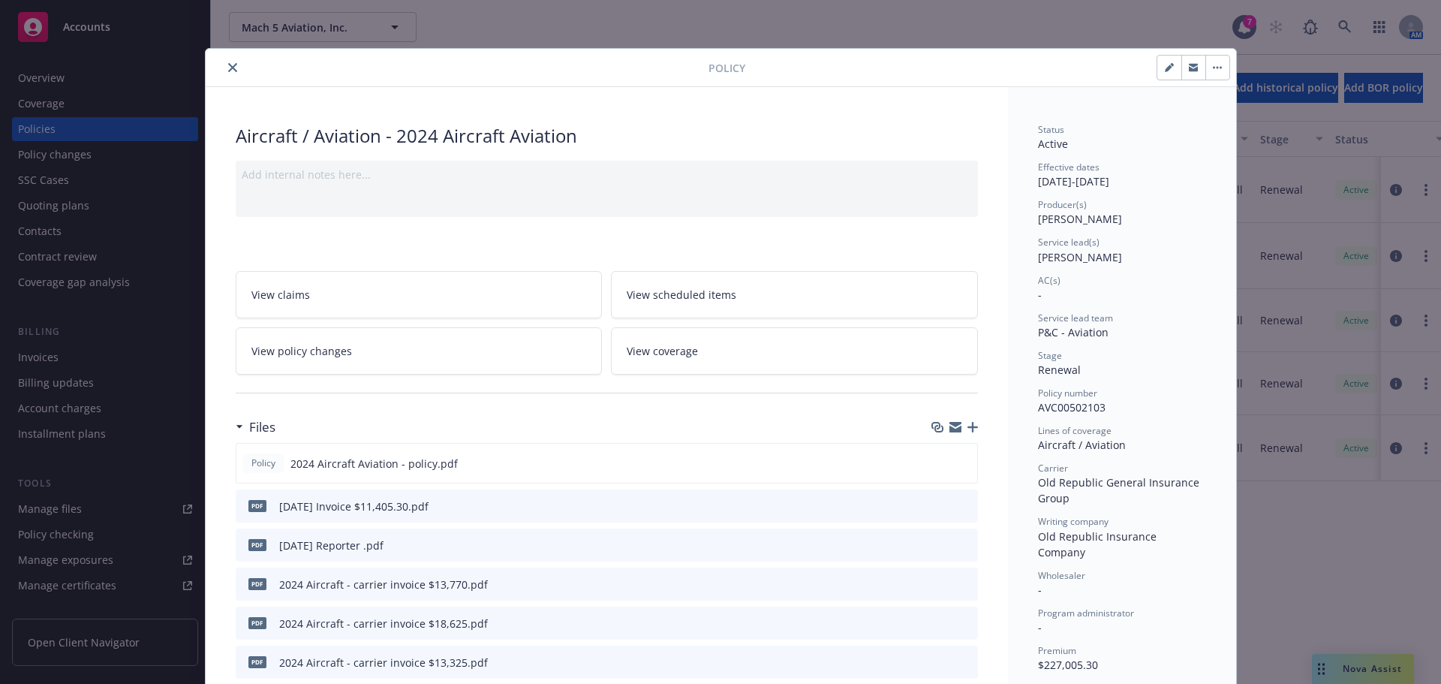
click at [337, 587] on div "2024 Aircraft - carrier invoice $13,770.pdf" at bounding box center [383, 585] width 209 height 16
click at [957, 586] on icon "preview file" at bounding box center [964, 583] width 14 height 11
click at [447, 504] on div "pdf 2025 August Invoice $11,405.30.pdf" at bounding box center [607, 505] width 742 height 33
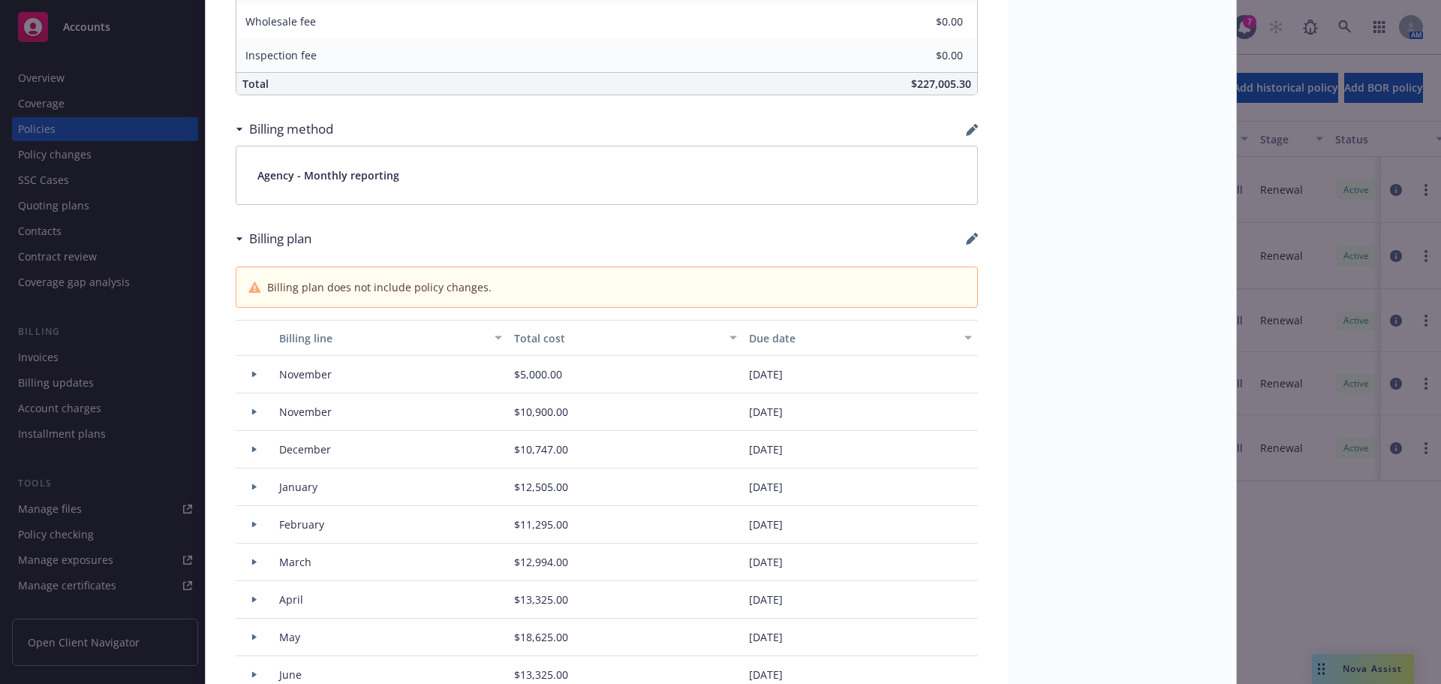
scroll to position [1051, 0]
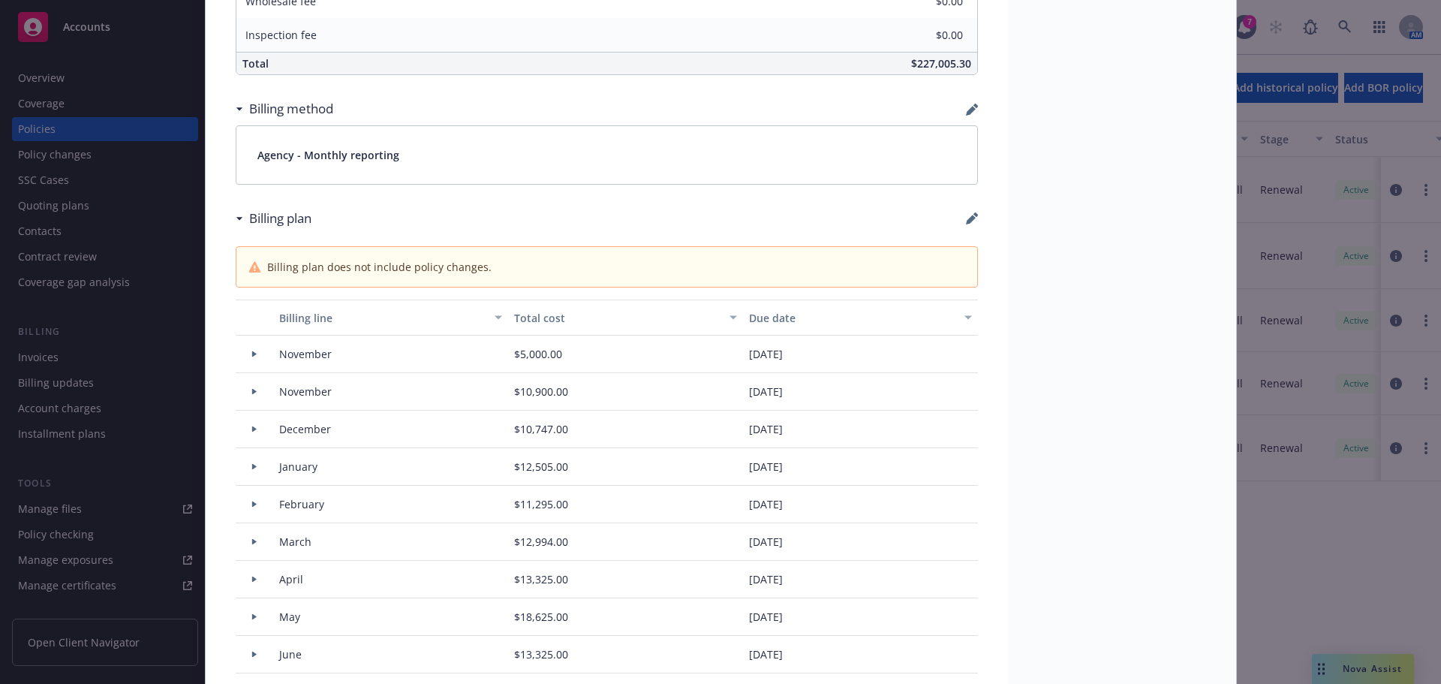
click at [959, 223] on div "Billing plan" at bounding box center [607, 219] width 742 height 32
click at [966, 218] on icon "button" at bounding box center [971, 220] width 10 height 10
select select "November"
select select "December"
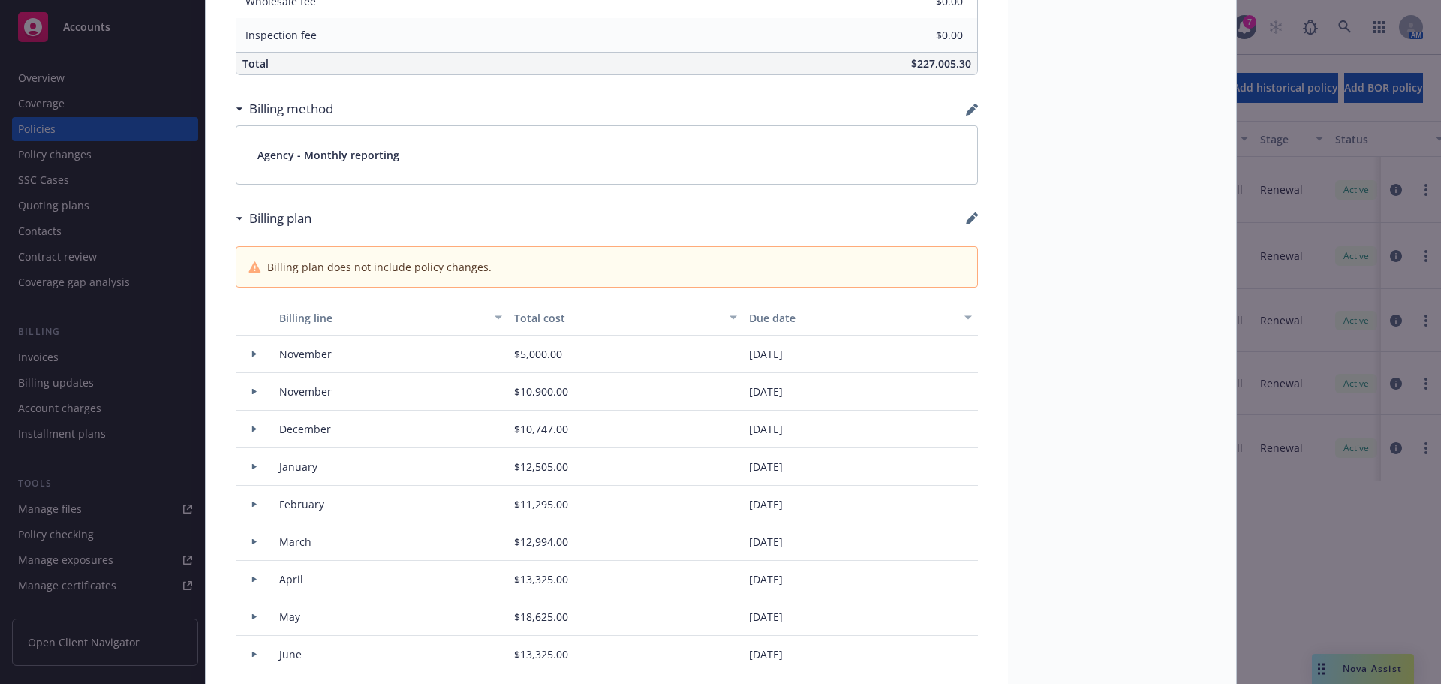
select select "February"
select select "March"
select select "April"
select select "May"
select select "June"
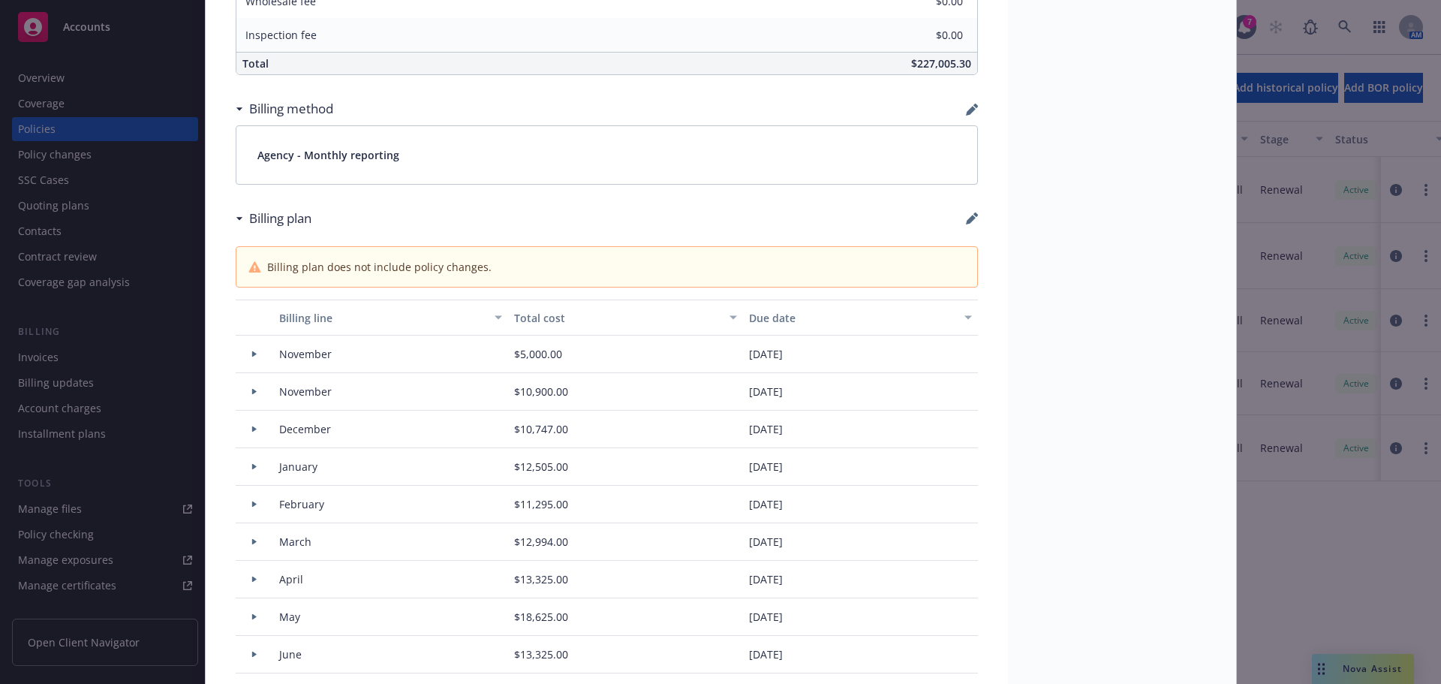
select select "July"
select select "August"
select select "December"
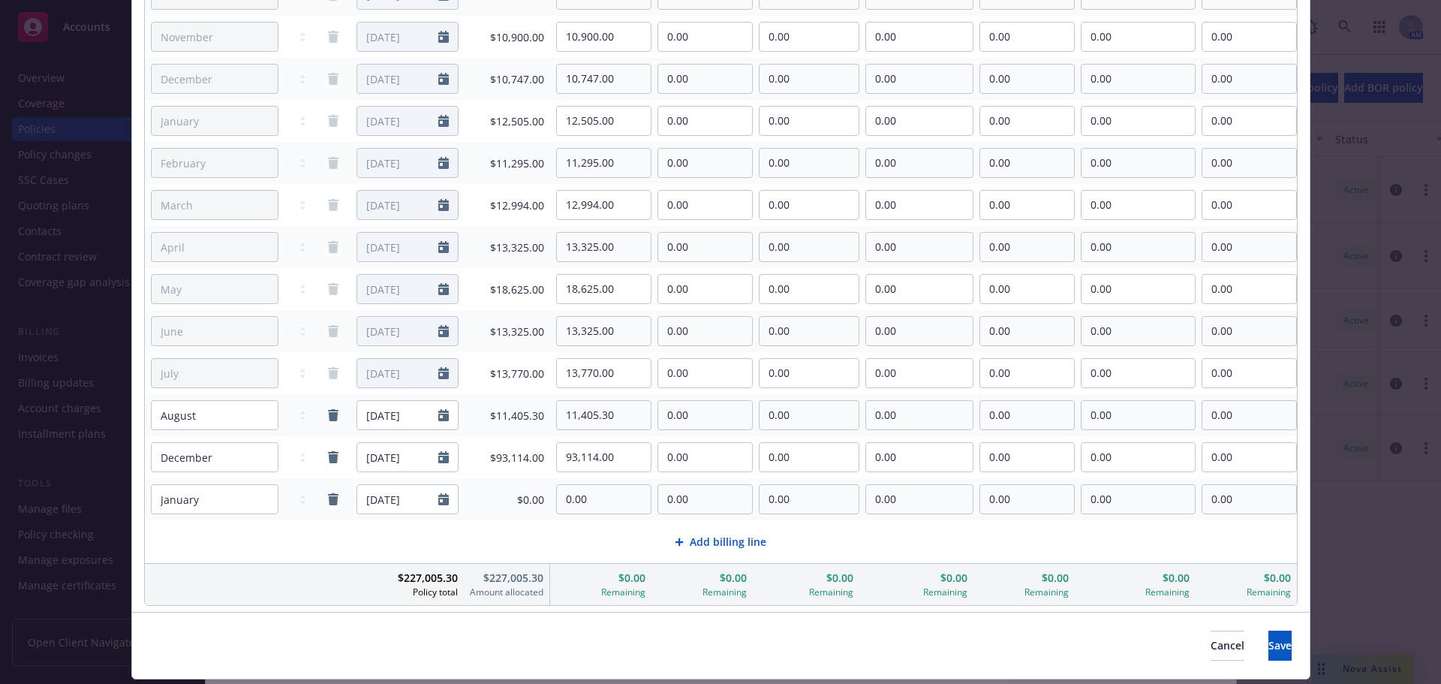
scroll to position [261, 0]
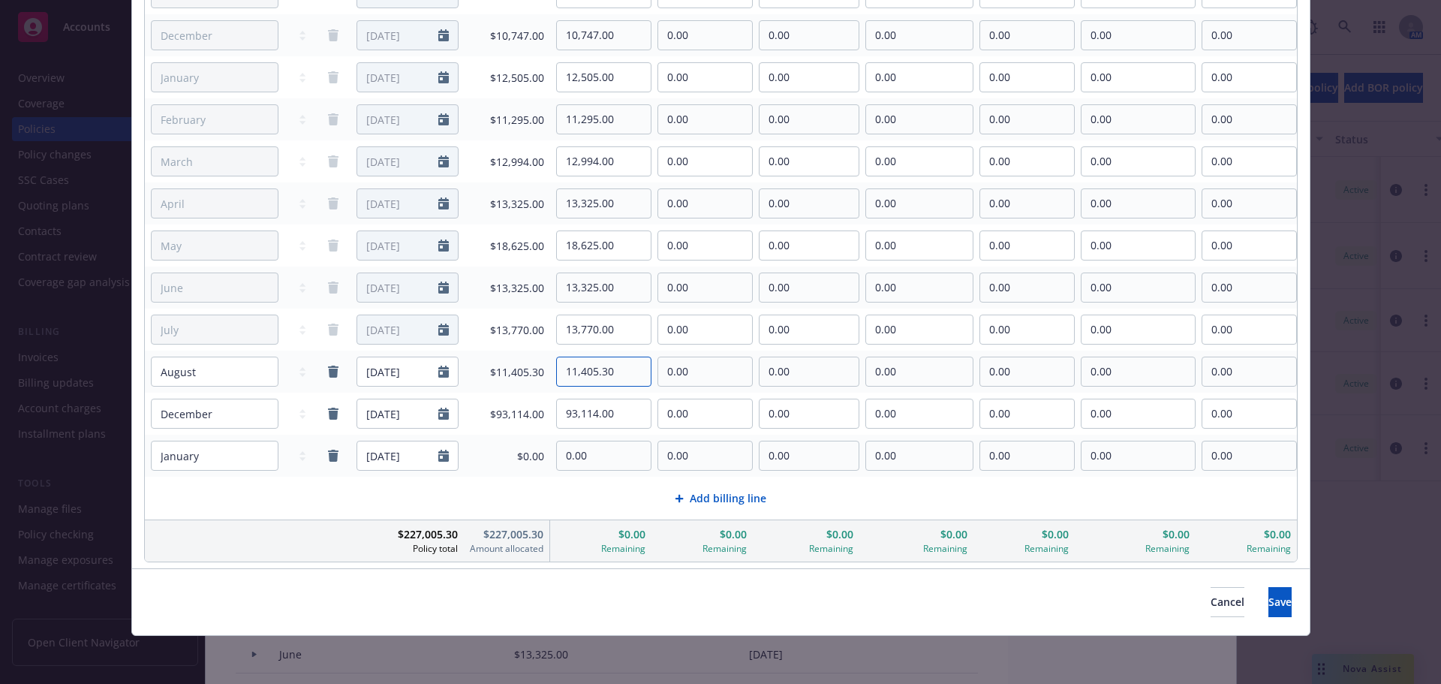
click at [608, 376] on input "11,405.30" at bounding box center [604, 371] width 94 height 29
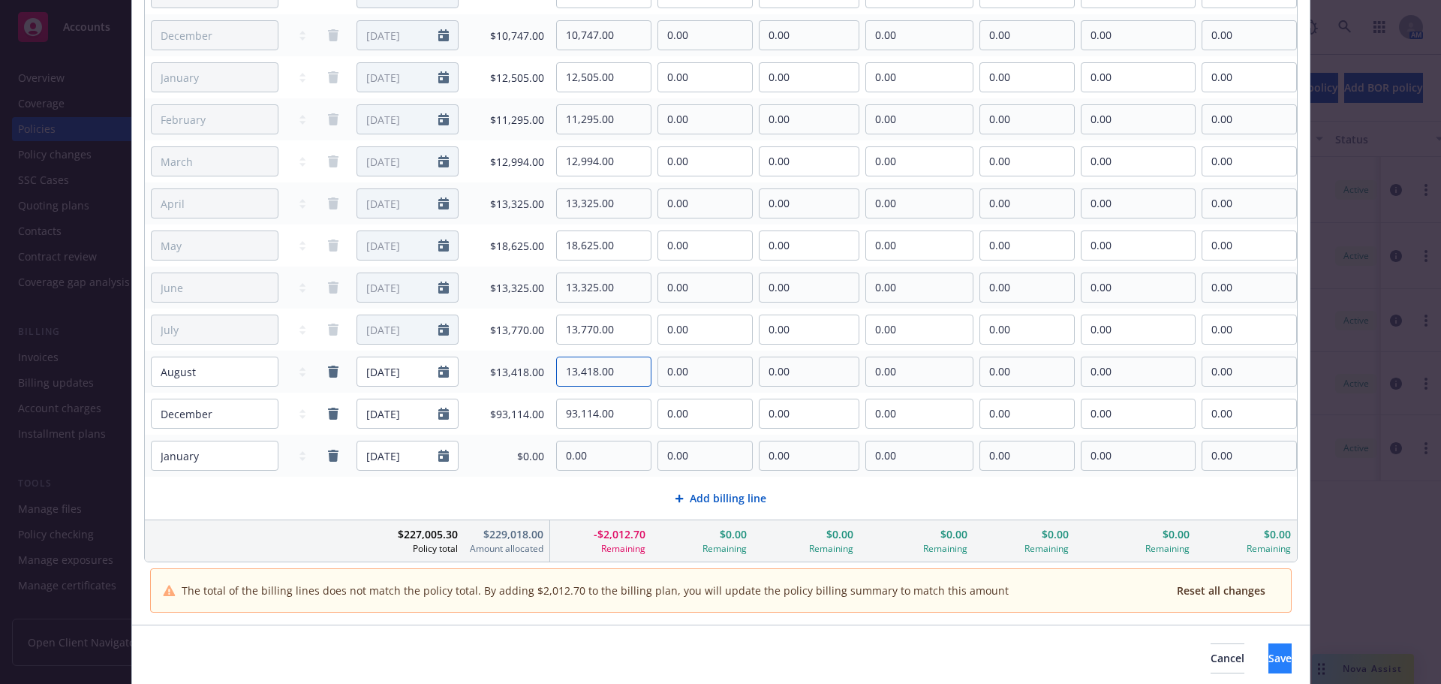
type input "13,418.00"
click at [1269, 656] on span "Save" at bounding box center [1280, 658] width 23 height 14
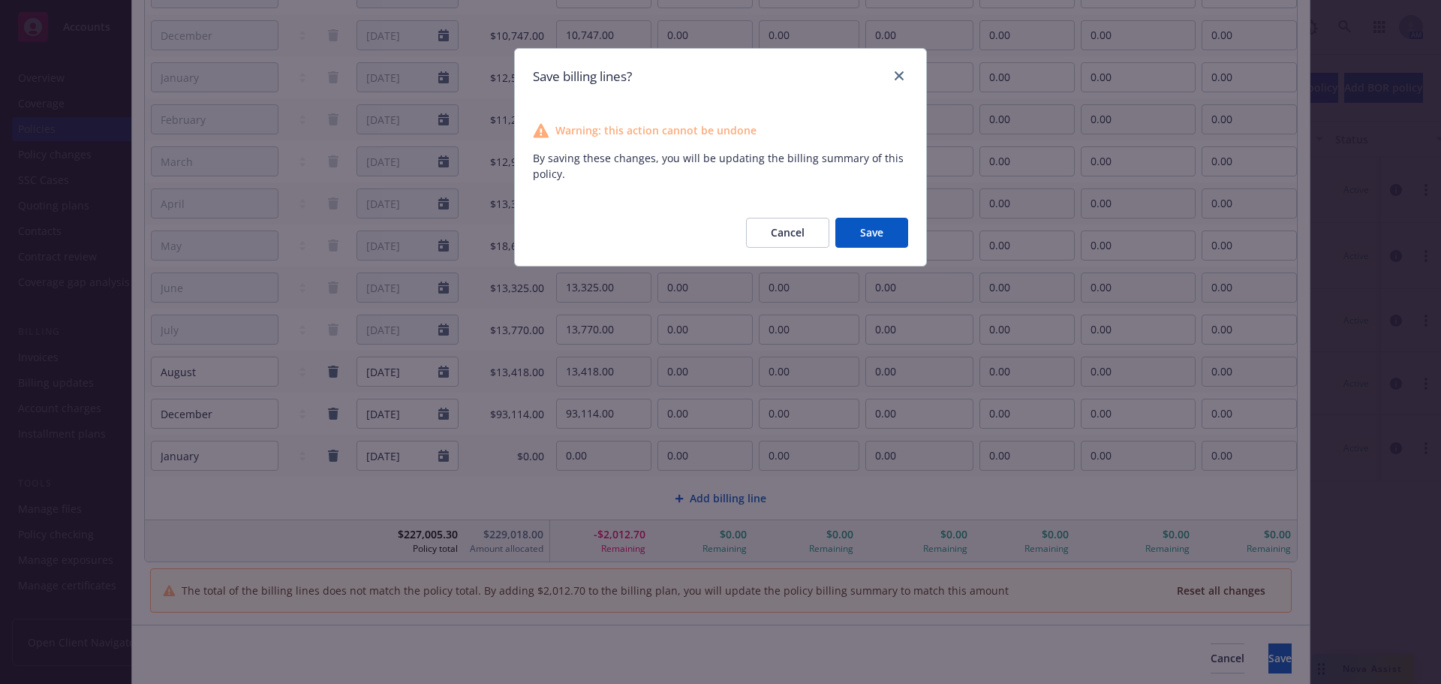
click at [878, 233] on button "Save" at bounding box center [872, 233] width 73 height 30
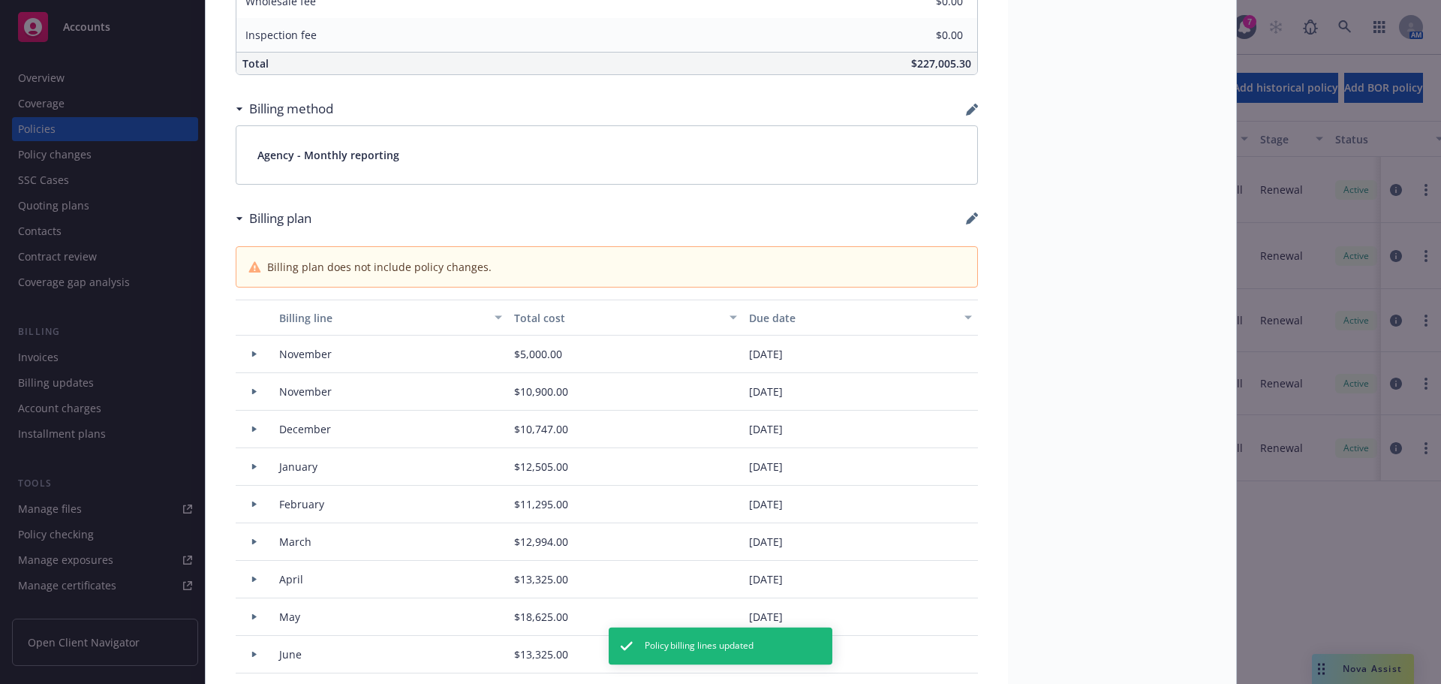
type input "$229,018.00"
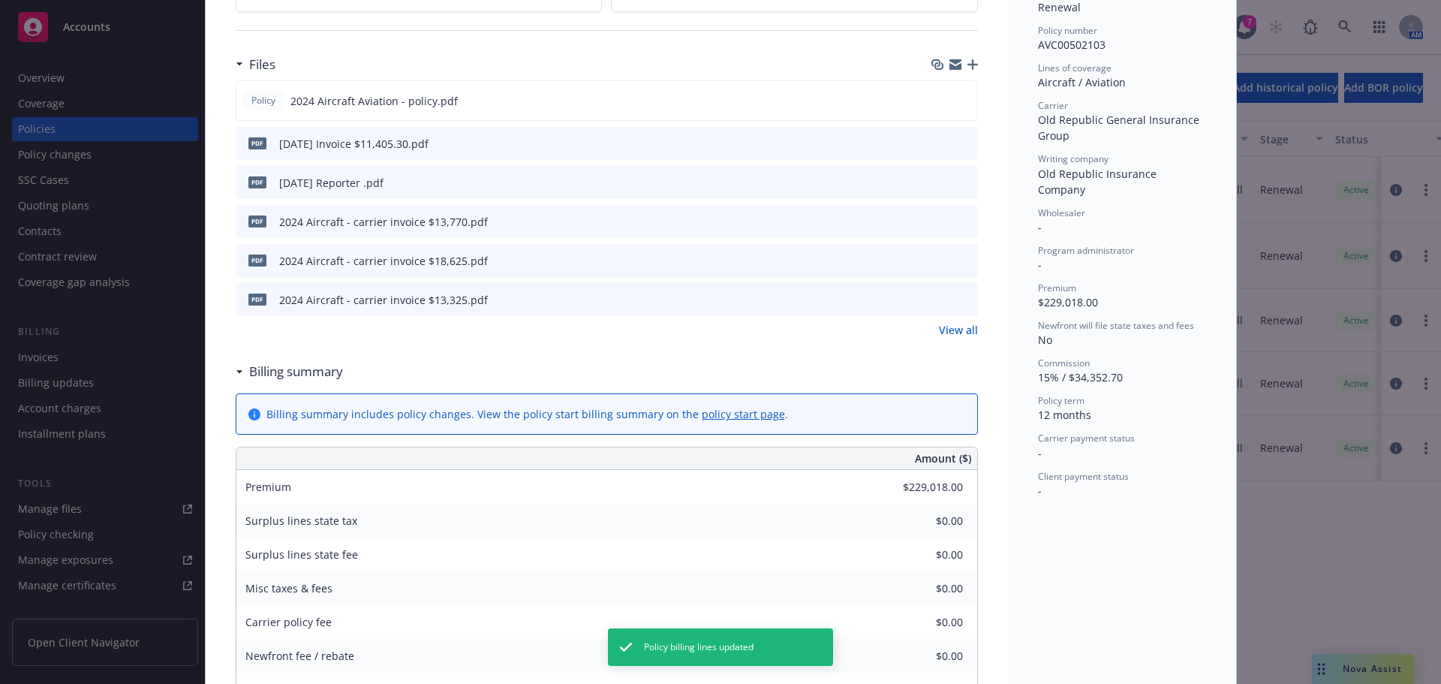
scroll to position [225, 0]
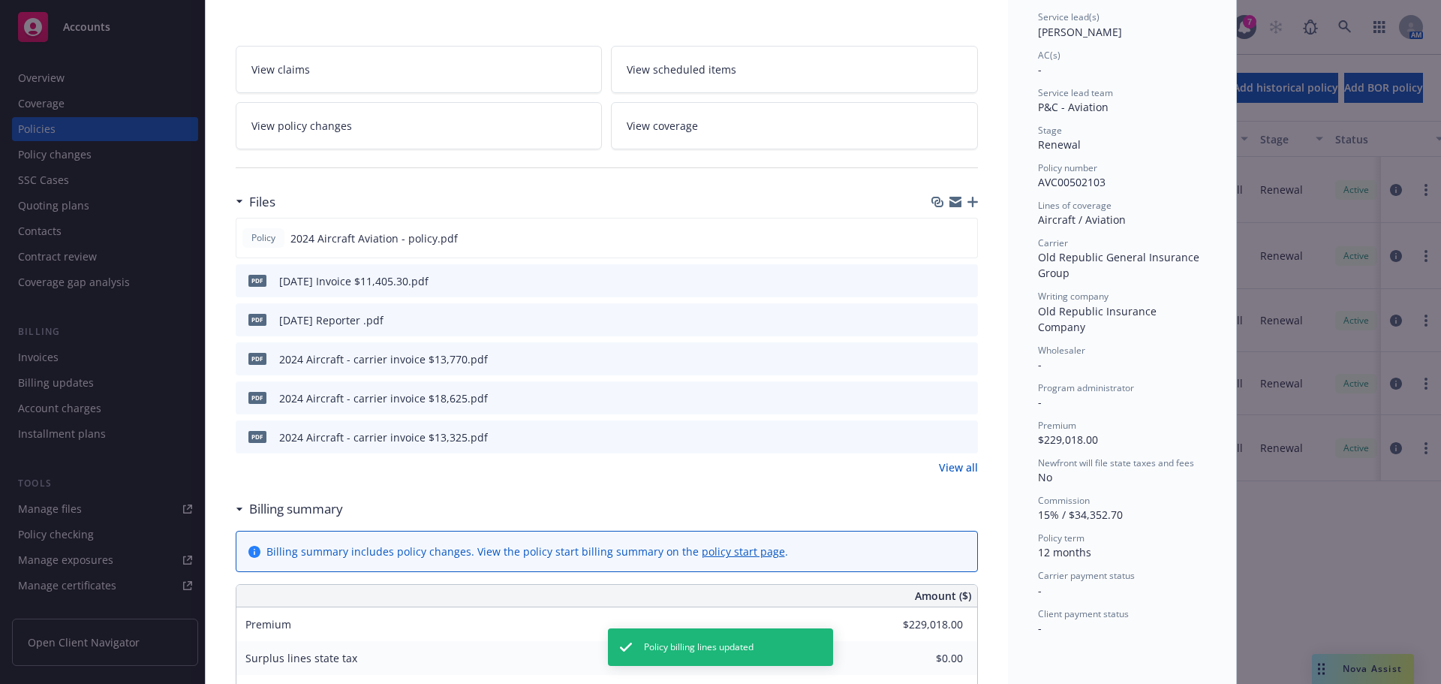
click at [500, 280] on div "pdf 2025 August Invoice $11,405.30.pdf" at bounding box center [607, 280] width 742 height 33
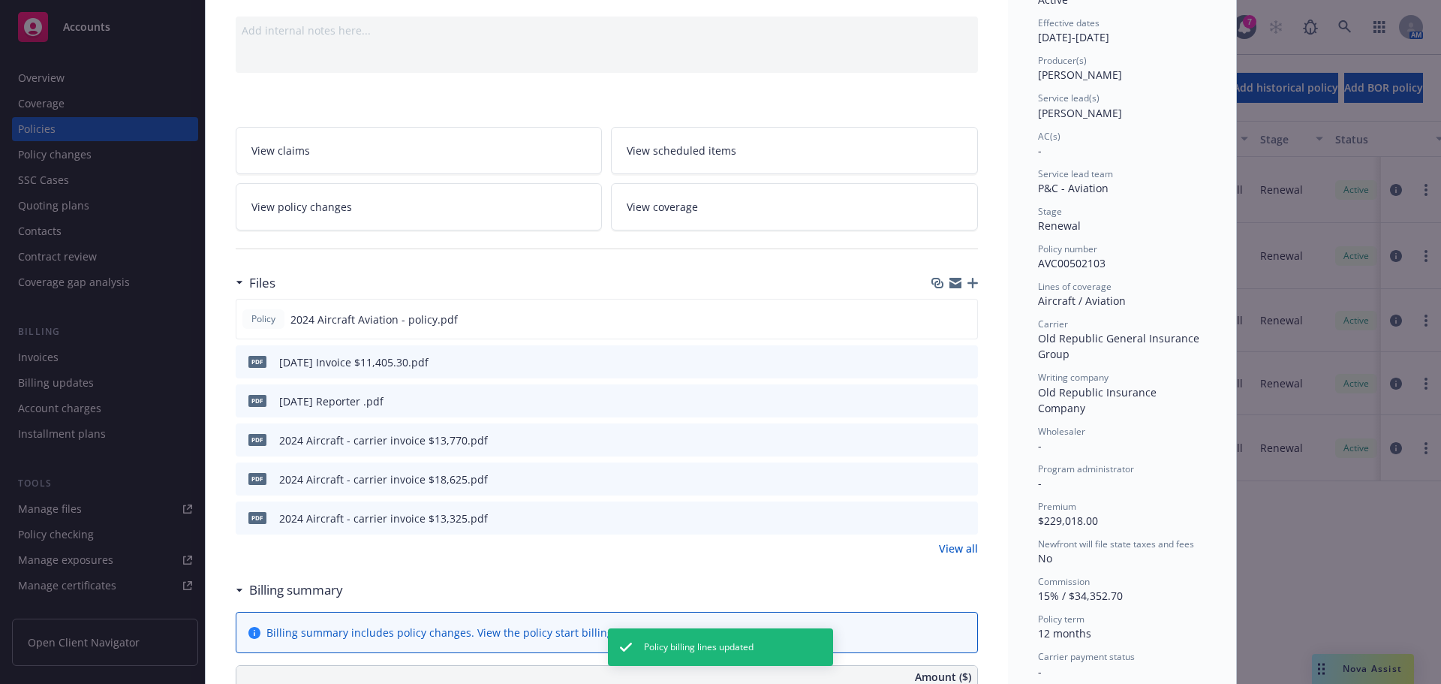
scroll to position [0, 0]
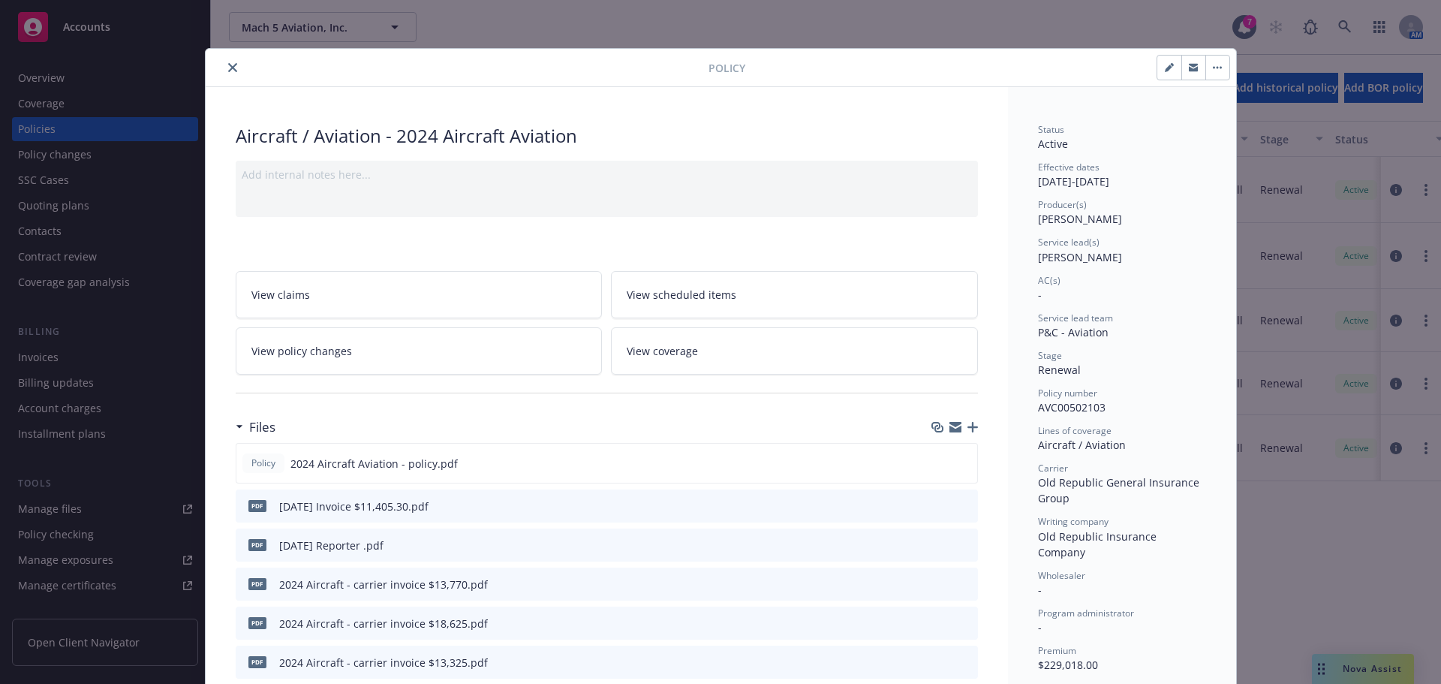
click at [224, 70] on button "close" at bounding box center [233, 68] width 18 height 18
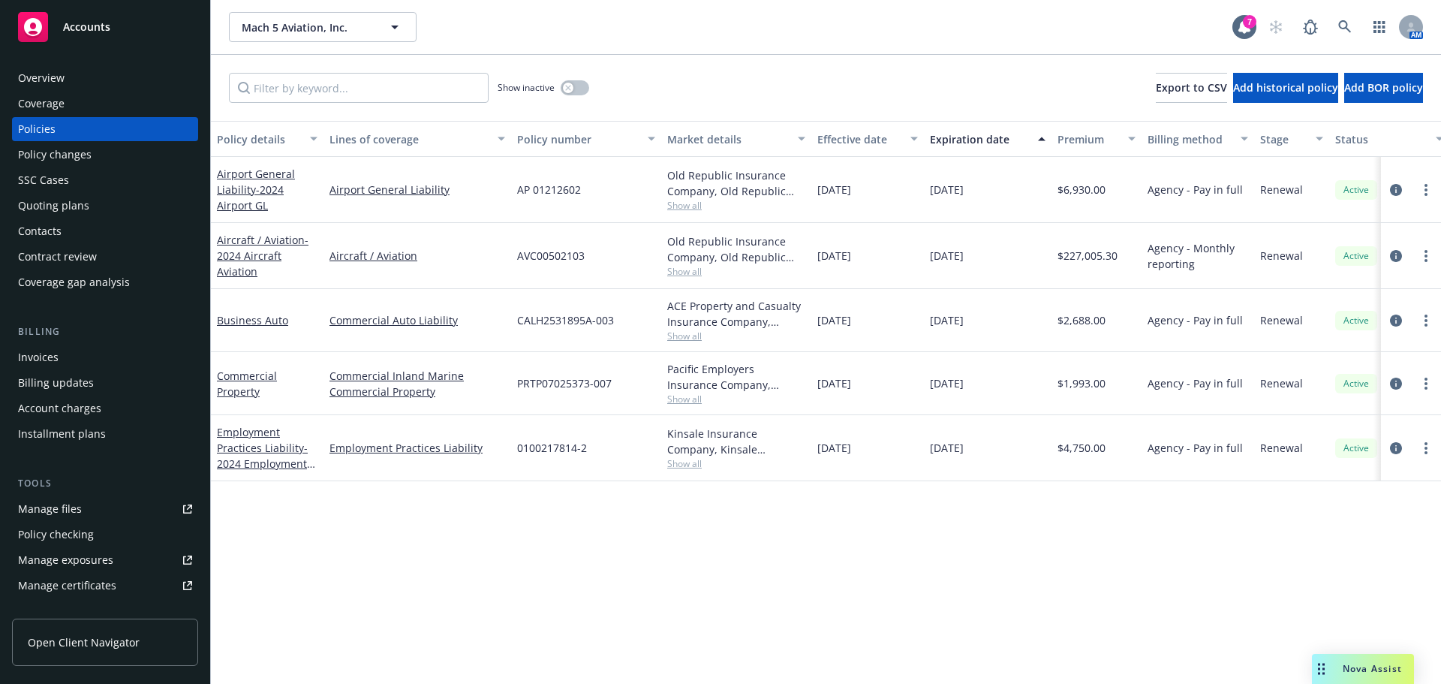
click at [39, 511] on div "Manage files" at bounding box center [50, 509] width 64 height 24
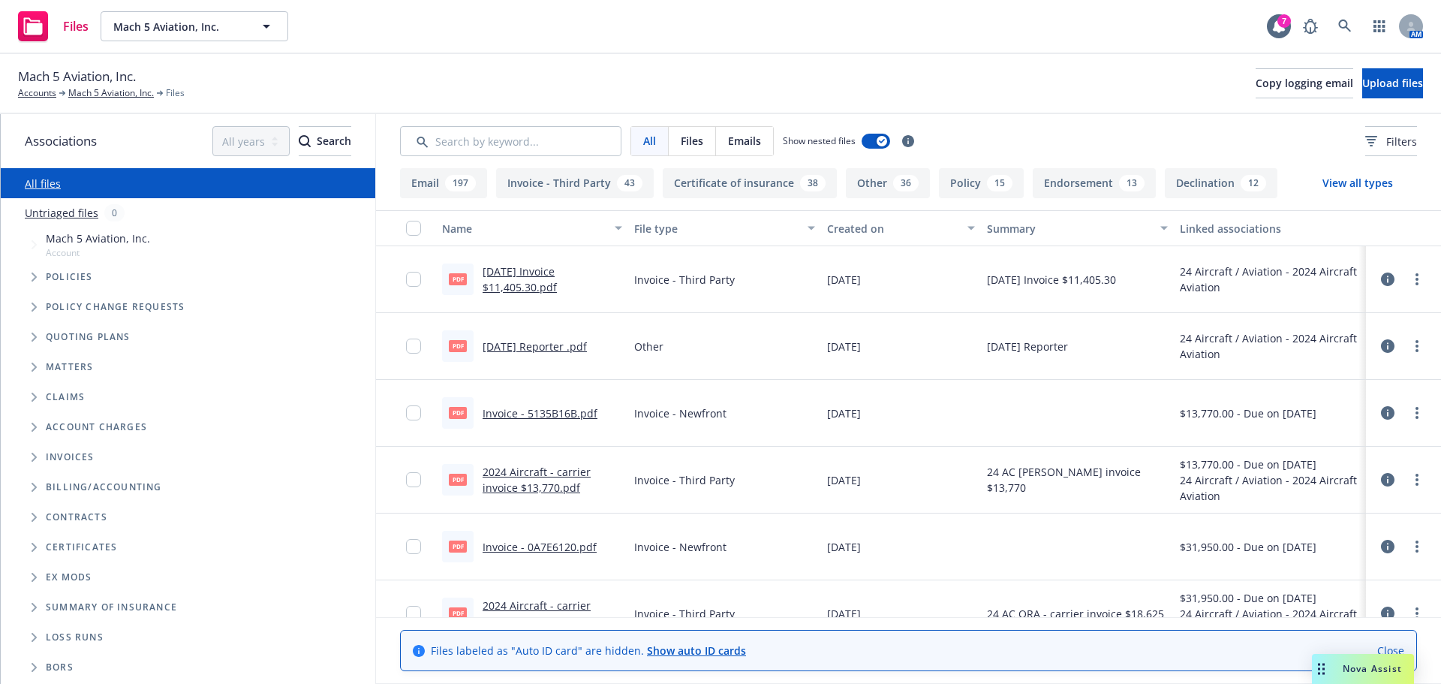
click at [1382, 276] on icon at bounding box center [1388, 280] width 14 height 14
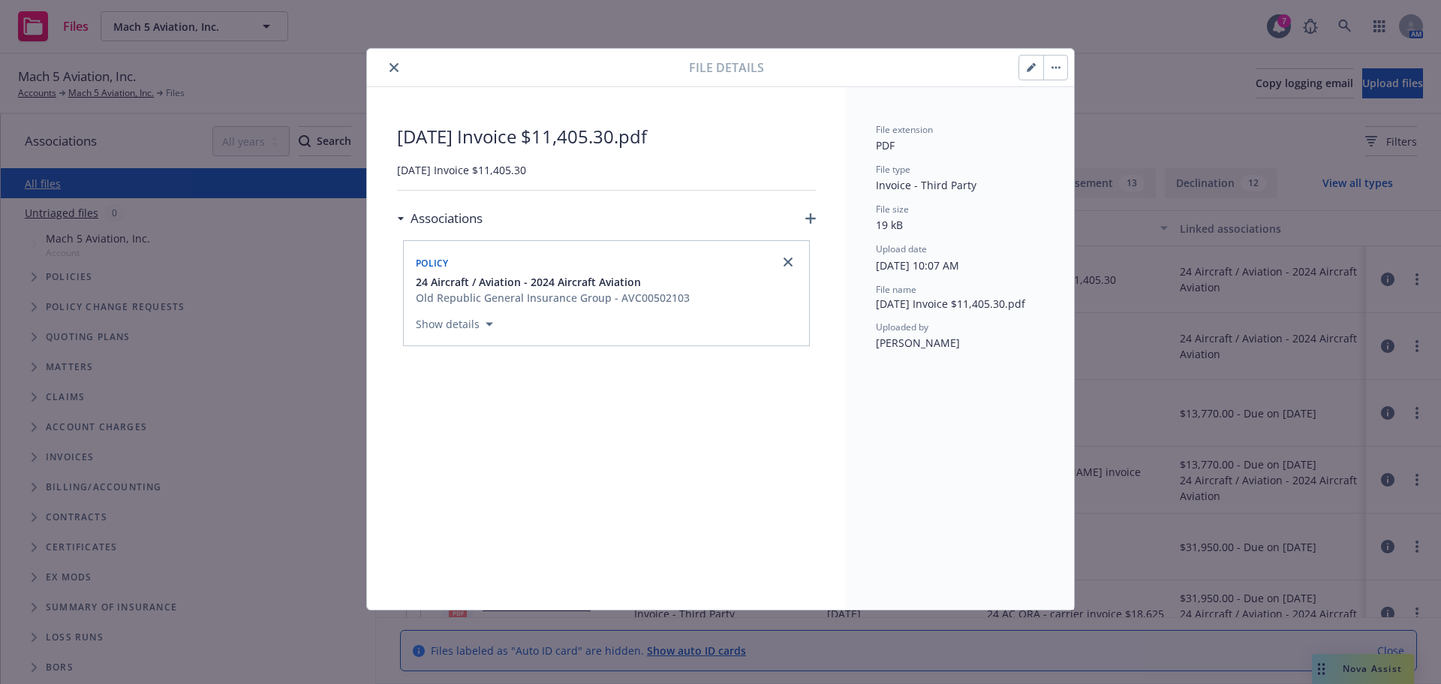
click at [1022, 72] on button "button" at bounding box center [1031, 68] width 24 height 24
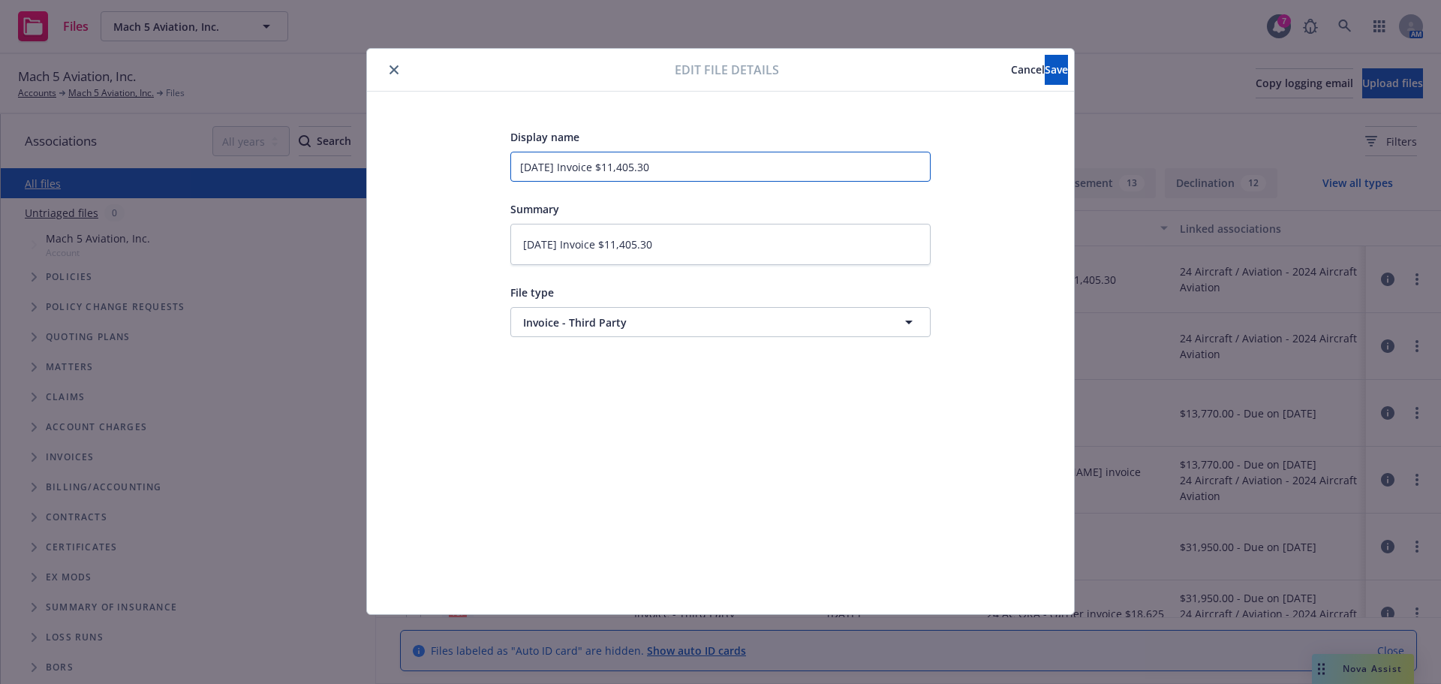
drag, startPoint x: 702, startPoint y: 162, endPoint x: 634, endPoint y: 159, distance: 68.4
click at [634, 159] on input "2025 August Invoice $11,405.30" at bounding box center [721, 167] width 420 height 30
type textarea "x"
type input "2025 August Invoice $13"
type textarea "x"
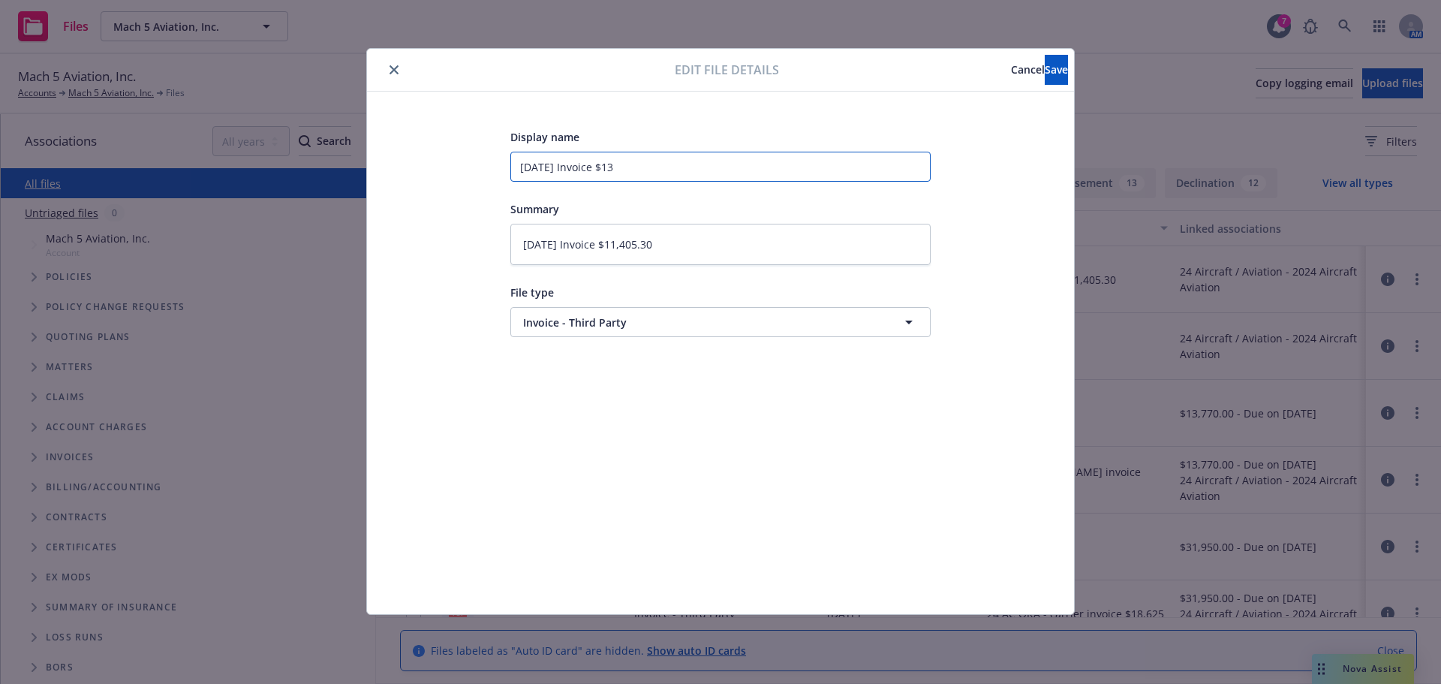
type input "2025 August Invoice $13,"
type textarea "x"
type input "2025 August Invoice $13,4"
type textarea "x"
type input "2025 August Invoice $13,41"
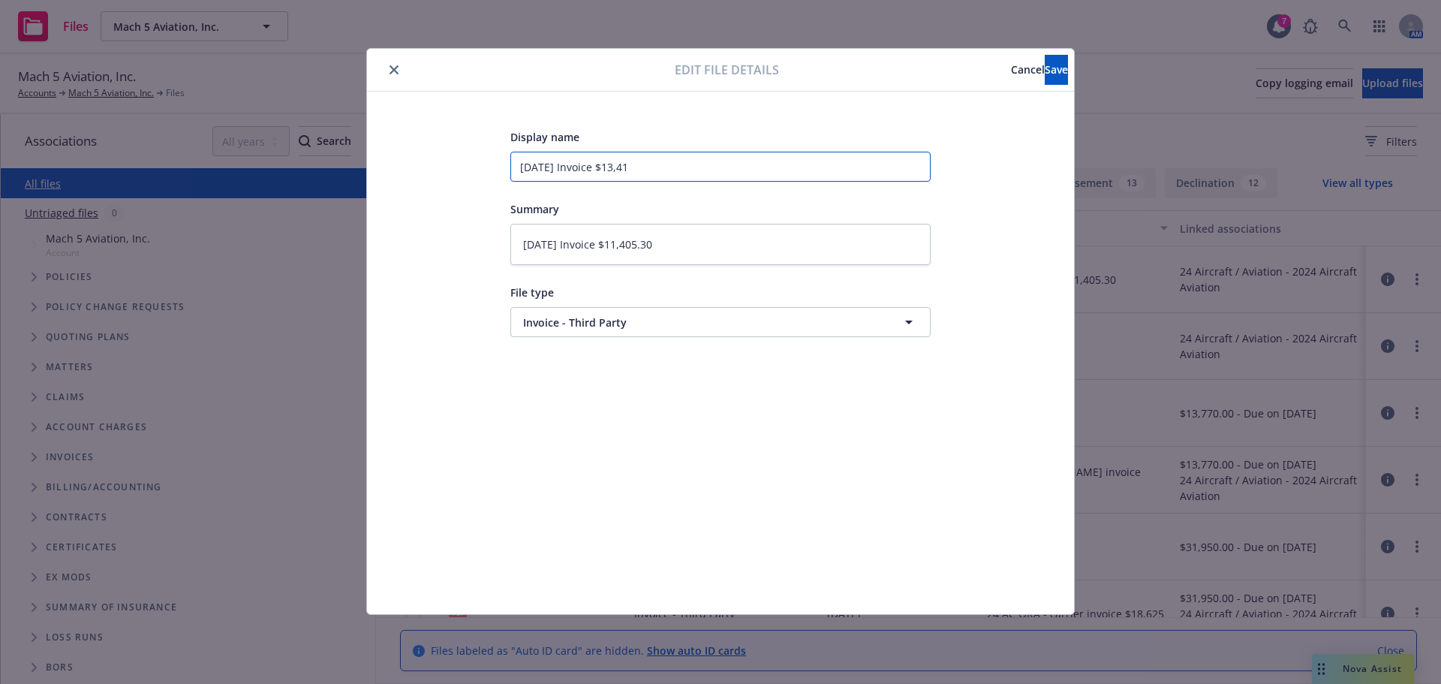
type textarea "x"
drag, startPoint x: 713, startPoint y: 161, endPoint x: 621, endPoint y: 157, distance: 92.4
click at [621, 157] on input "2025 August Invoice $13,418" at bounding box center [721, 167] width 420 height 30
type input "2025 August Invoice $13,418"
drag, startPoint x: 687, startPoint y: 248, endPoint x: 627, endPoint y: 245, distance: 60.1
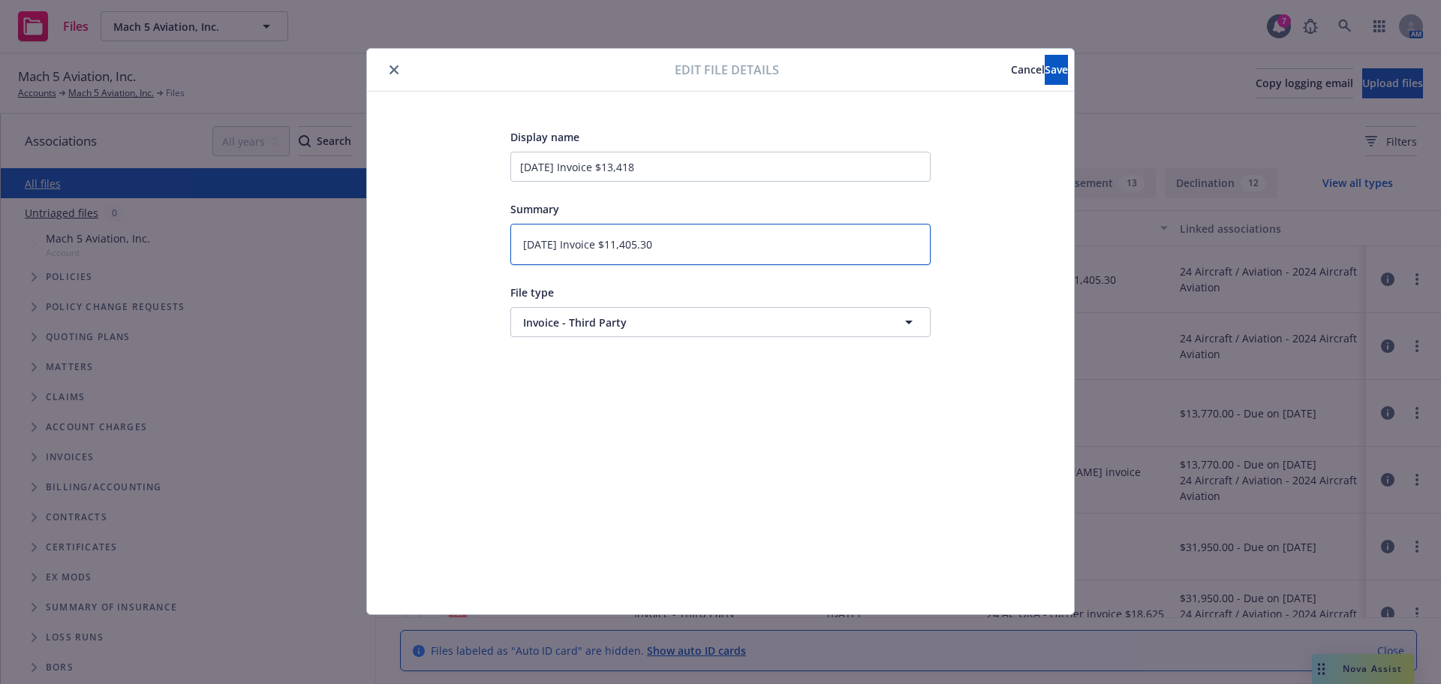
click at [627, 245] on textarea "2025 August Invoice $11,405.30" at bounding box center [721, 244] width 420 height 41
paste textarea "3,418"
type textarea "x"
type textarea "2025 August Invoice $13,418"
click at [1041, 53] on div "Edit file details Cancel Save" at bounding box center [720, 70] width 707 height 43
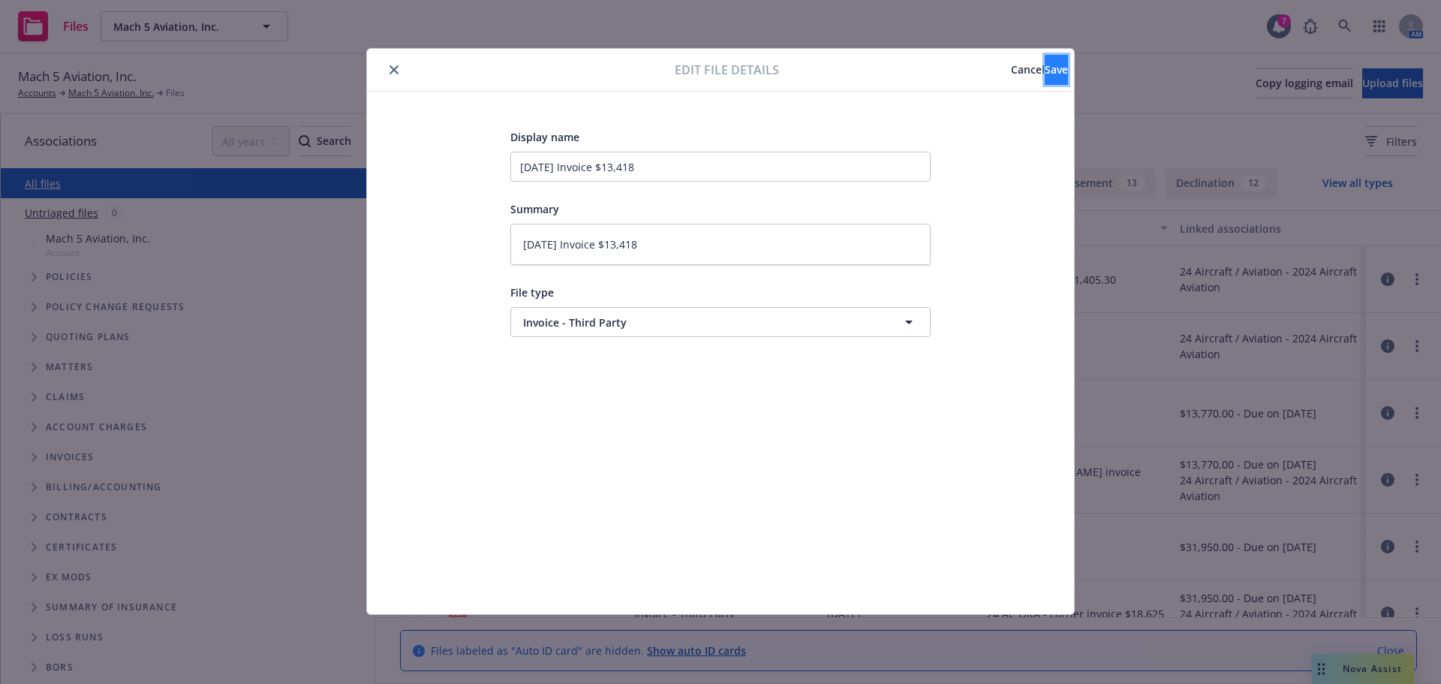
click at [1045, 81] on button "Save" at bounding box center [1056, 70] width 23 height 30
type textarea "x"
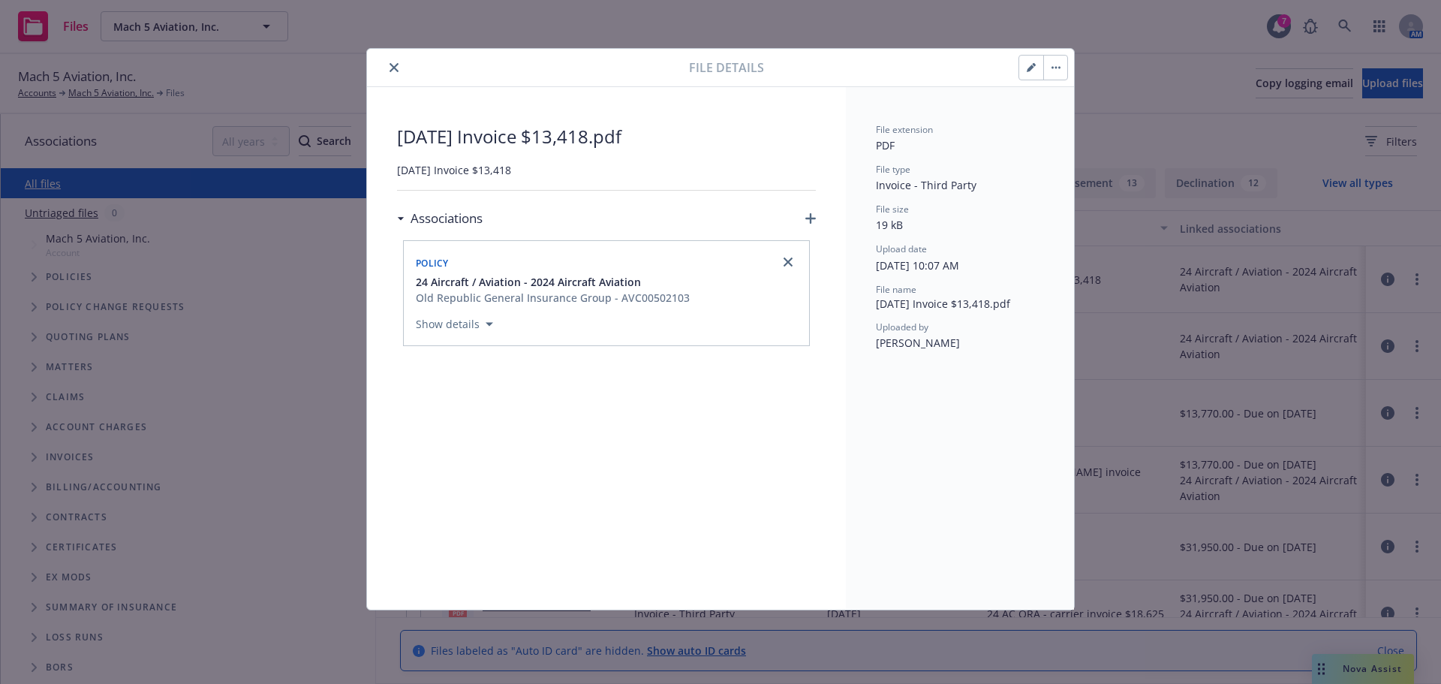
click at [393, 67] on icon "close" at bounding box center [394, 67] width 9 height 9
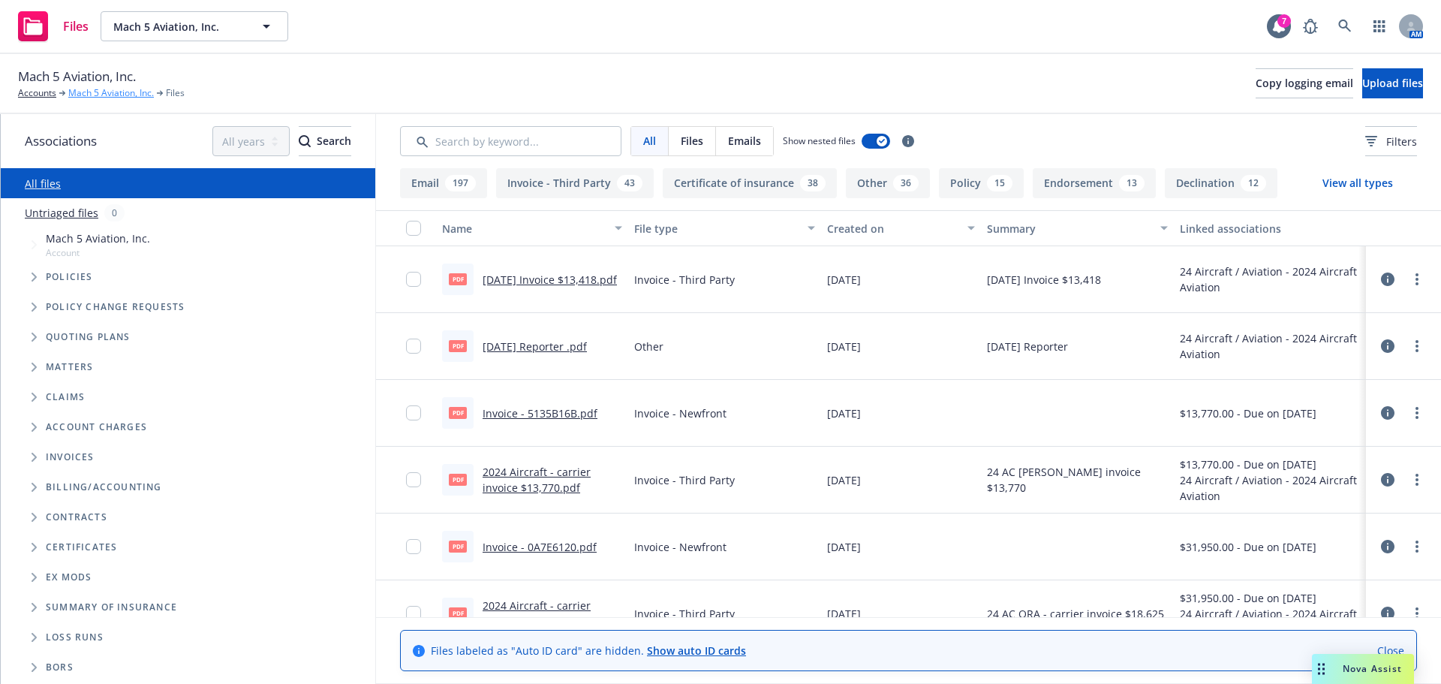
click at [110, 93] on link "Mach 5 Aviation, Inc." at bounding box center [111, 93] width 86 height 14
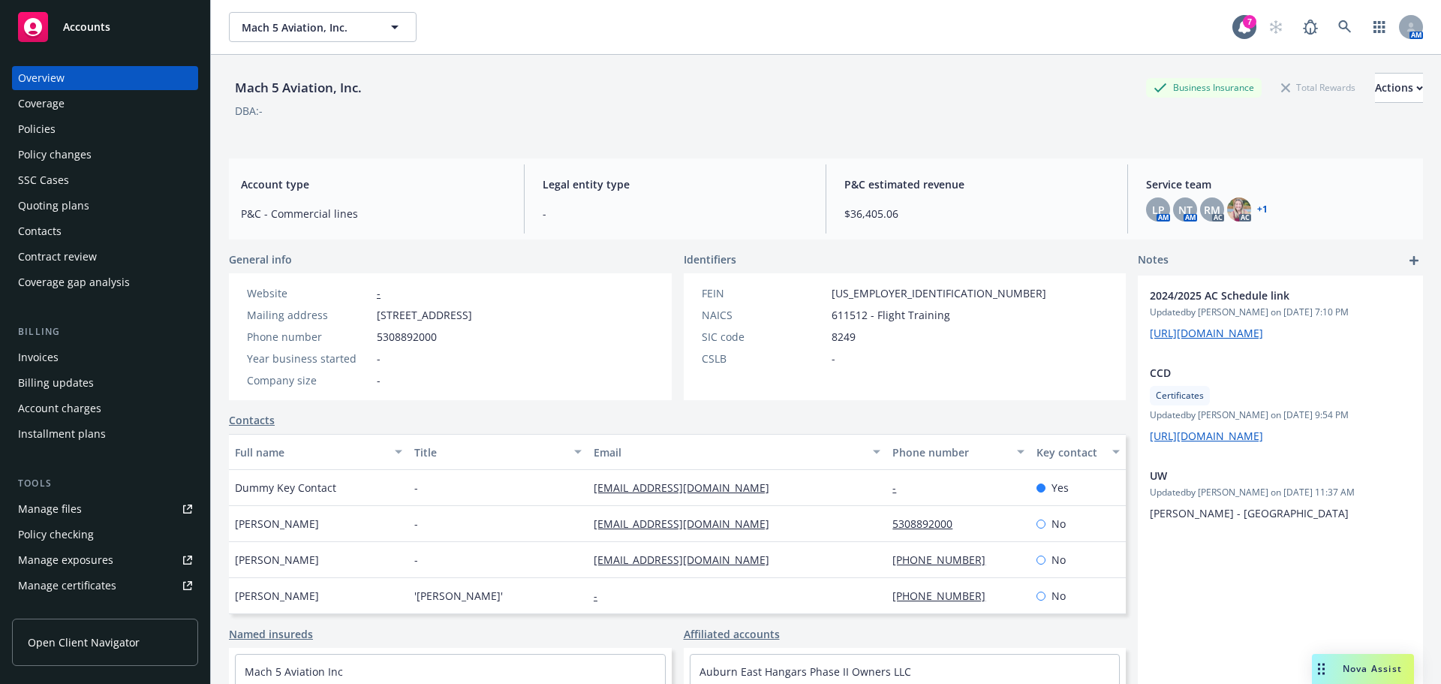
click at [47, 357] on div "Invoices" at bounding box center [38, 357] width 41 height 24
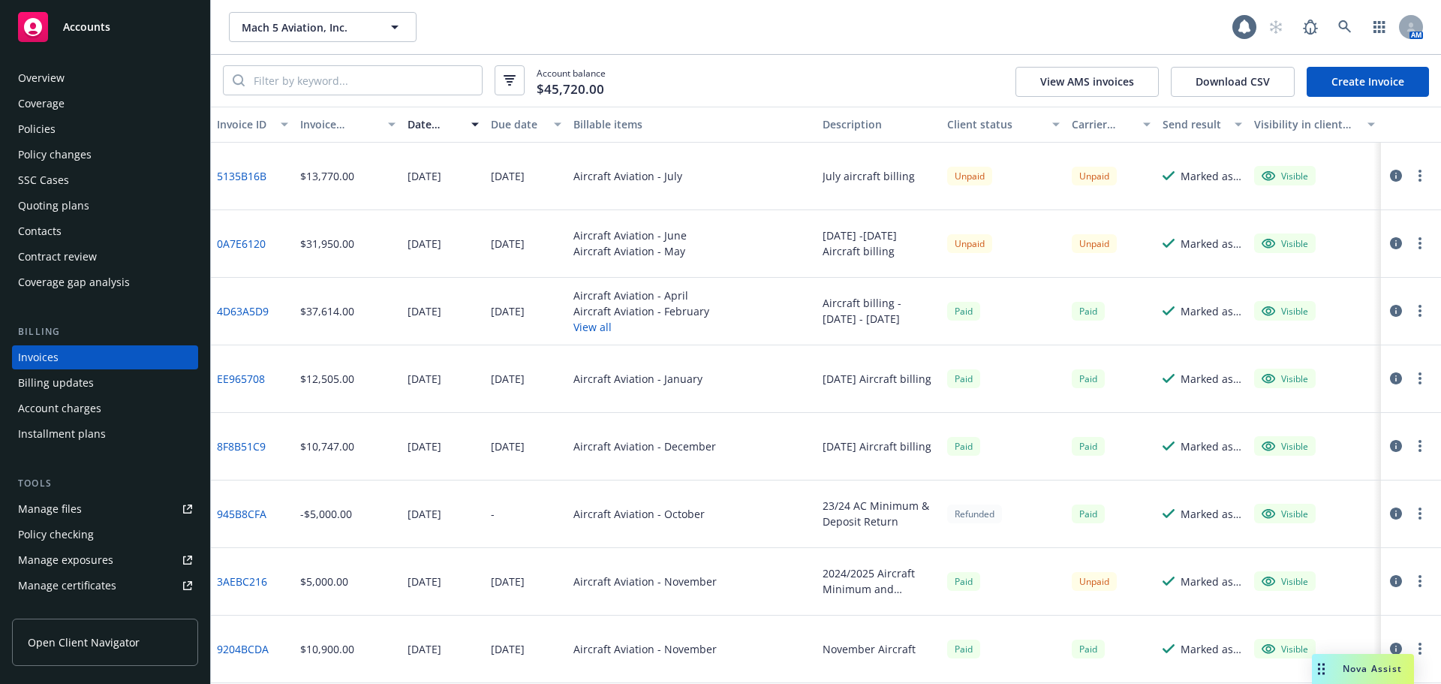
click at [1332, 86] on link "Create Invoice" at bounding box center [1368, 82] width 122 height 30
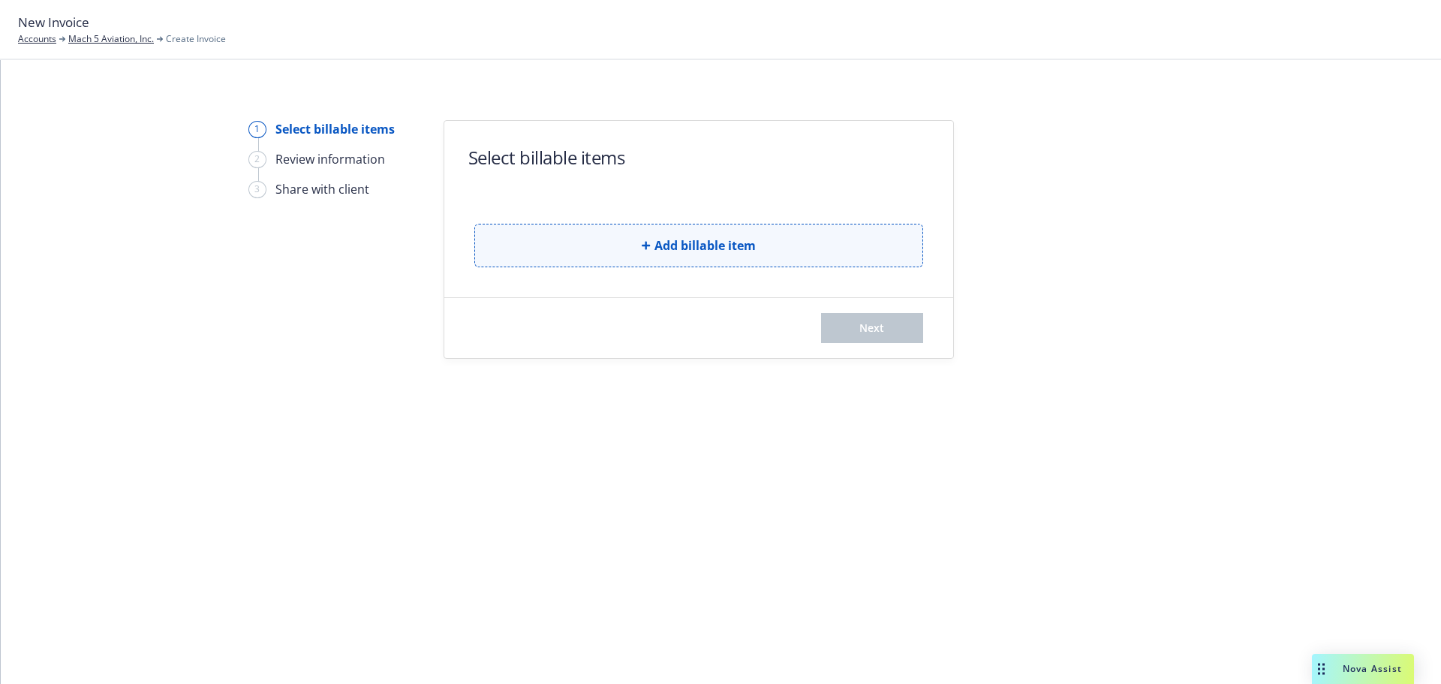
click at [600, 239] on button "Add billable item" at bounding box center [698, 246] width 449 height 44
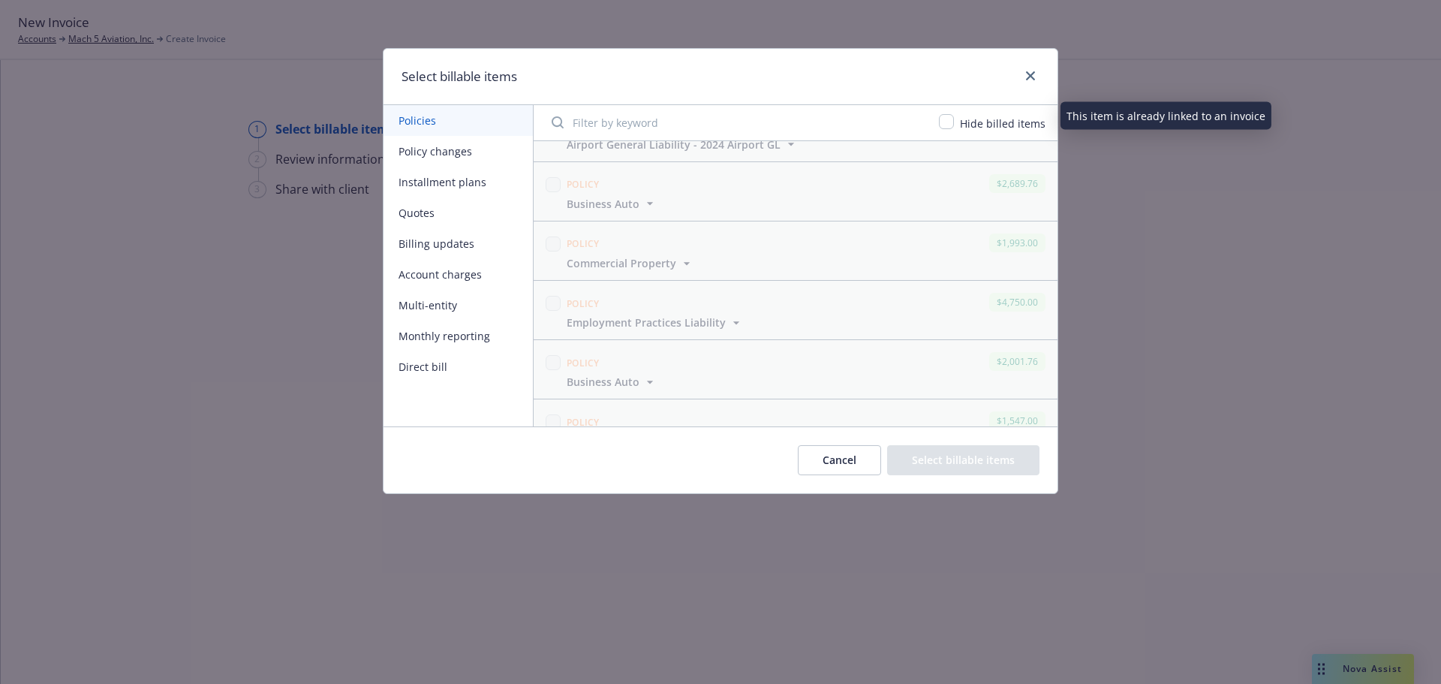
scroll to position [150, 0]
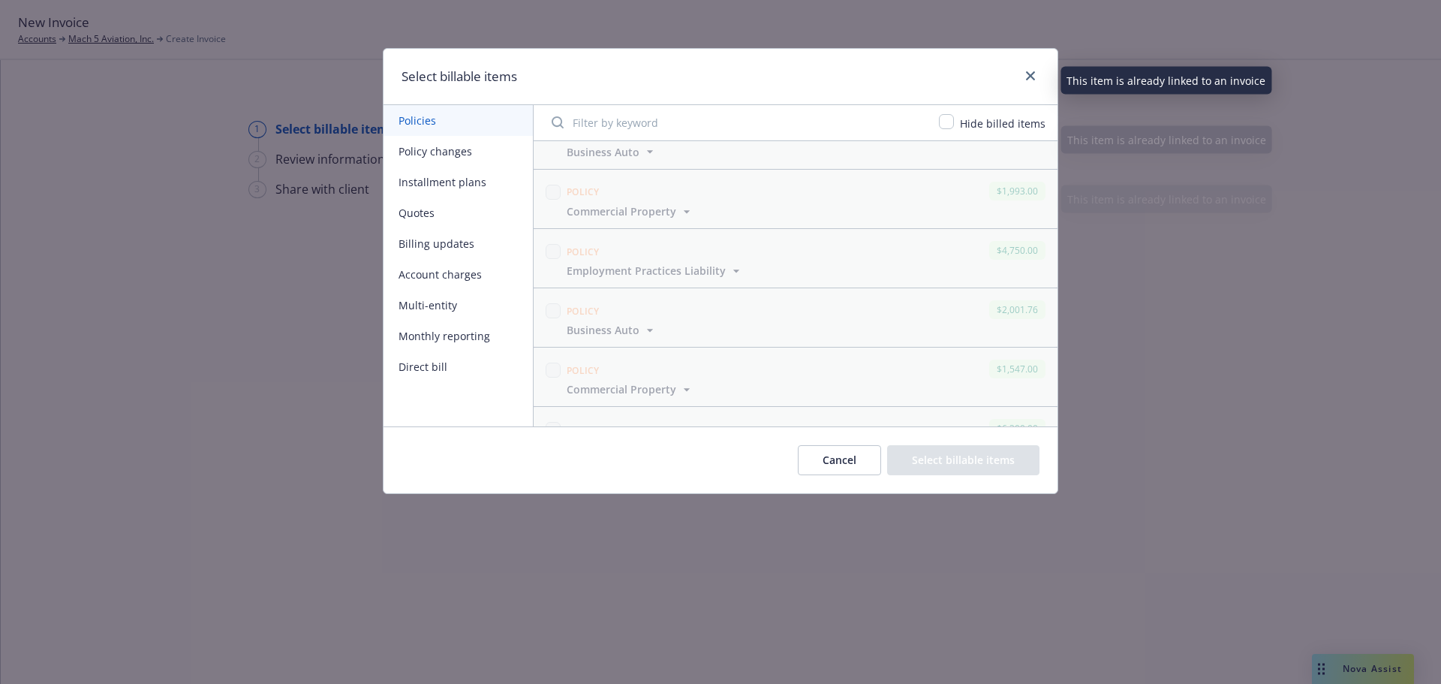
click at [478, 182] on button "Installment plans" at bounding box center [458, 182] width 149 height 31
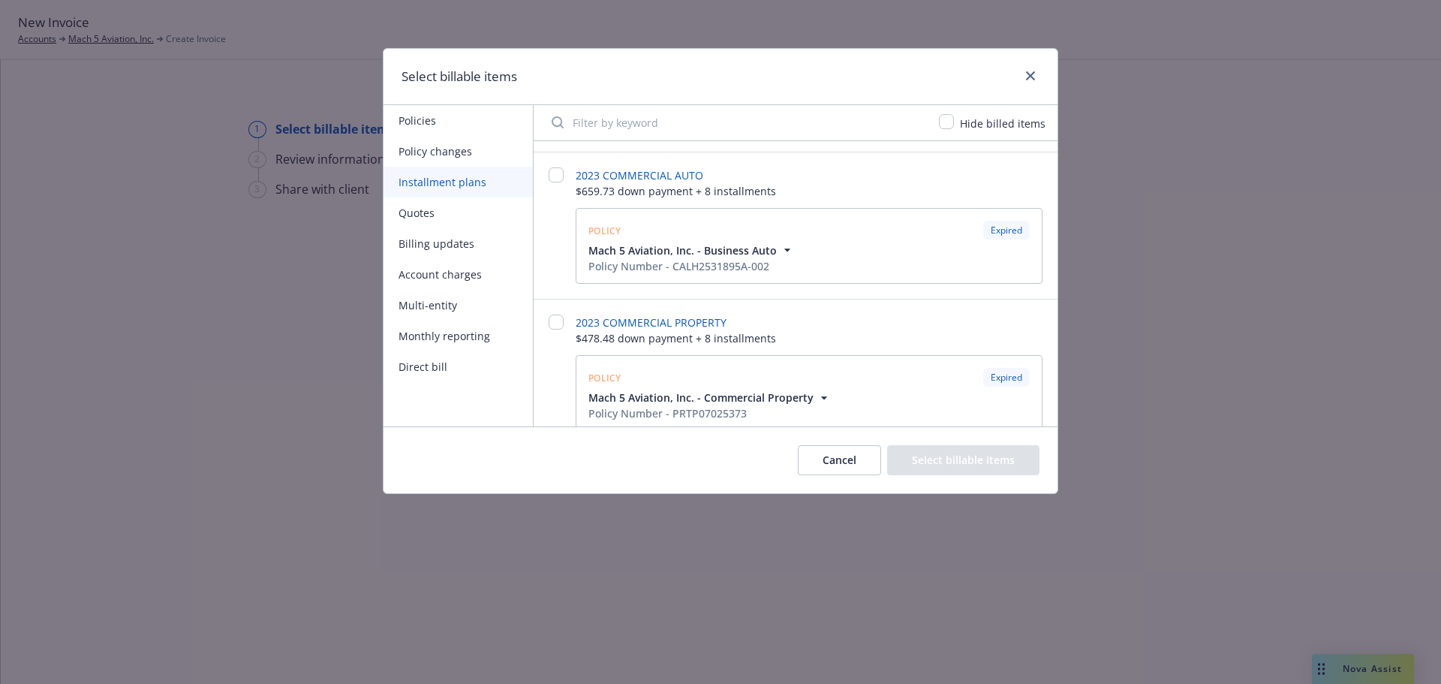
scroll to position [304, 0]
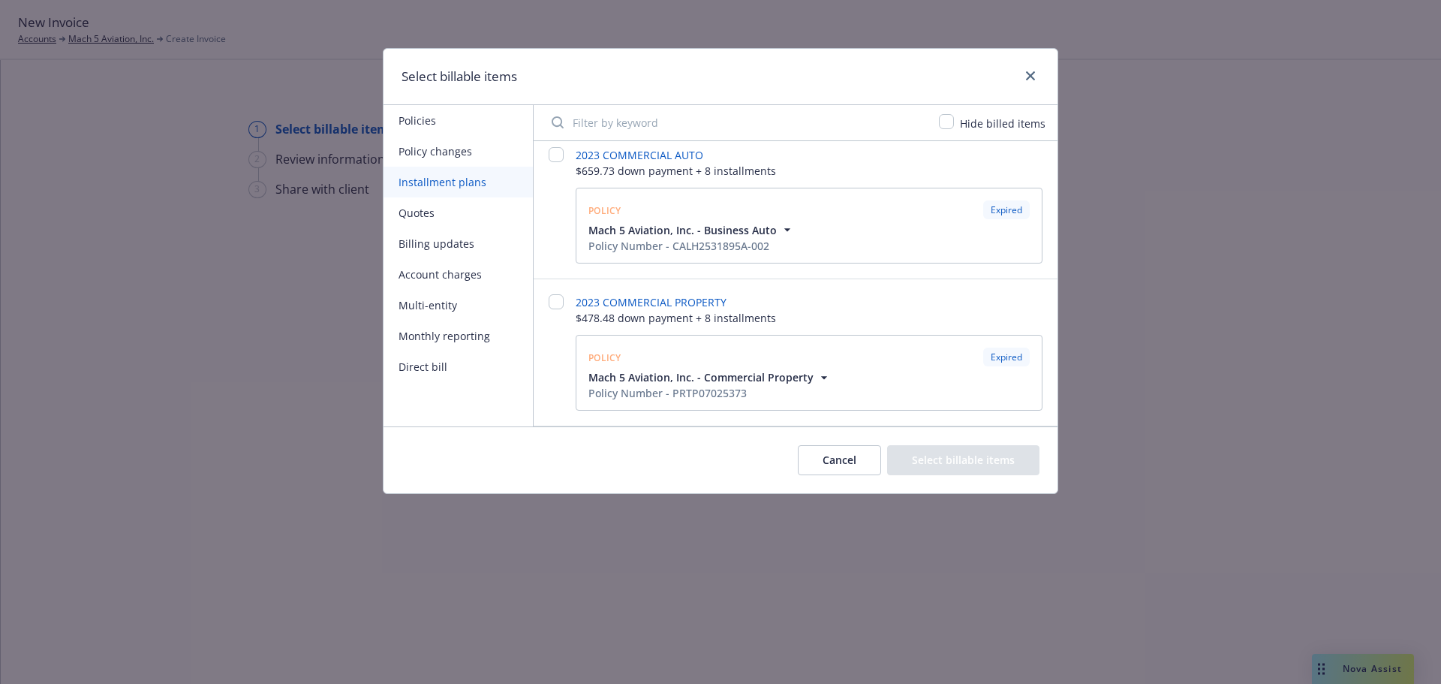
click at [431, 340] on button "Monthly reporting" at bounding box center [458, 336] width 149 height 31
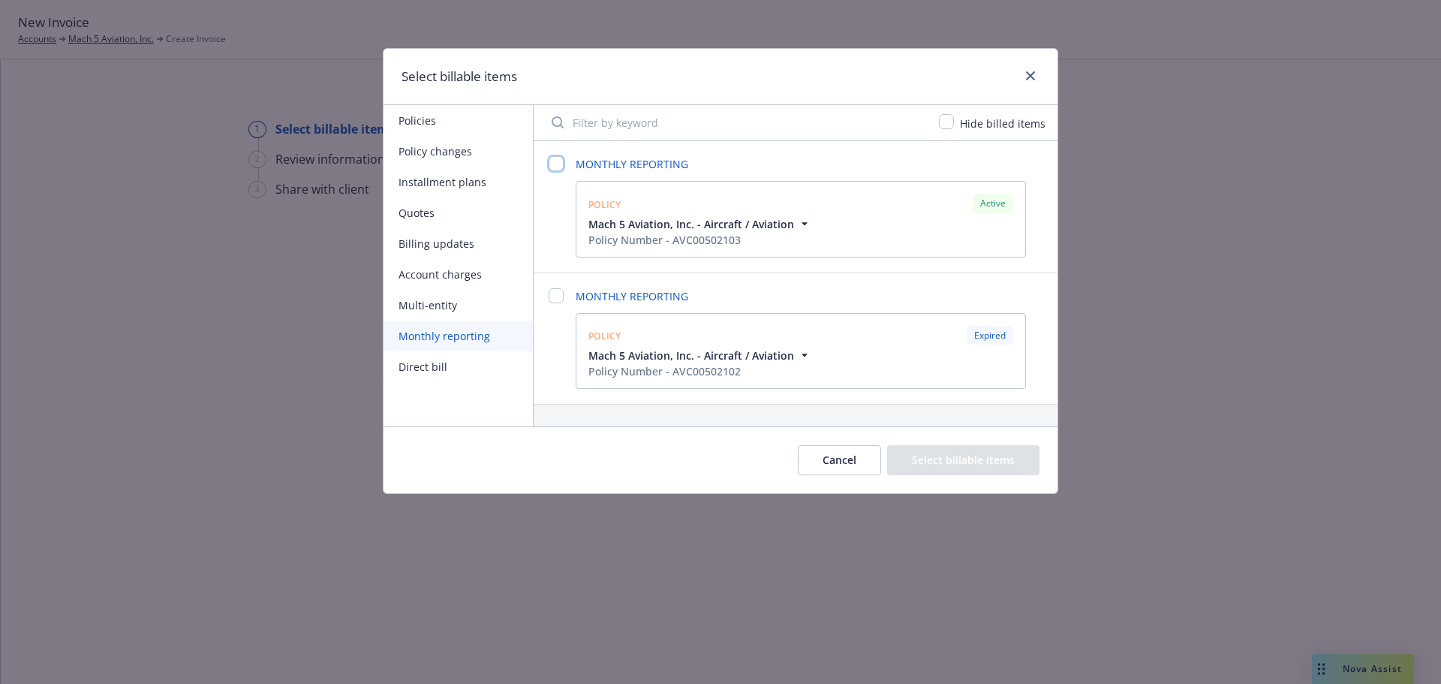
click at [558, 163] on input "checkbox" at bounding box center [556, 163] width 15 height 15
checkbox input "false"
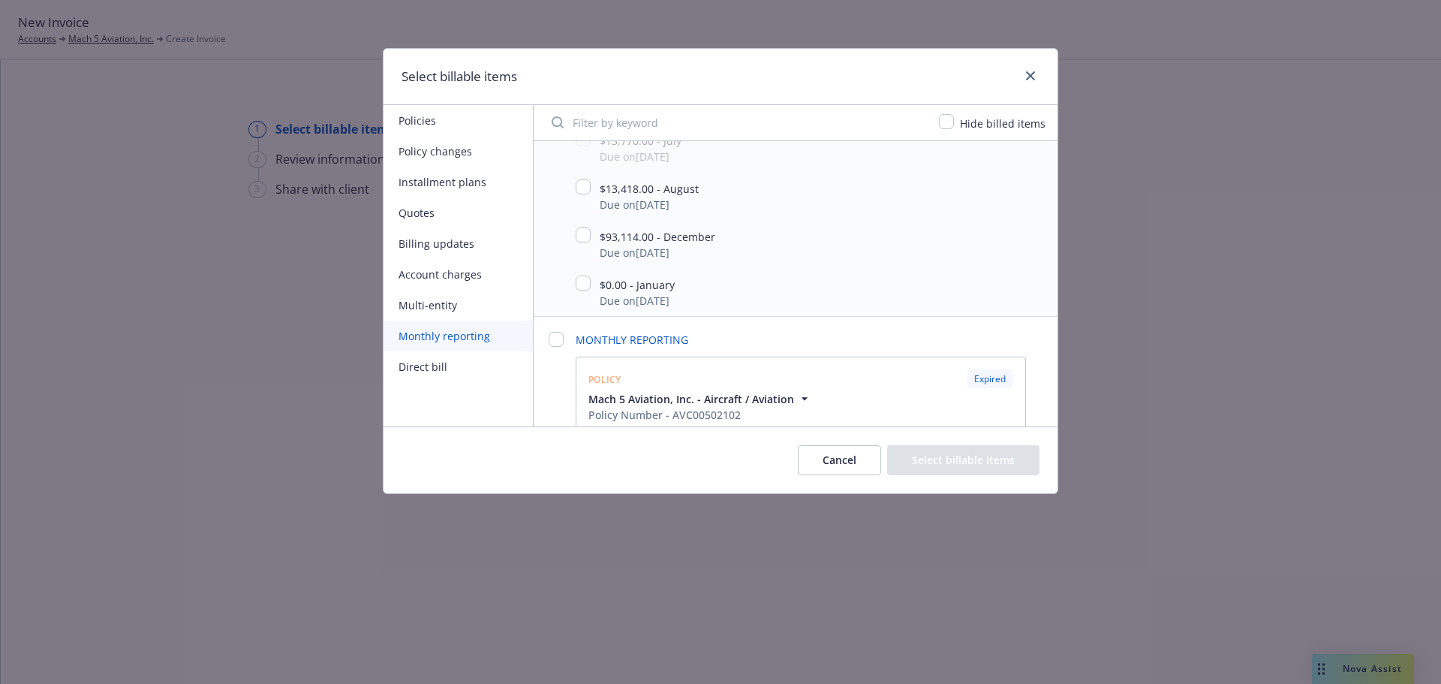
scroll to position [736, 0]
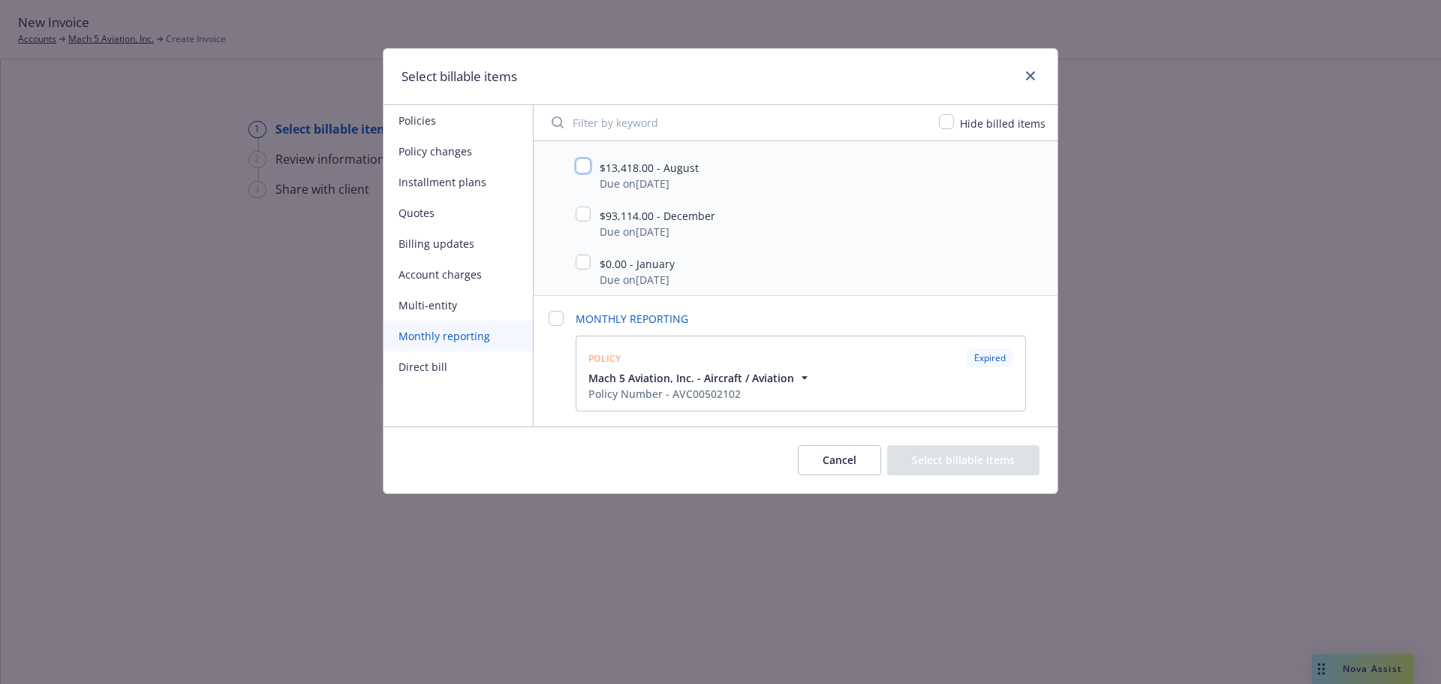
click at [581, 163] on input "checkbox" at bounding box center [583, 165] width 15 height 15
checkbox input "true"
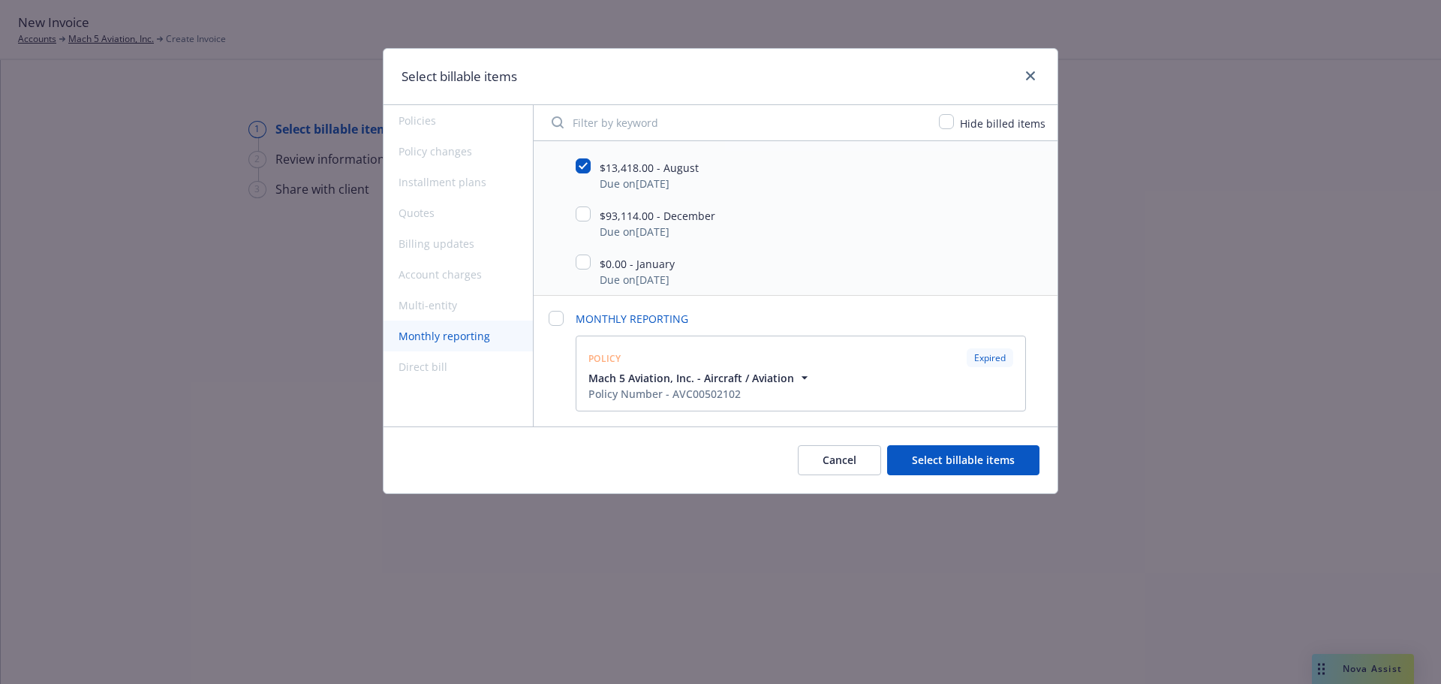
click at [958, 447] on button "Select billable items" at bounding box center [963, 460] width 152 height 30
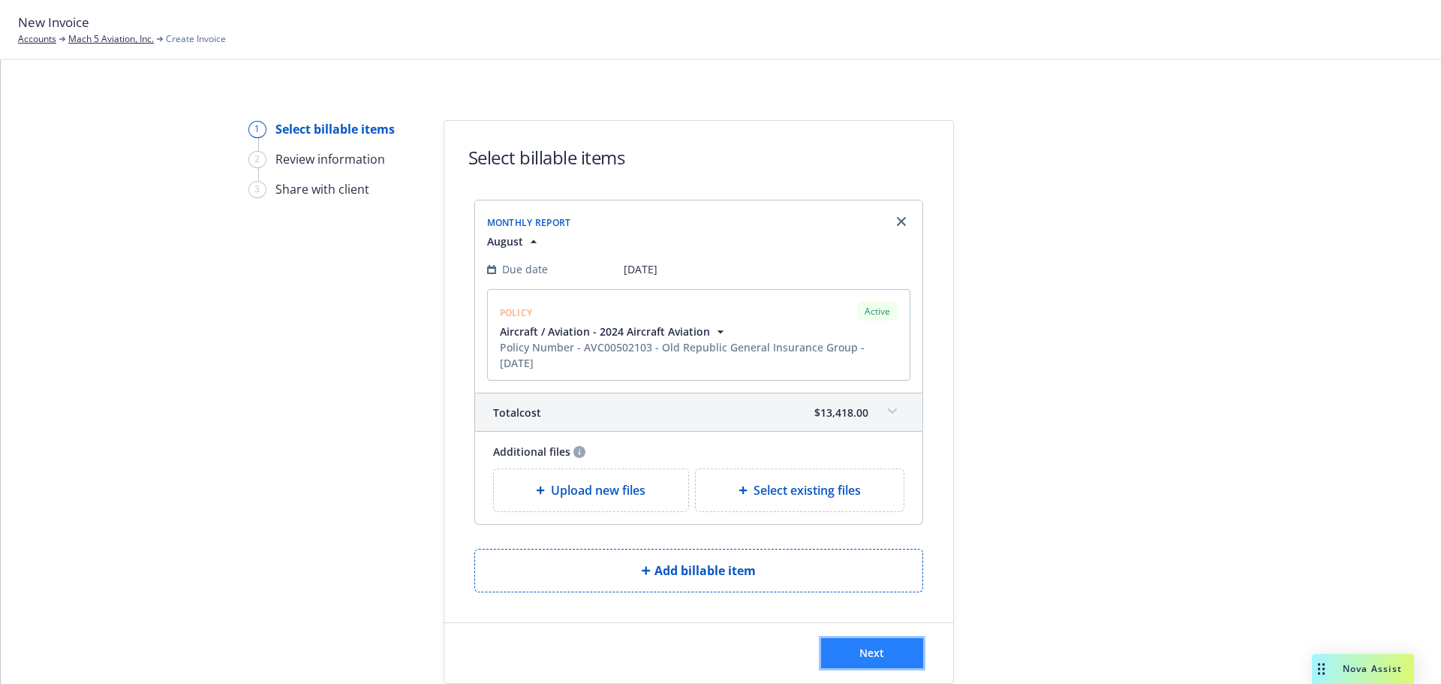
click at [860, 655] on span "Next" at bounding box center [872, 653] width 25 height 14
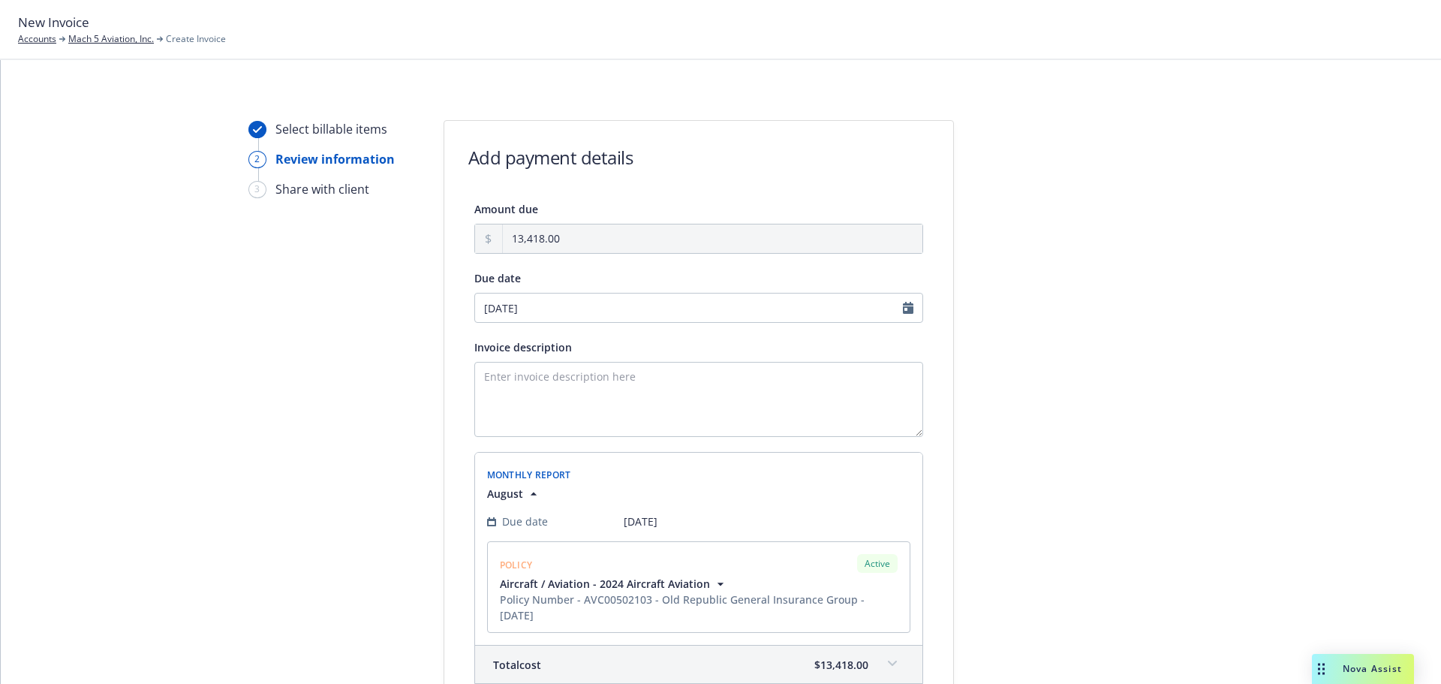
click at [657, 357] on div "Invoice description" at bounding box center [698, 387] width 449 height 99
click at [613, 416] on textarea "Invoice description" at bounding box center [698, 399] width 449 height 75
type textarea "[DATE] Reporter"
click at [788, 457] on div "Monthly Report August Due date [DATE] POLICY Active Aircraft / Aviation - 2024 …" at bounding box center [698, 549] width 447 height 192
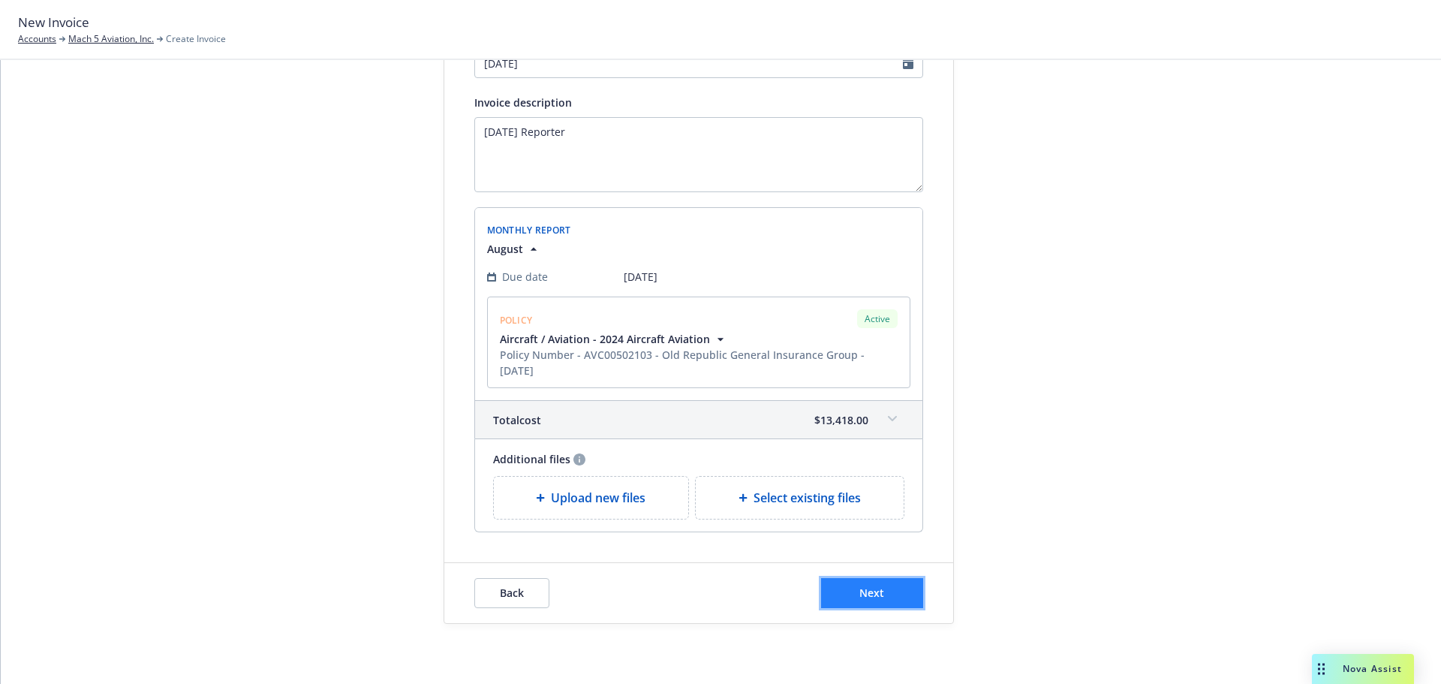
click at [893, 586] on button "Next" at bounding box center [872, 593] width 102 height 30
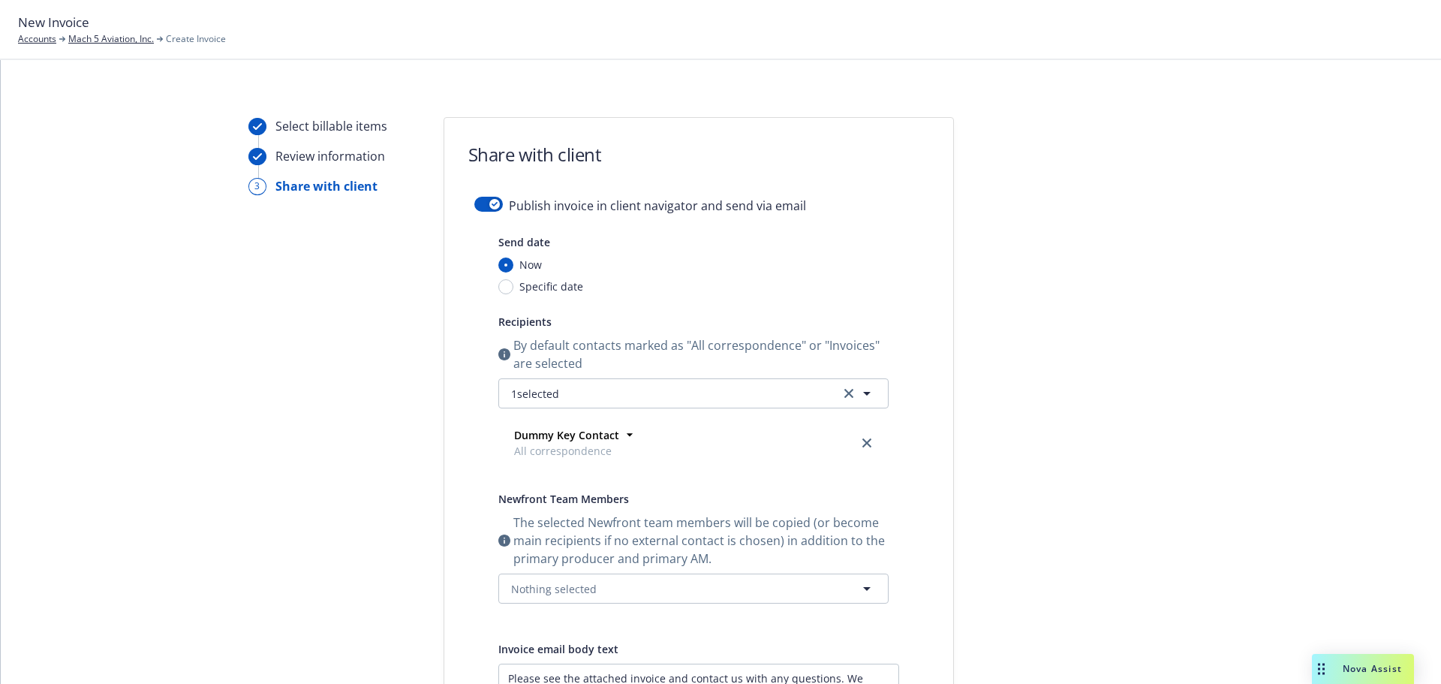
scroll to position [0, 0]
click at [492, 208] on icon "button" at bounding box center [495, 207] width 6 height 5
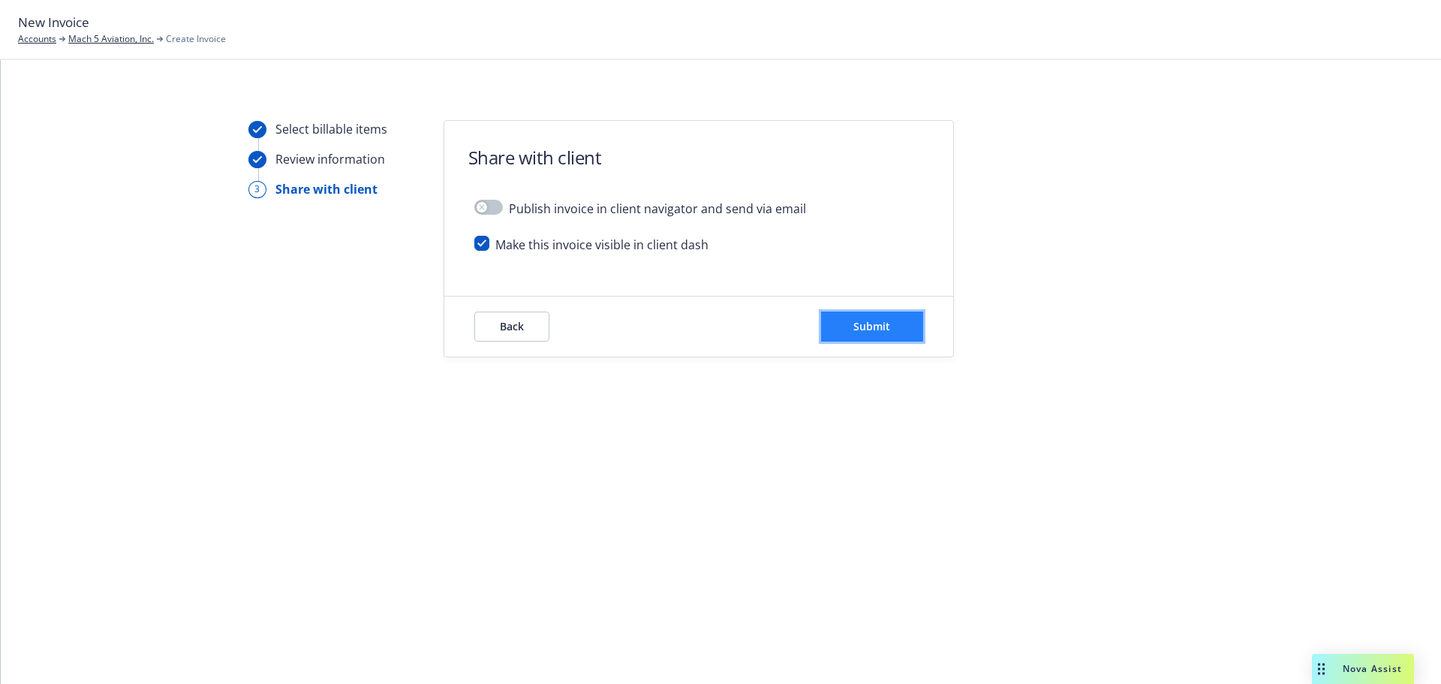
click at [860, 320] on span "Submit" at bounding box center [872, 326] width 37 height 14
